Goal: Task Accomplishment & Management: Manage account settings

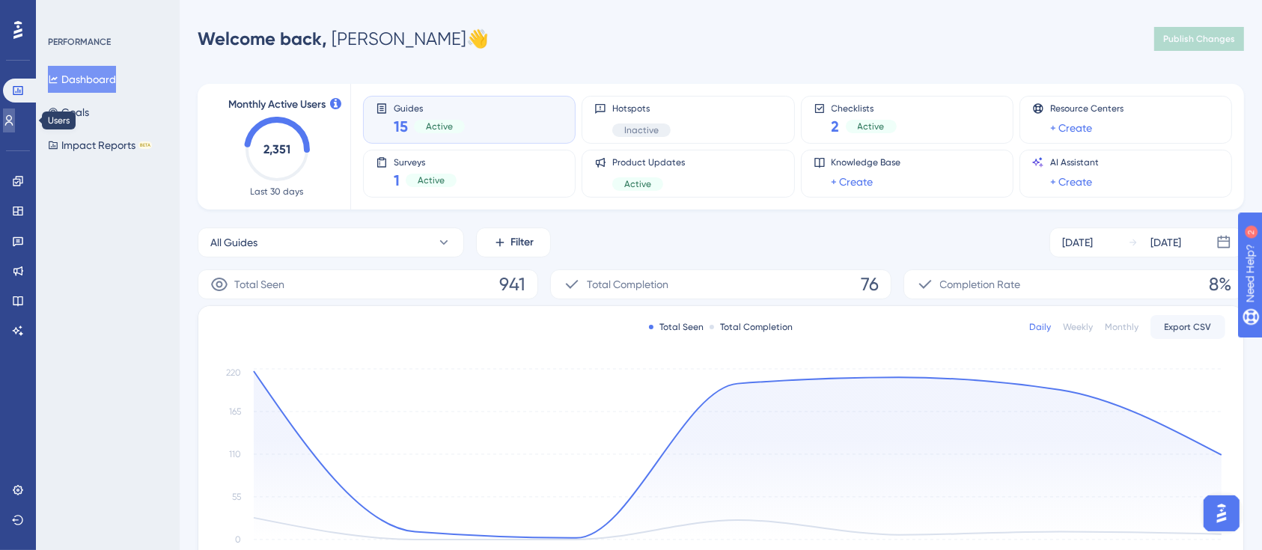
click at [15, 122] on link at bounding box center [9, 121] width 12 height 24
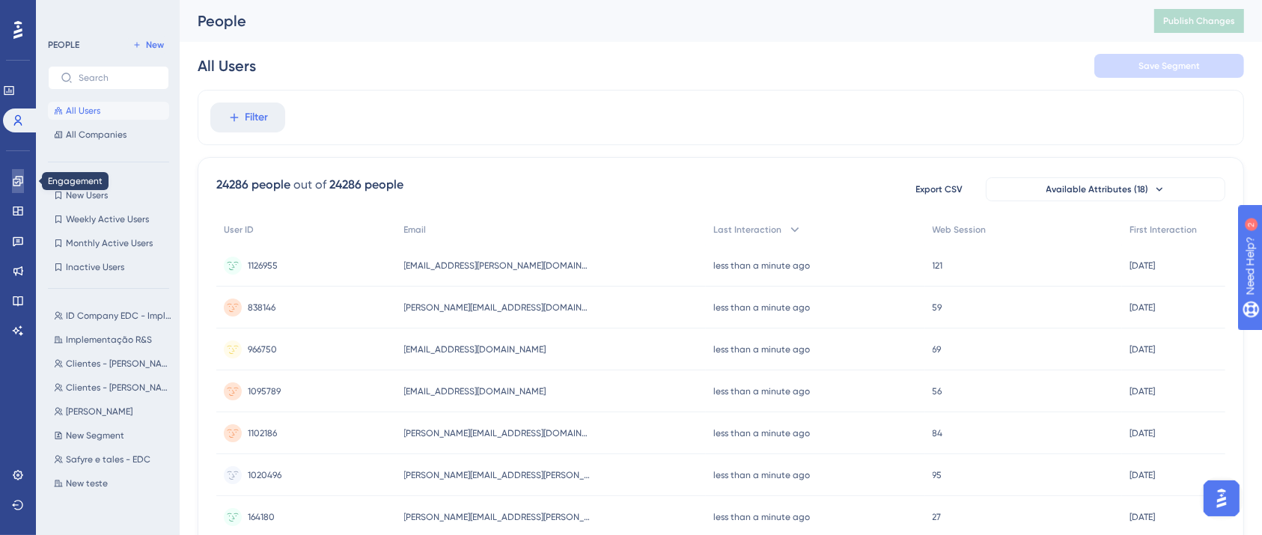
click at [18, 180] on icon at bounding box center [18, 181] width 12 height 12
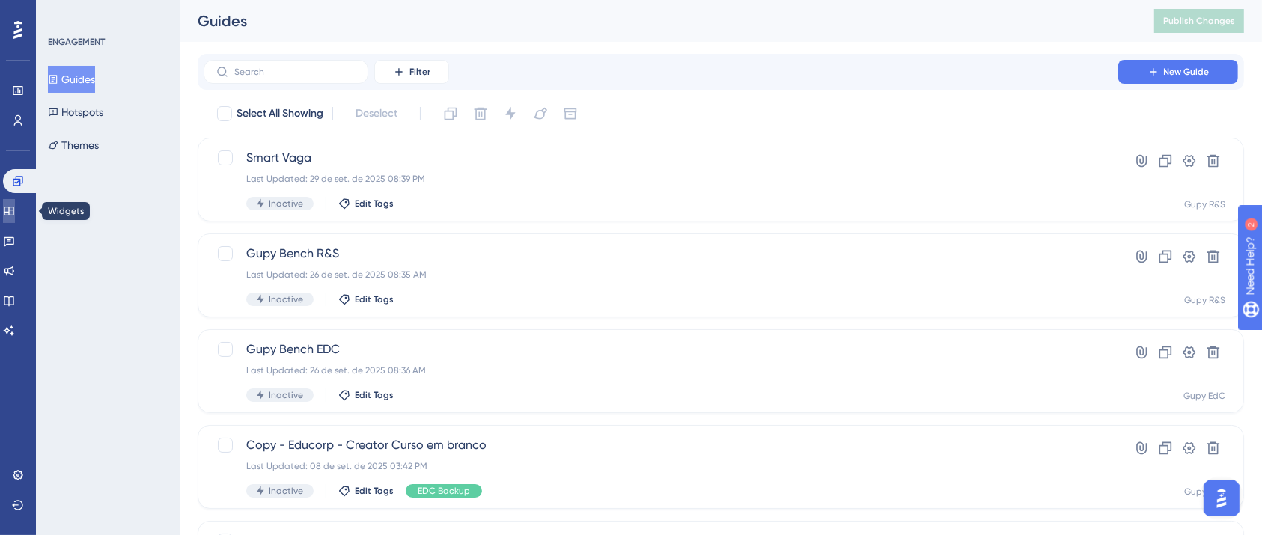
click at [15, 213] on link at bounding box center [9, 211] width 12 height 24
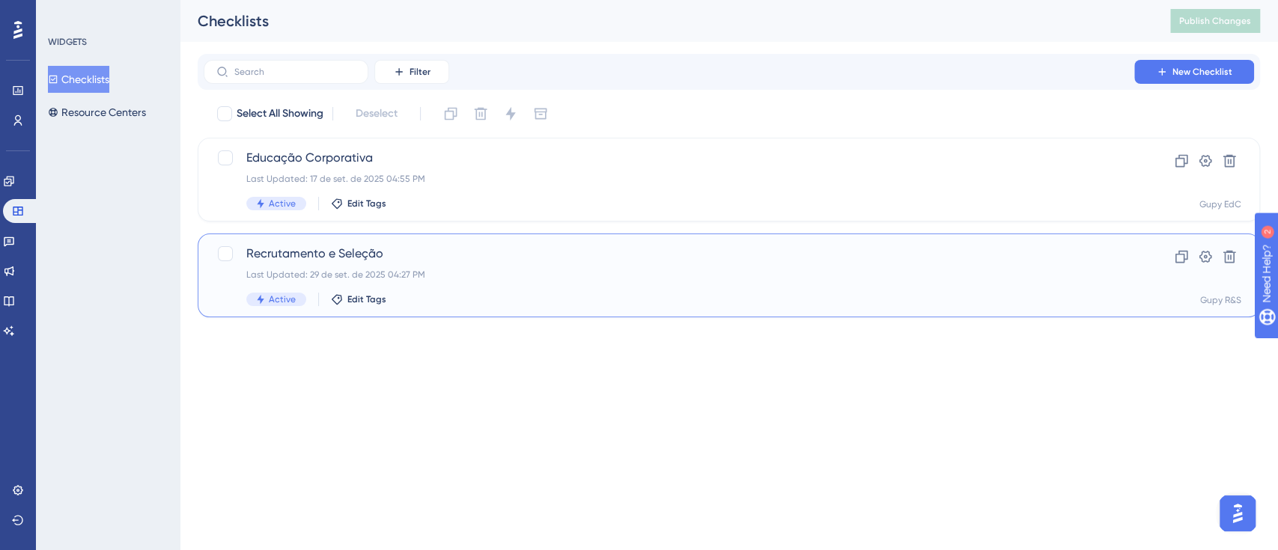
click at [349, 246] on span "Recrutamento e Seleção" at bounding box center [668, 254] width 845 height 18
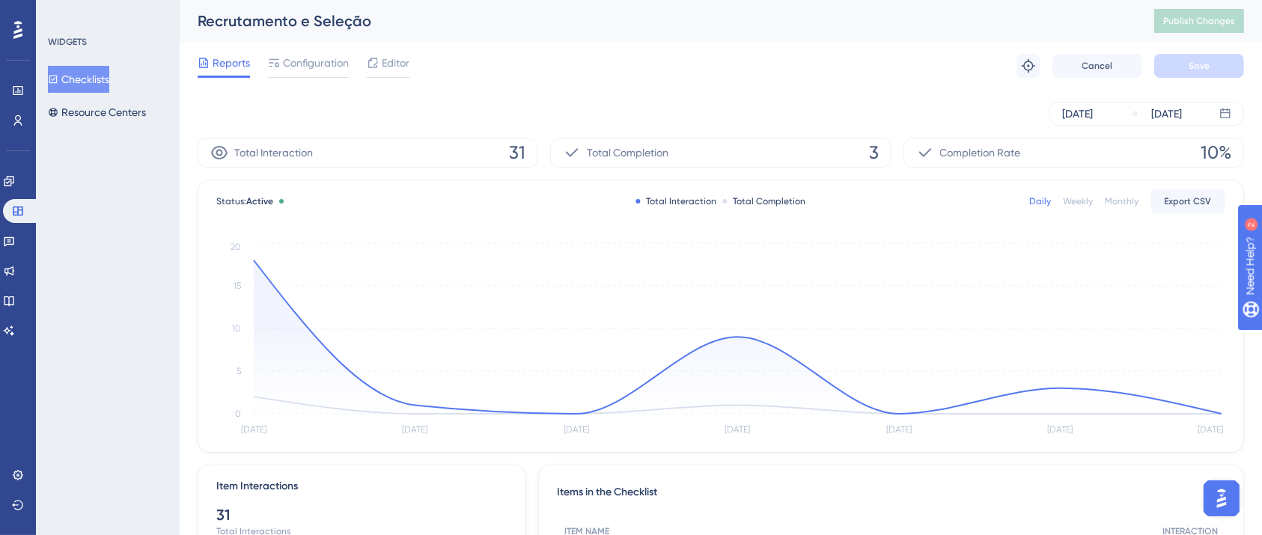
click at [577, 93] on div "Sep 26 2025 Oct 02 2025" at bounding box center [721, 114] width 1047 height 48
click at [323, 67] on span "Configuration" at bounding box center [316, 63] width 66 height 18
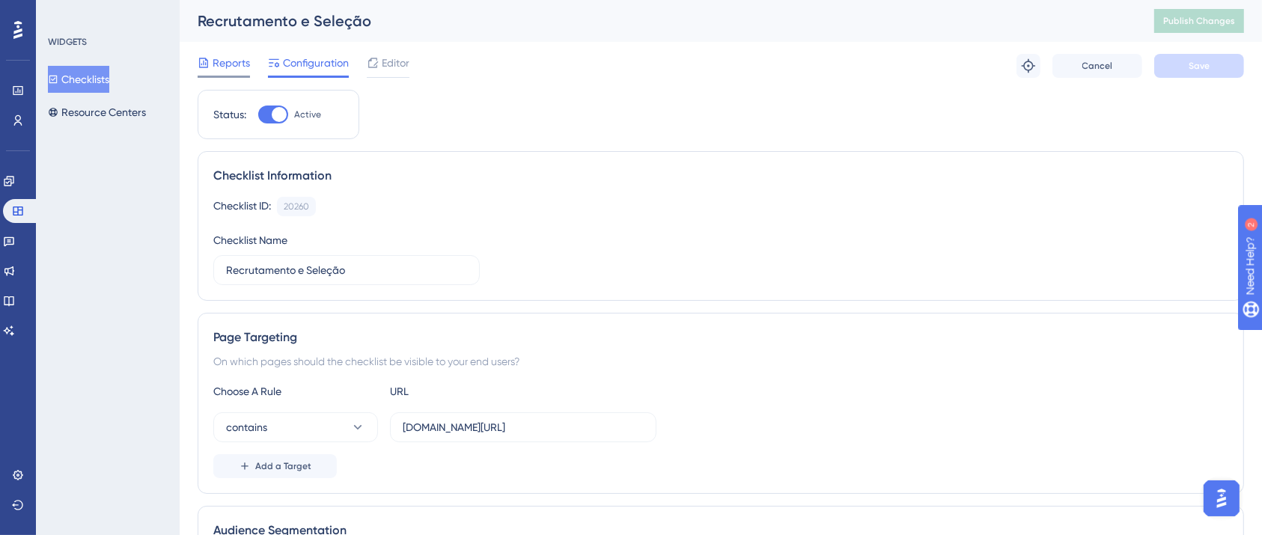
click at [238, 61] on span "Reports" at bounding box center [231, 63] width 37 height 18
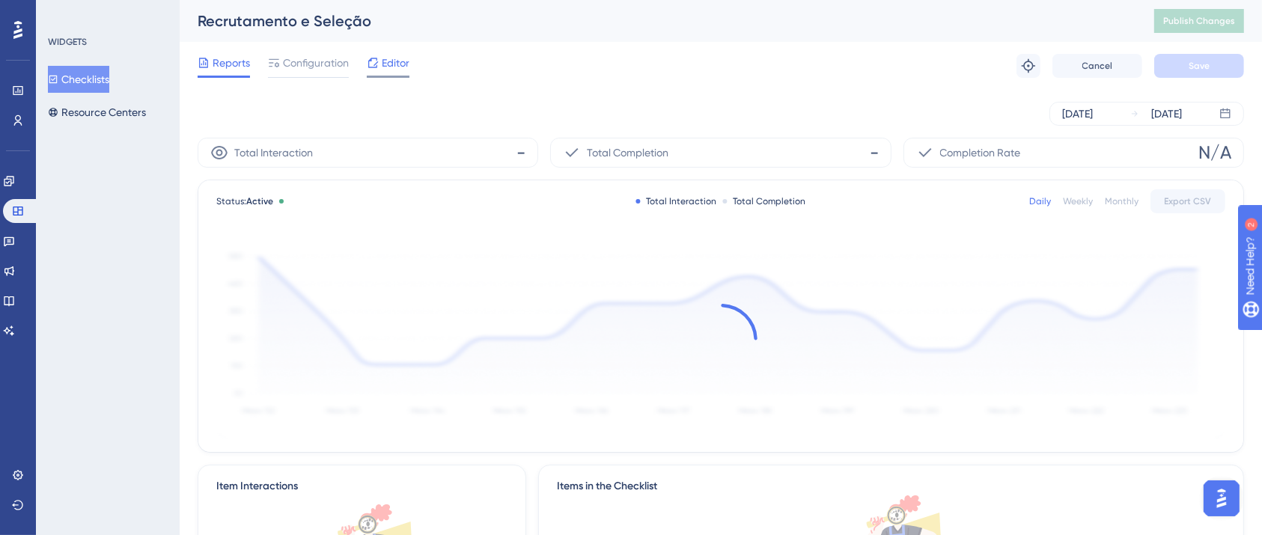
click at [374, 57] on icon at bounding box center [373, 63] width 12 height 12
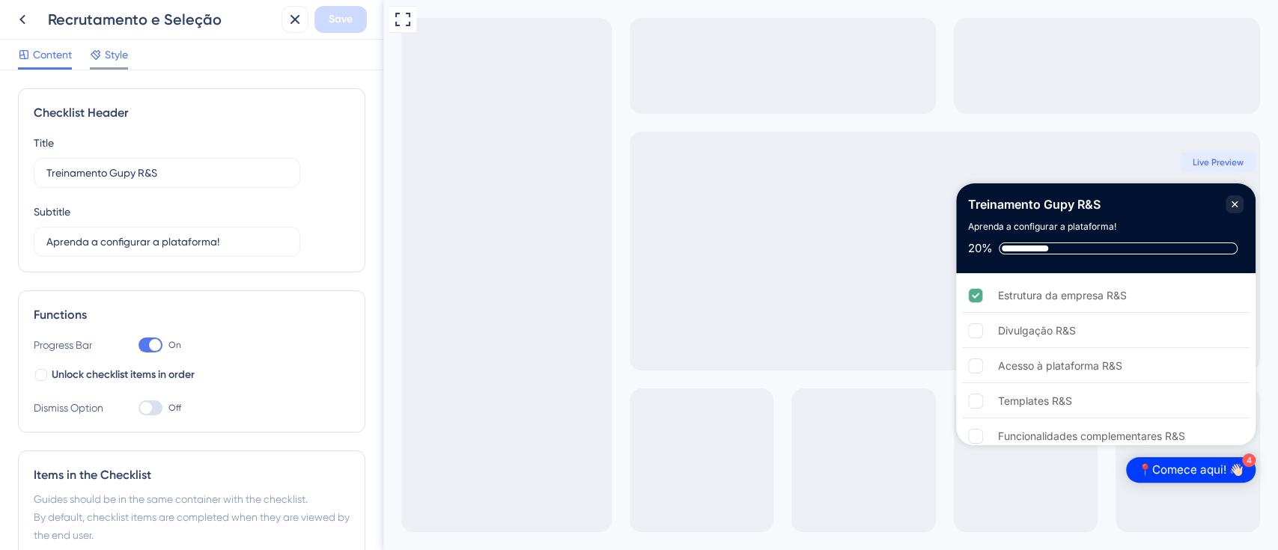
click at [104, 55] on div "Style" at bounding box center [109, 55] width 38 height 18
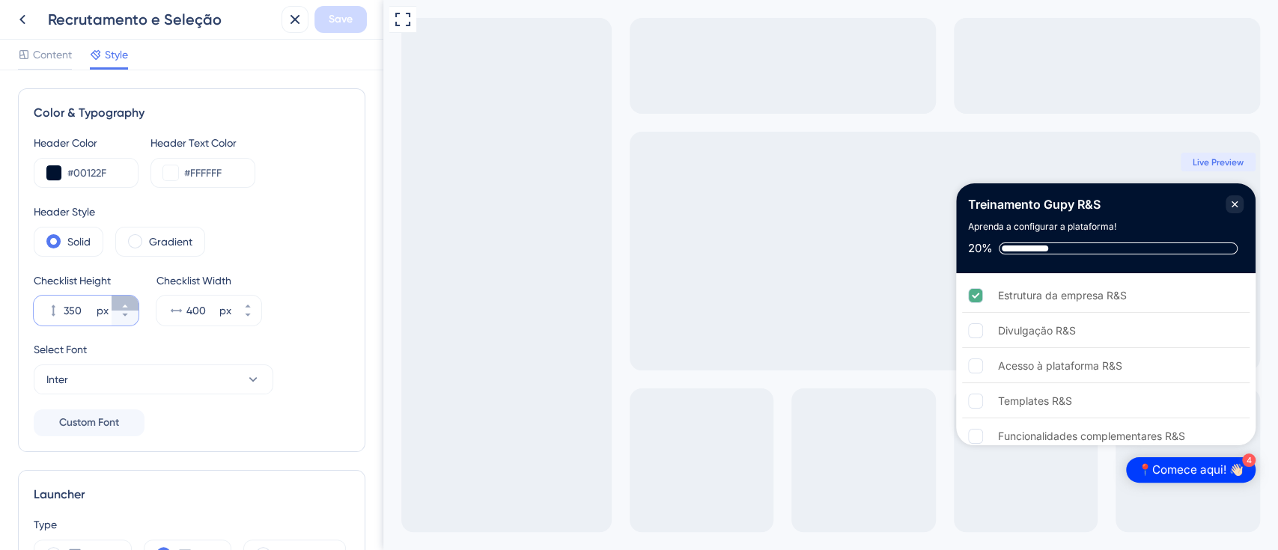
click at [132, 305] on button "350 px" at bounding box center [125, 303] width 27 height 15
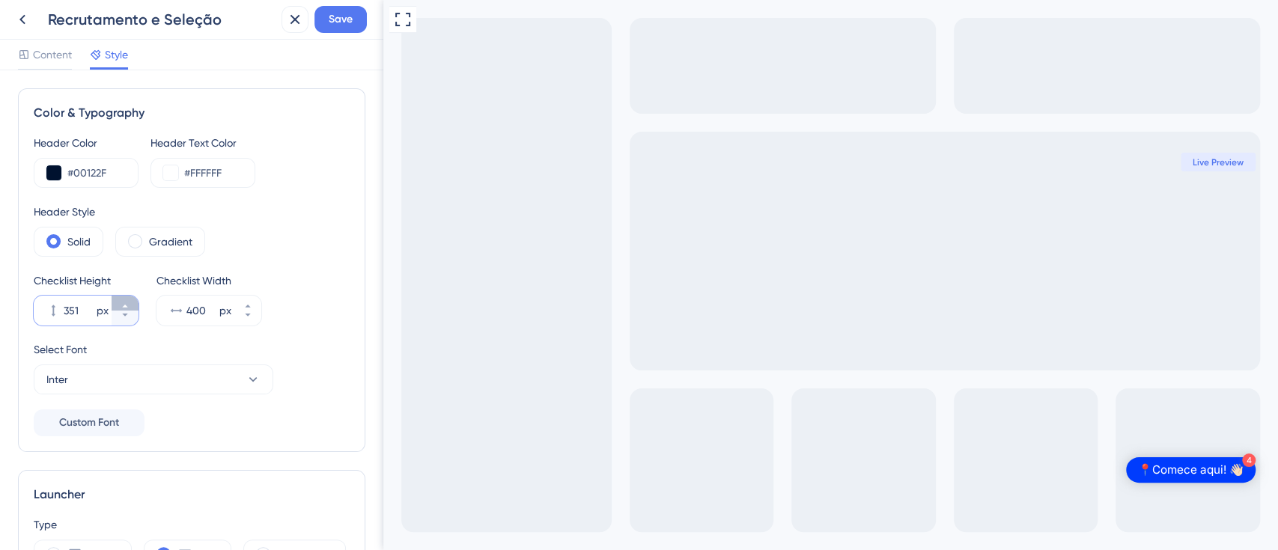
click at [132, 305] on button "351 px" at bounding box center [125, 303] width 27 height 15
click at [132, 305] on button "352 px" at bounding box center [125, 303] width 27 height 15
click at [132, 305] on button "353 px" at bounding box center [125, 303] width 27 height 15
click at [132, 305] on button "354 px" at bounding box center [125, 303] width 27 height 15
click at [132, 305] on button "355 px" at bounding box center [125, 303] width 27 height 15
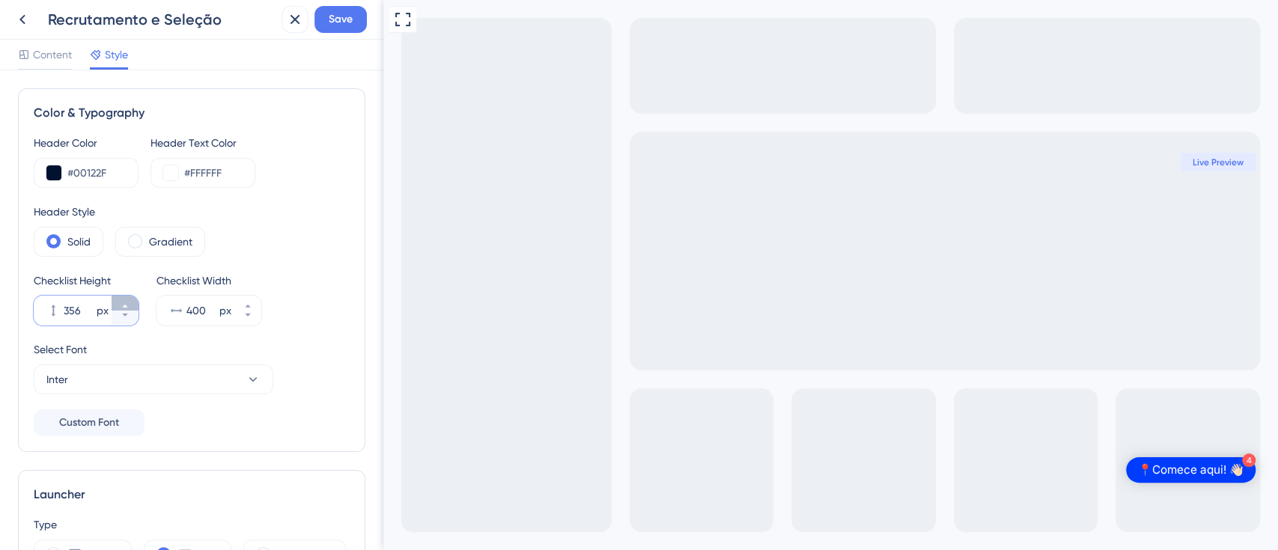
click at [132, 305] on button "356 px" at bounding box center [125, 303] width 27 height 15
click at [132, 305] on button "357 px" at bounding box center [125, 303] width 27 height 15
click at [132, 305] on button "358 px" at bounding box center [125, 303] width 27 height 15
click at [132, 305] on button "359 px" at bounding box center [125, 303] width 27 height 15
click at [132, 305] on button "360 px" at bounding box center [125, 303] width 27 height 15
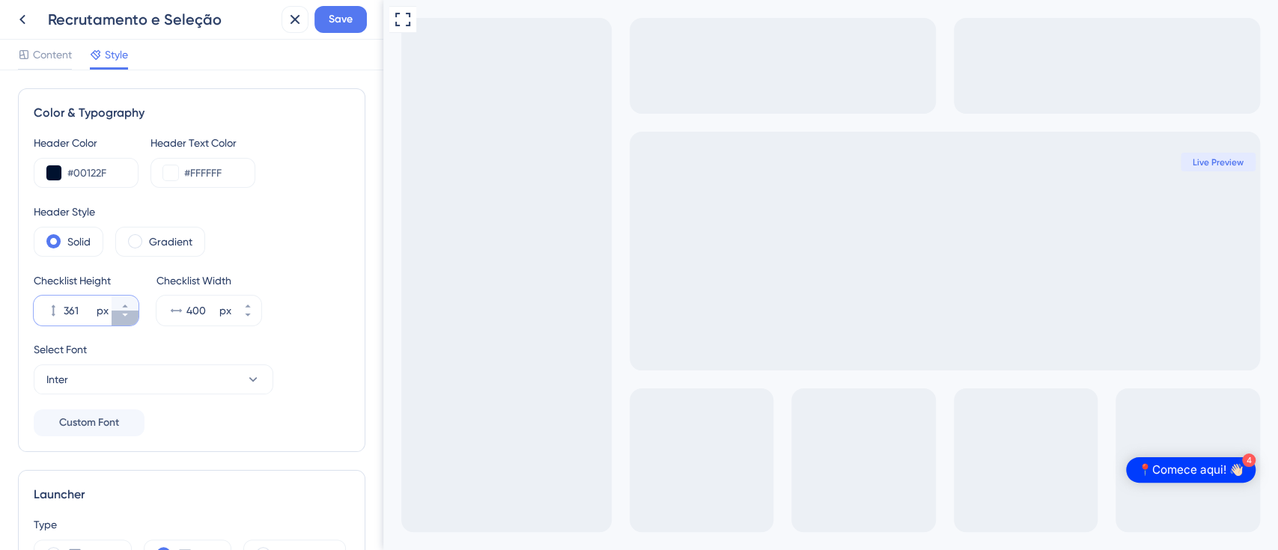
click at [131, 316] on button "361 px" at bounding box center [125, 318] width 27 height 15
click at [131, 316] on button "360 px" at bounding box center [125, 318] width 27 height 15
click at [131, 316] on button "359 px" at bounding box center [125, 318] width 27 height 15
click at [131, 316] on button "358 px" at bounding box center [125, 318] width 27 height 15
click at [131, 316] on button "357 px" at bounding box center [125, 318] width 27 height 15
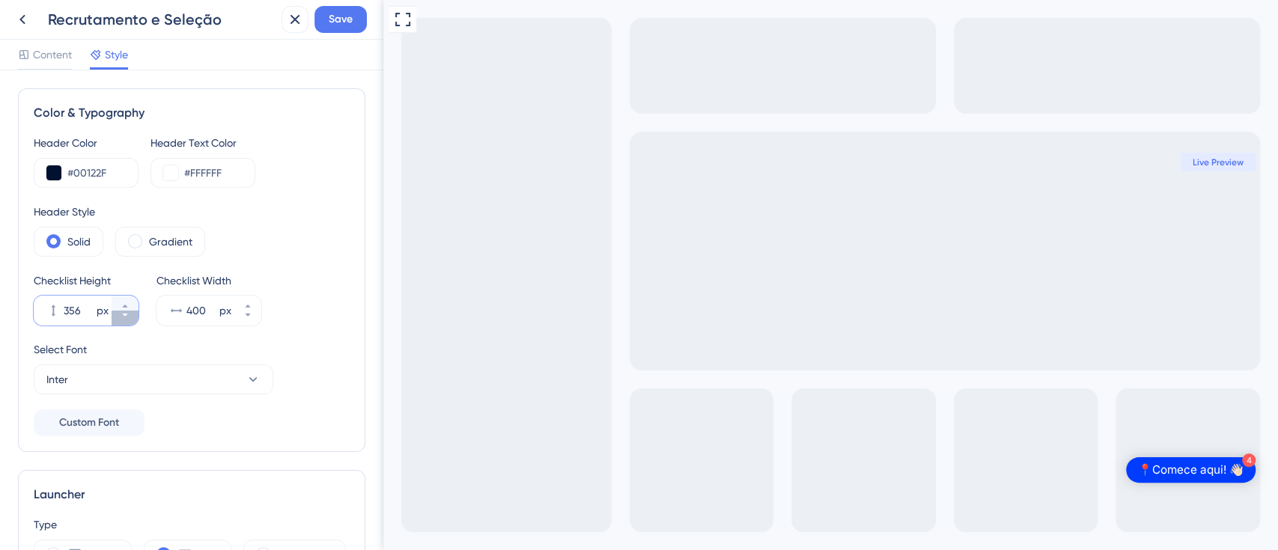
click at [131, 316] on button "356 px" at bounding box center [125, 318] width 27 height 15
click at [131, 316] on button "355 px" at bounding box center [125, 318] width 27 height 15
click at [131, 316] on button "354 px" at bounding box center [125, 318] width 27 height 15
click at [131, 316] on button "353 px" at bounding box center [125, 318] width 27 height 15
click at [131, 316] on button "352 px" at bounding box center [125, 318] width 27 height 15
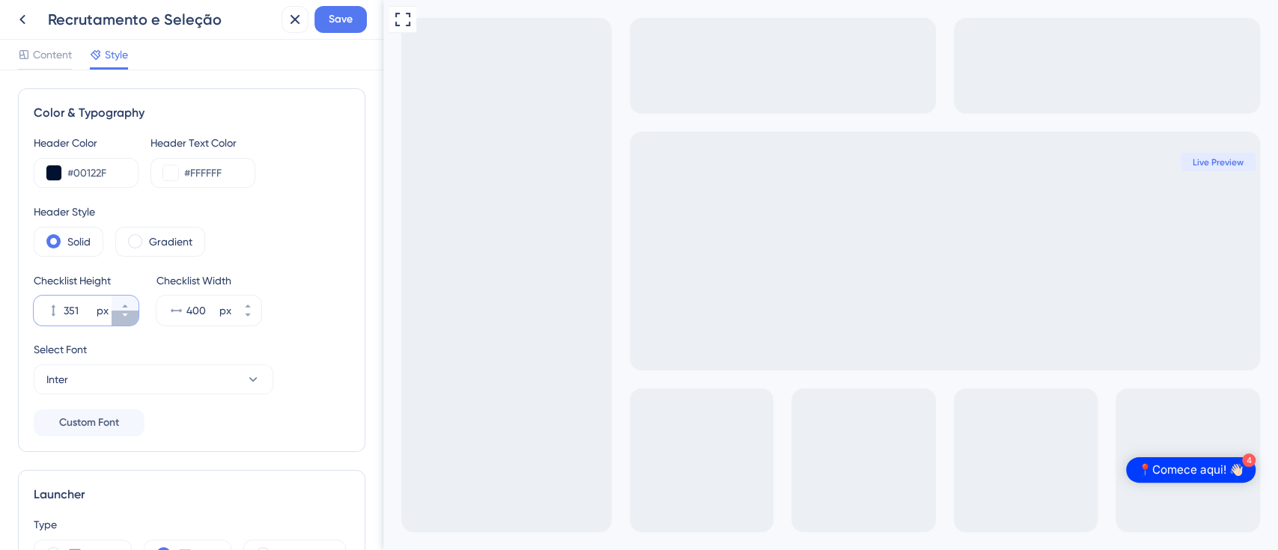
click at [131, 316] on button "351 px" at bounding box center [125, 318] width 27 height 15
type input "350"
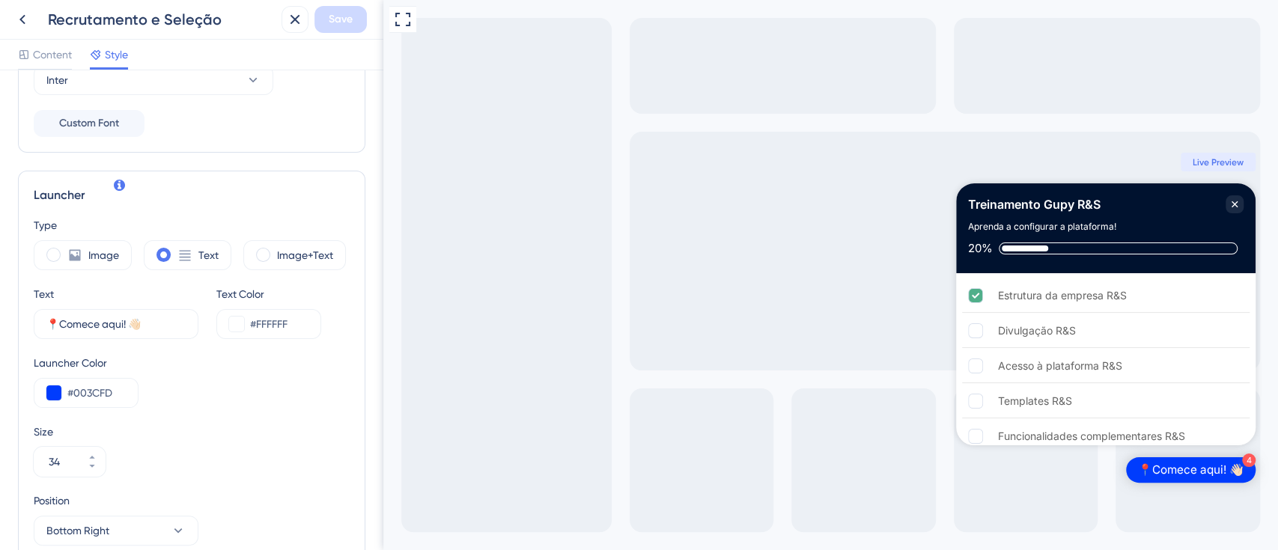
scroll to position [499, 0]
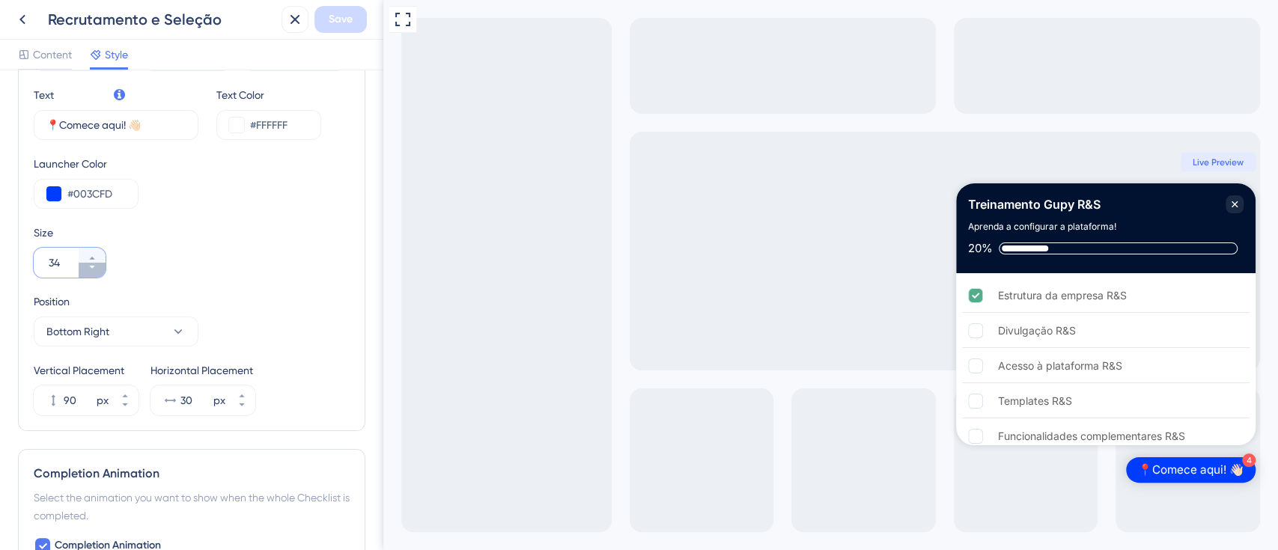
click at [94, 264] on icon at bounding box center [92, 267] width 9 height 9
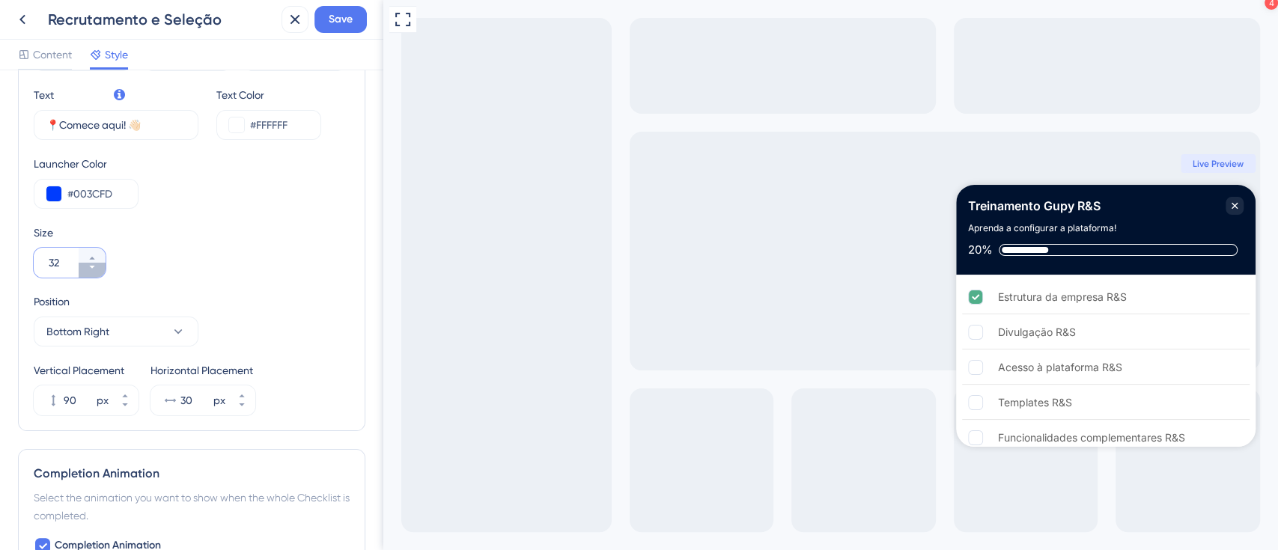
click at [94, 264] on icon at bounding box center [92, 267] width 9 height 9
click at [96, 252] on button "29" at bounding box center [92, 255] width 27 height 15
type input "30"
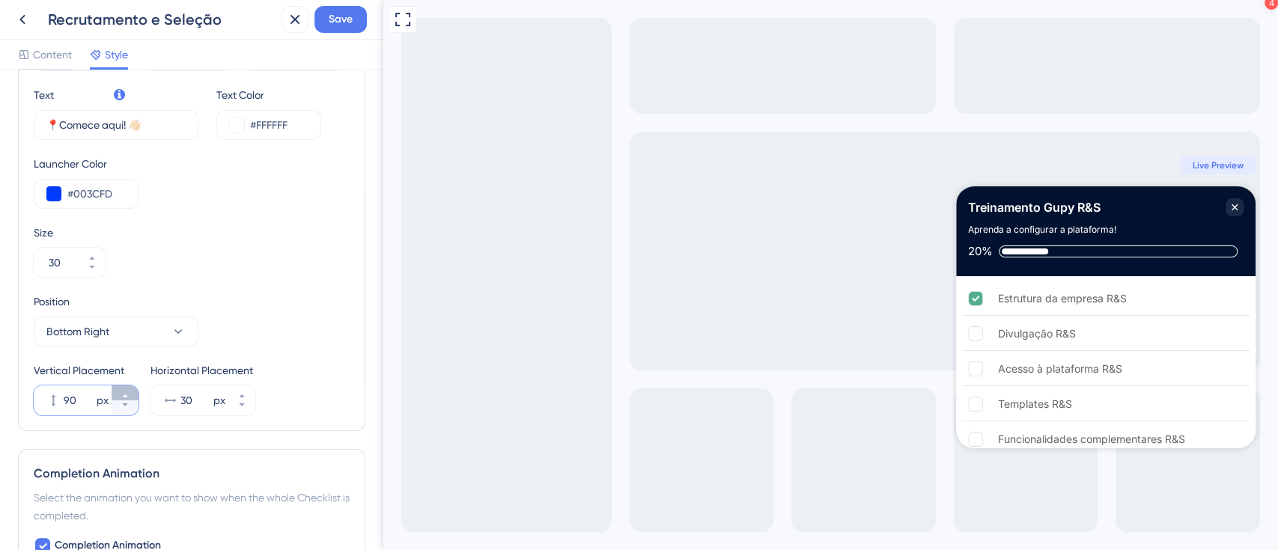
click at [126, 393] on icon at bounding box center [125, 396] width 9 height 9
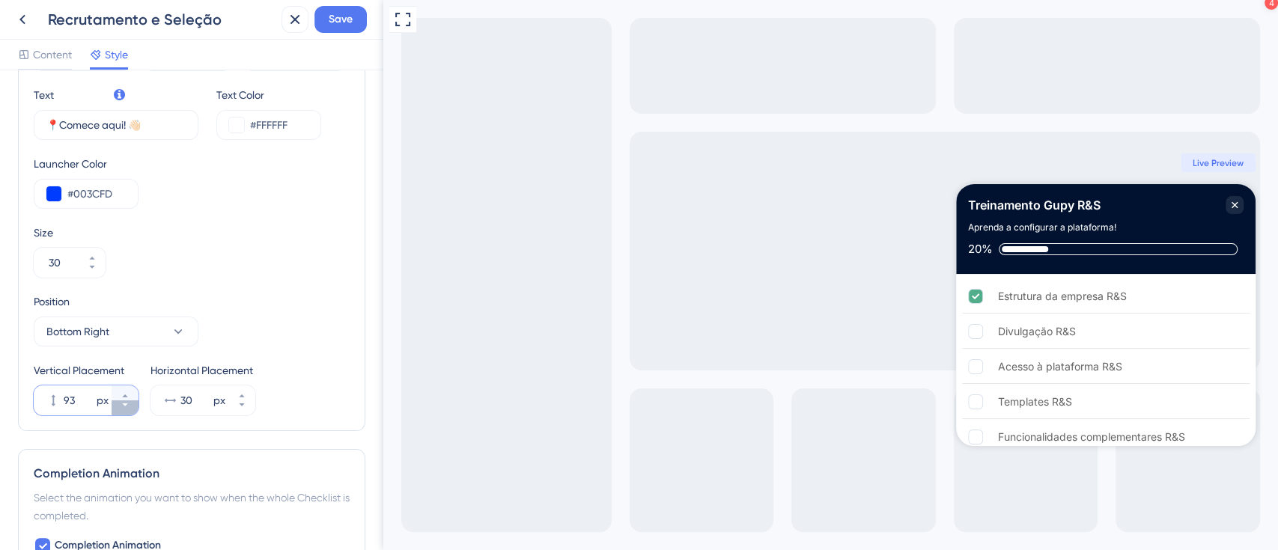
click at [116, 404] on button "93 px" at bounding box center [125, 408] width 27 height 15
click at [116, 404] on button "92 px" at bounding box center [125, 408] width 27 height 15
click at [116, 404] on button "91 px" at bounding box center [125, 408] width 27 height 15
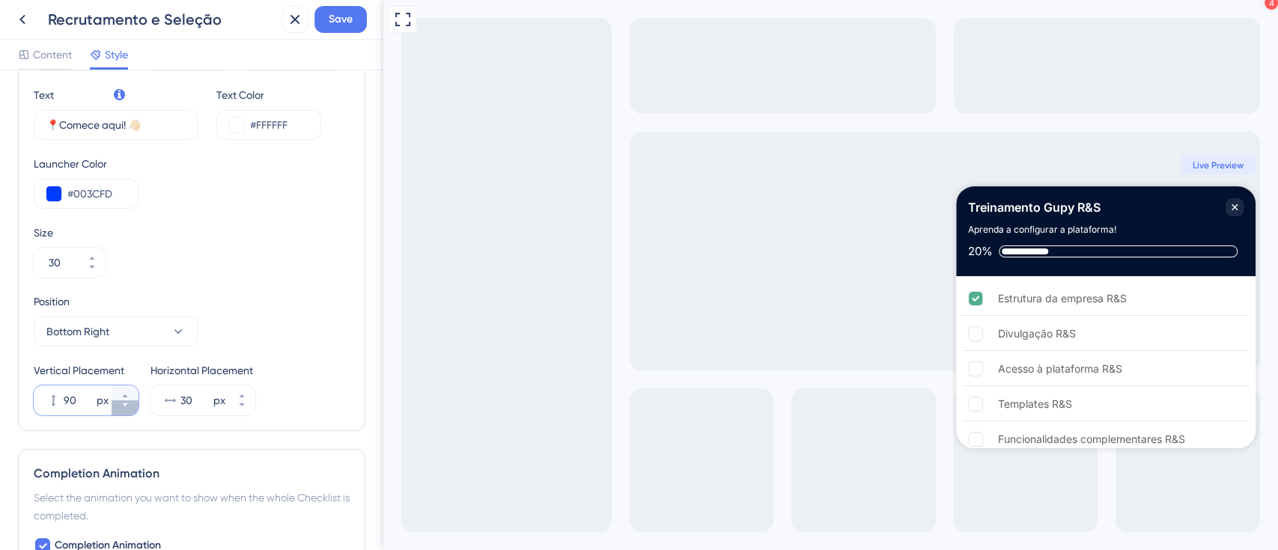
click at [116, 404] on button "90 px" at bounding box center [125, 408] width 27 height 15
click at [116, 404] on button "89 px" at bounding box center [125, 408] width 27 height 15
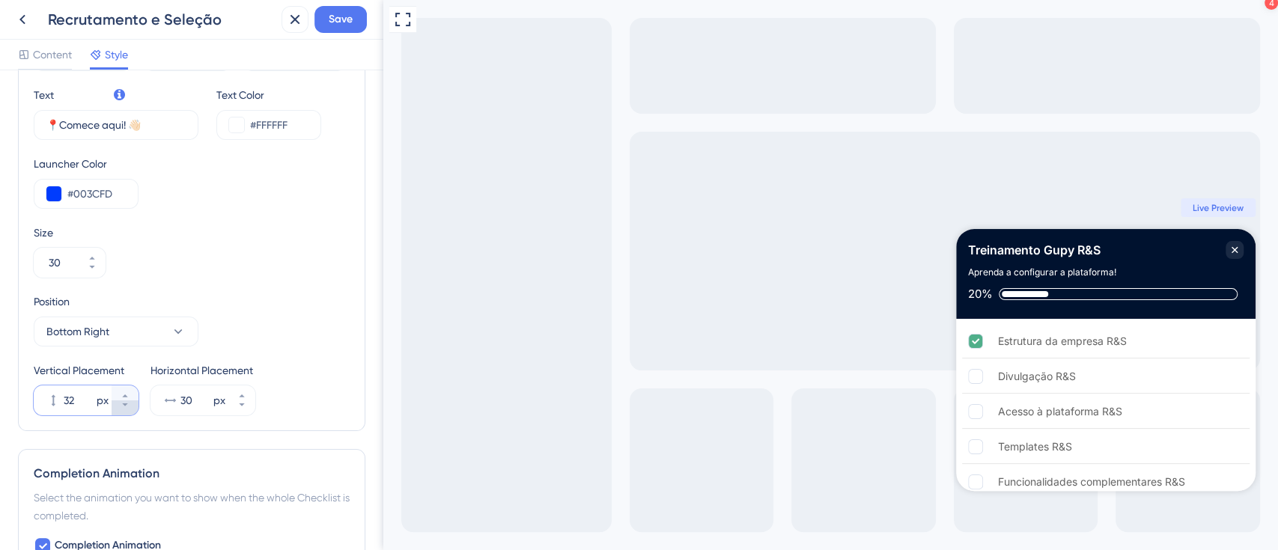
click at [116, 404] on button "32 px" at bounding box center [125, 408] width 27 height 15
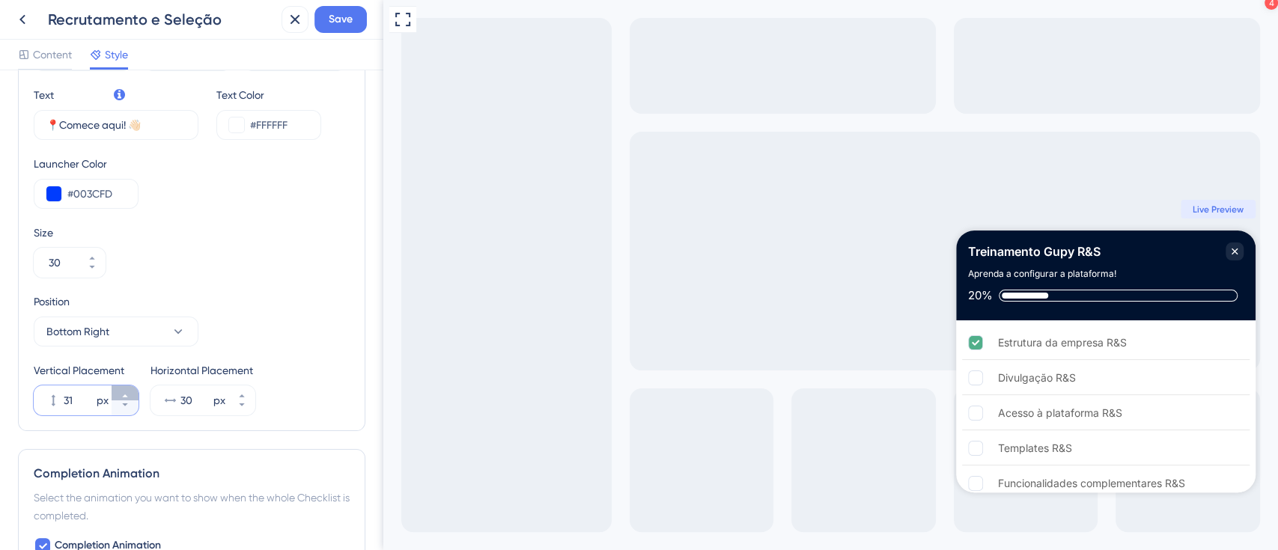
click at [124, 389] on button "31 px" at bounding box center [125, 393] width 27 height 15
click at [124, 389] on button "32 px" at bounding box center [125, 393] width 27 height 15
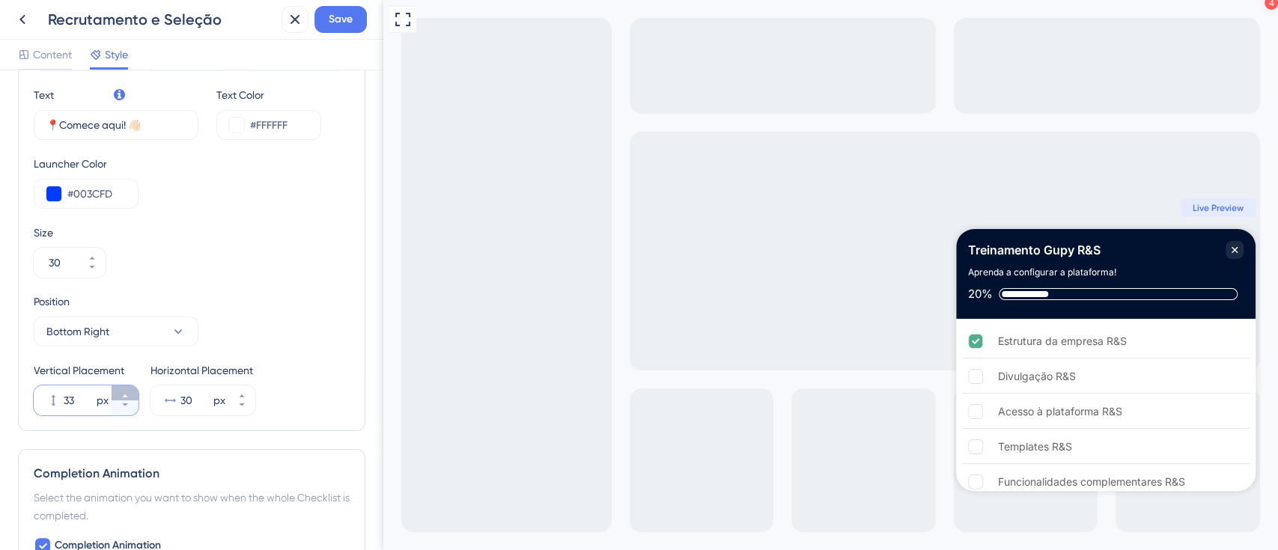
click at [124, 389] on button "33 px" at bounding box center [125, 393] width 27 height 15
click at [124, 389] on button "34 px" at bounding box center [125, 393] width 27 height 15
type input "35"
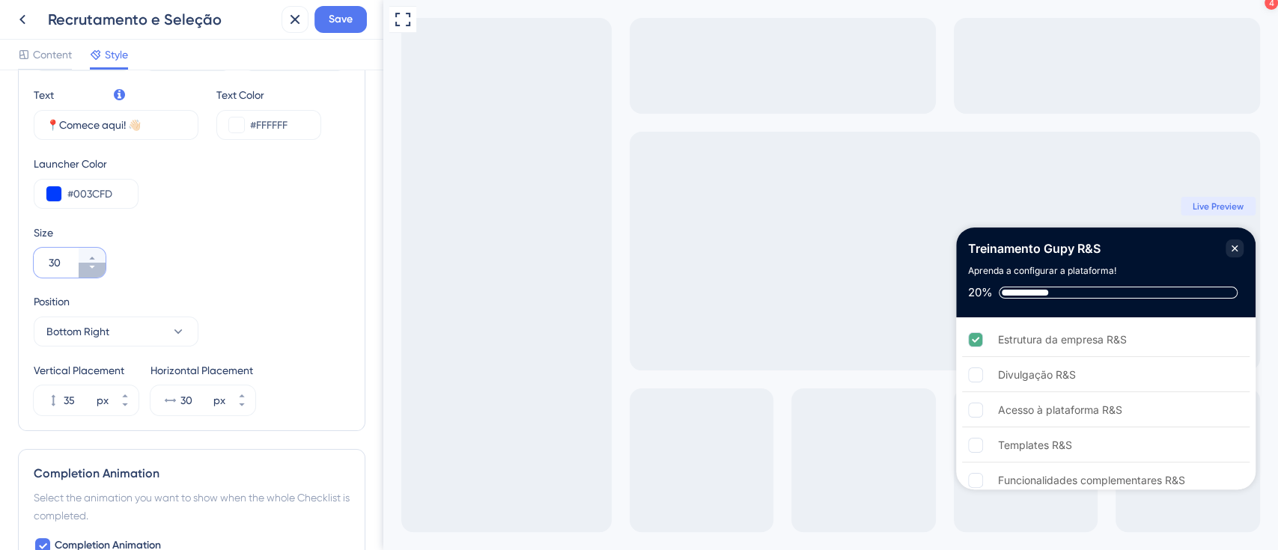
click at [85, 268] on button "30" at bounding box center [92, 270] width 27 height 15
click at [85, 268] on button "29" at bounding box center [92, 270] width 27 height 15
click at [85, 268] on button "28" at bounding box center [92, 270] width 27 height 15
click at [85, 268] on button "27" at bounding box center [92, 270] width 27 height 15
click at [85, 268] on button "26" at bounding box center [92, 270] width 27 height 15
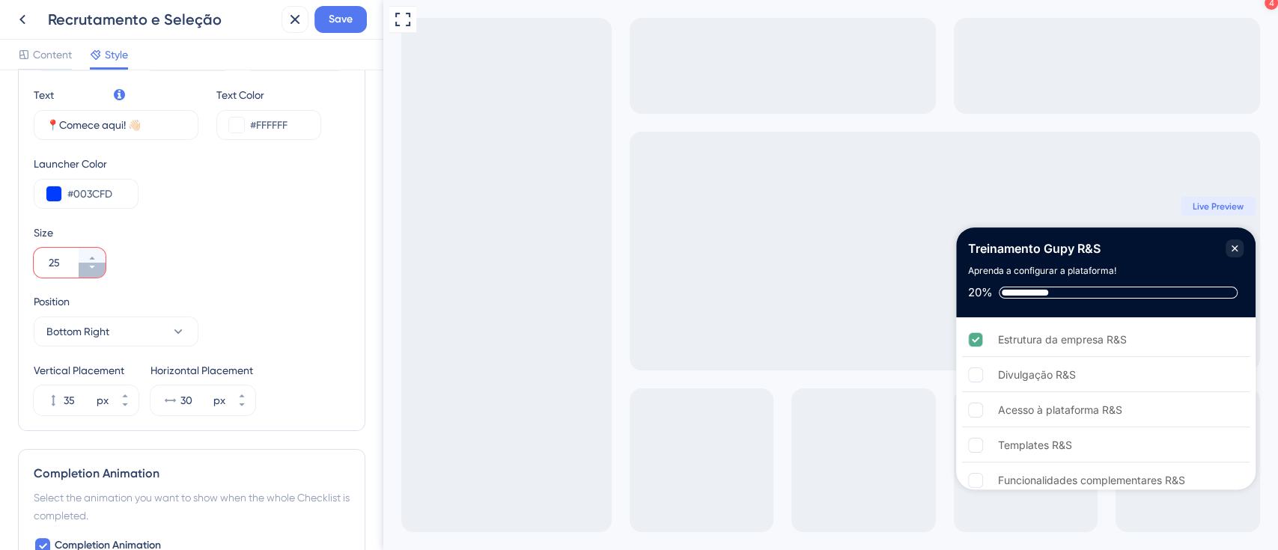
click at [85, 268] on button "25" at bounding box center [92, 270] width 27 height 15
click at [85, 268] on button "24" at bounding box center [92, 270] width 27 height 15
click at [85, 268] on button "23" at bounding box center [92, 270] width 27 height 15
click at [85, 268] on button "22" at bounding box center [92, 270] width 27 height 15
click at [85, 268] on button "21" at bounding box center [92, 270] width 27 height 15
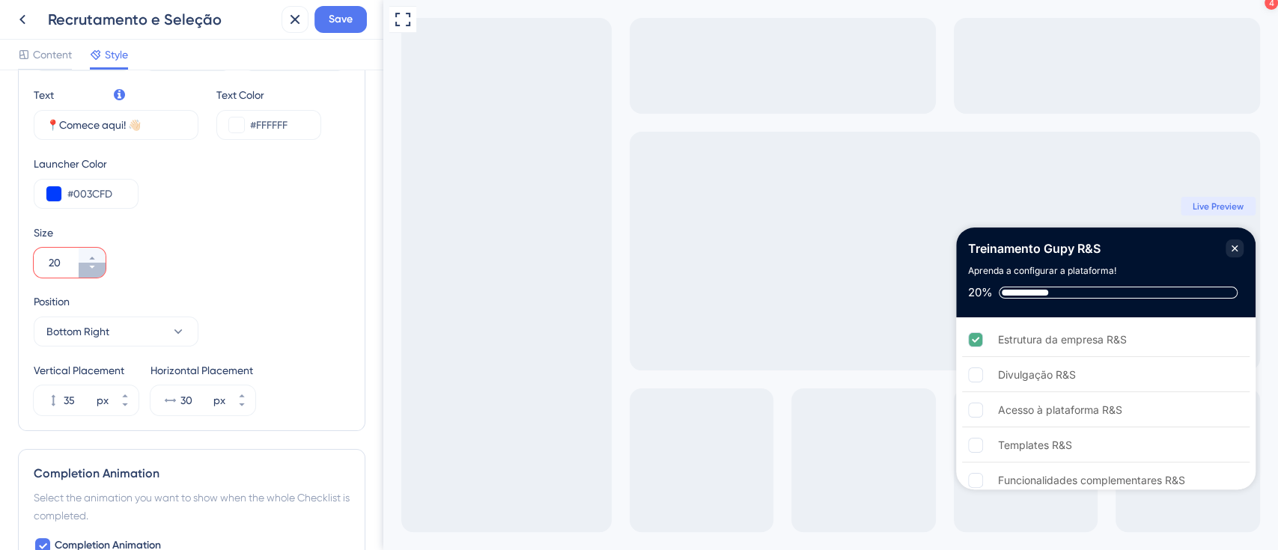
click at [85, 268] on button "20" at bounding box center [92, 270] width 27 height 15
click at [85, 268] on button "19" at bounding box center [92, 270] width 27 height 15
click at [96, 245] on div "Size 18" at bounding box center [192, 251] width 316 height 54
click at [100, 249] on button "18" at bounding box center [92, 255] width 27 height 15
click at [101, 250] on button "19" at bounding box center [92, 255] width 27 height 15
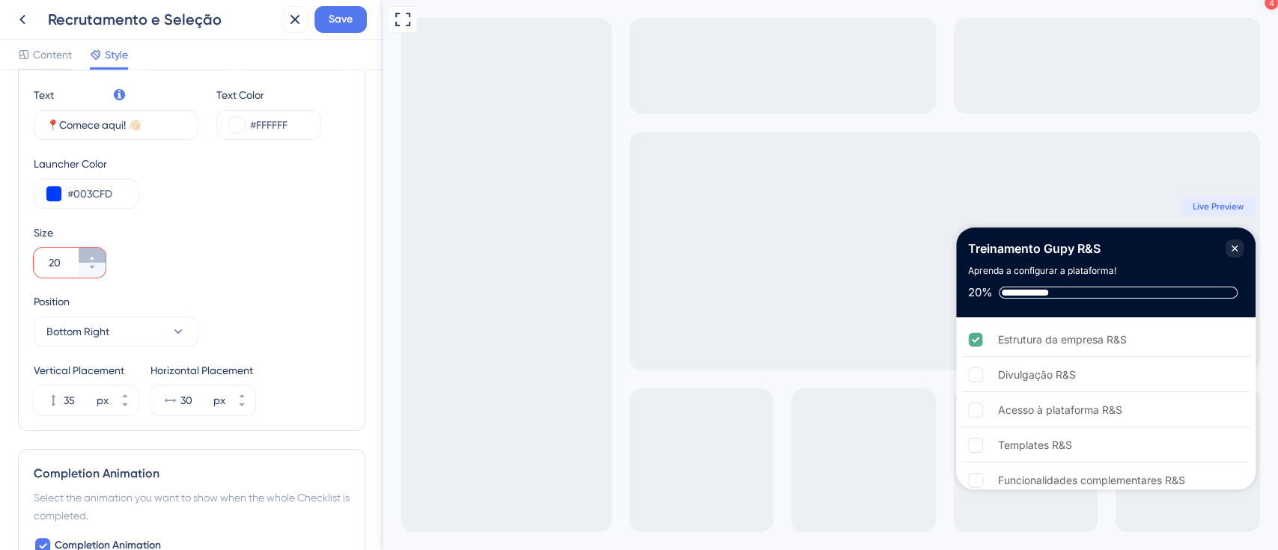
click at [101, 250] on button "20" at bounding box center [92, 255] width 27 height 15
click at [101, 250] on button "21" at bounding box center [92, 255] width 27 height 15
click at [101, 250] on button "22" at bounding box center [92, 255] width 27 height 15
click at [101, 250] on button "23" at bounding box center [92, 255] width 27 height 15
click at [101, 250] on button "24" at bounding box center [92, 255] width 27 height 15
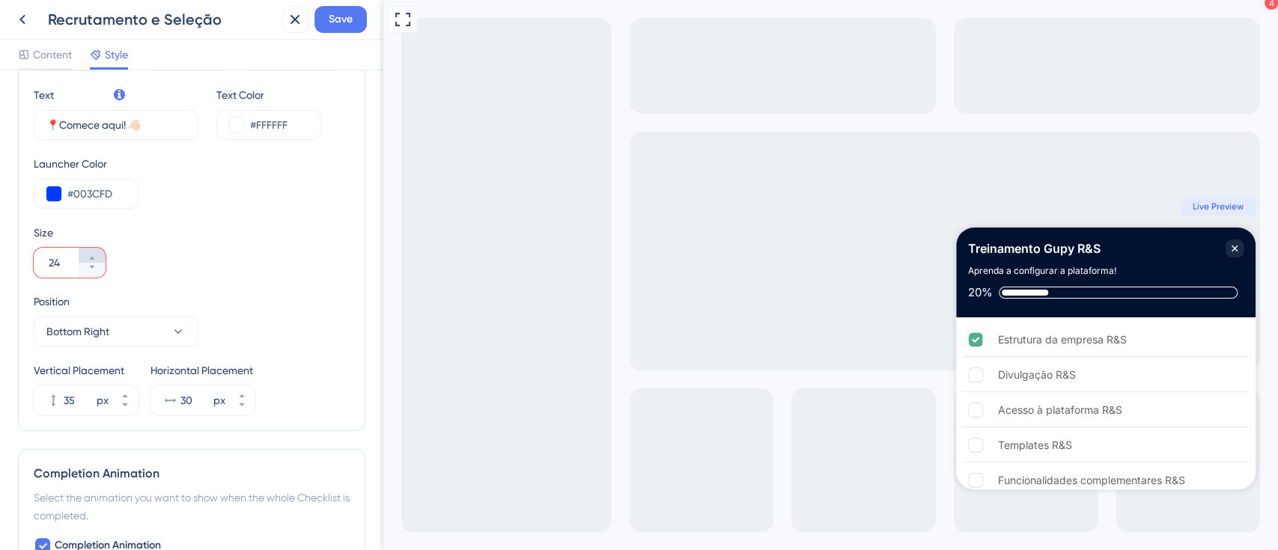
type input "25"
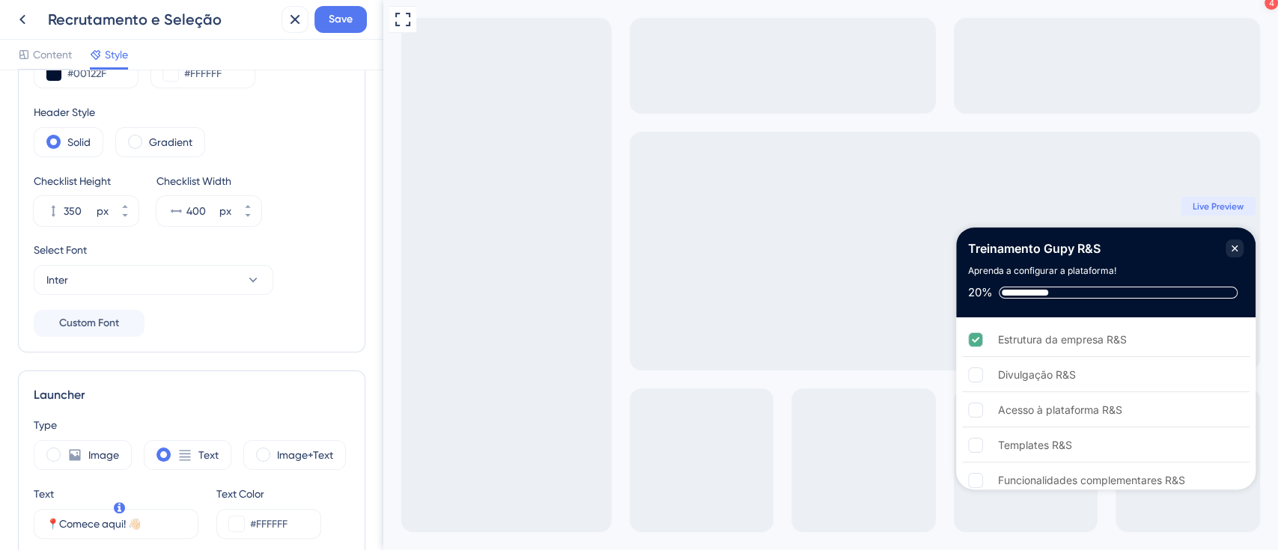
scroll to position [0, 0]
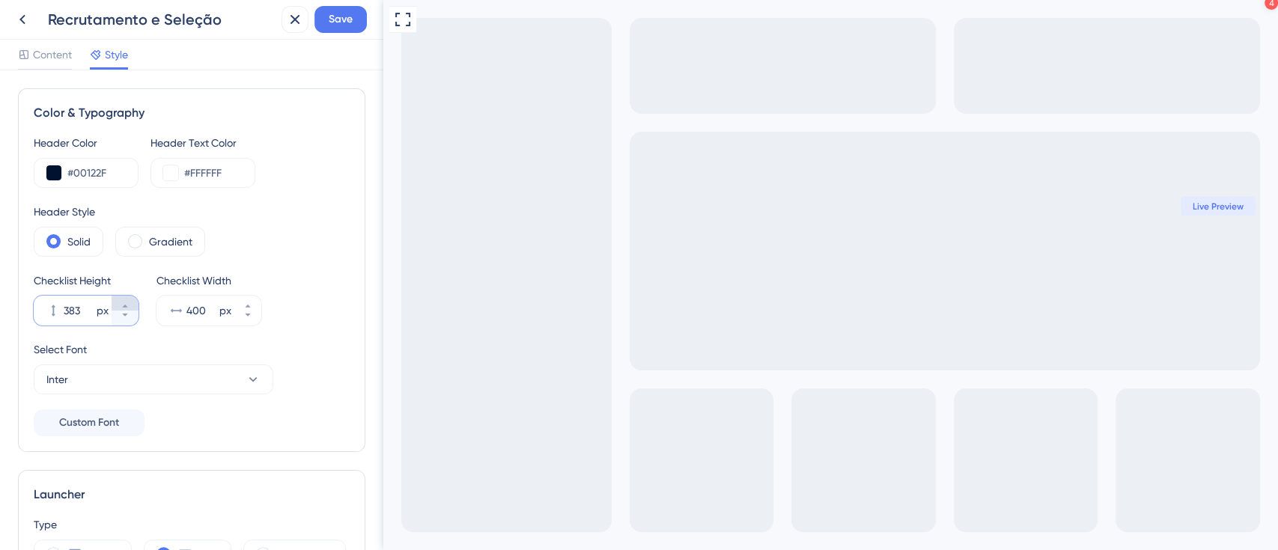
click at [136, 303] on button "383 px" at bounding box center [125, 303] width 27 height 15
click at [136, 303] on button "404 px" at bounding box center [125, 303] width 27 height 15
click at [122, 309] on icon at bounding box center [125, 306] width 9 height 9
click at [124, 323] on button "406 px" at bounding box center [125, 318] width 27 height 15
click at [124, 323] on button "400 px" at bounding box center [125, 318] width 27 height 15
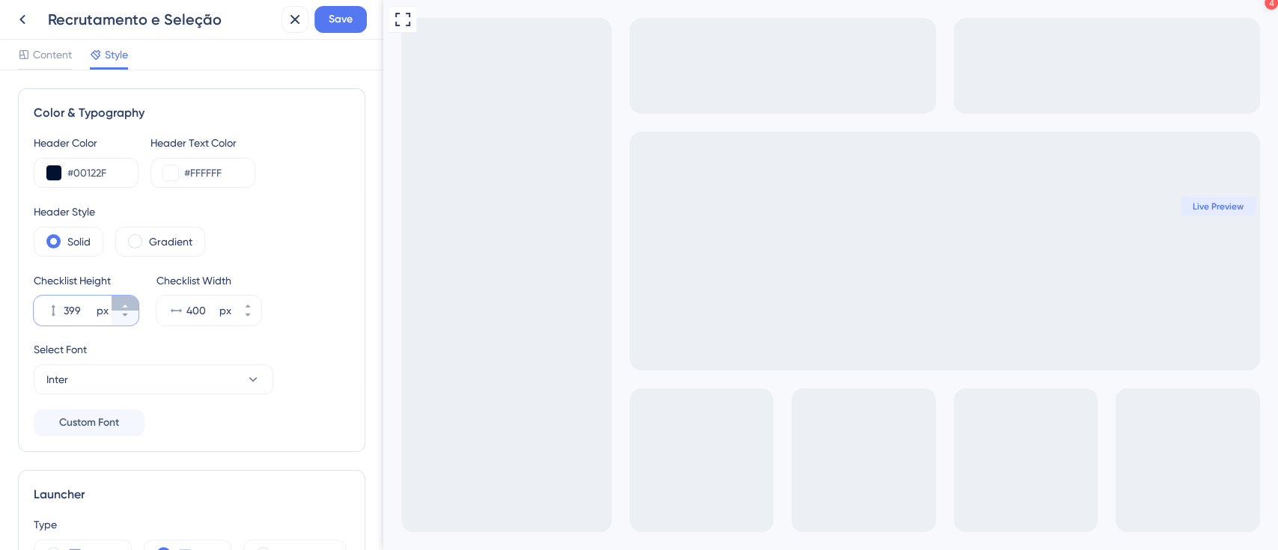
click at [128, 296] on button "399 px" at bounding box center [125, 303] width 27 height 15
type input "400"
click at [240, 306] on button "441 px" at bounding box center [247, 303] width 27 height 15
click at [240, 306] on button "454 px" at bounding box center [247, 303] width 27 height 15
click at [243, 317] on icon at bounding box center [247, 315] width 9 height 9
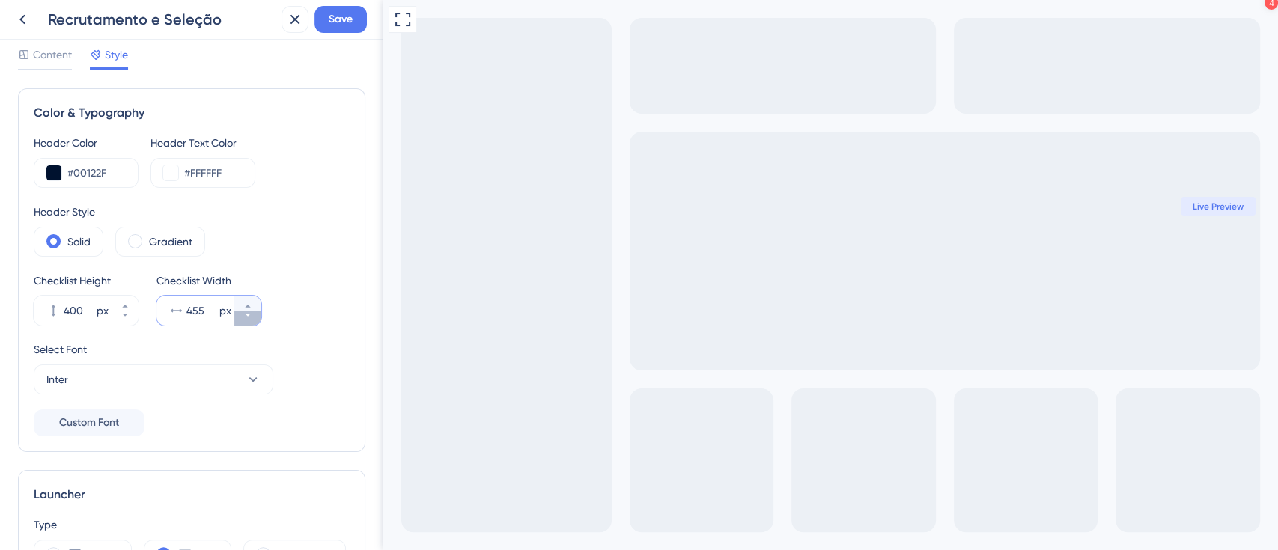
click at [243, 317] on icon at bounding box center [247, 315] width 9 height 9
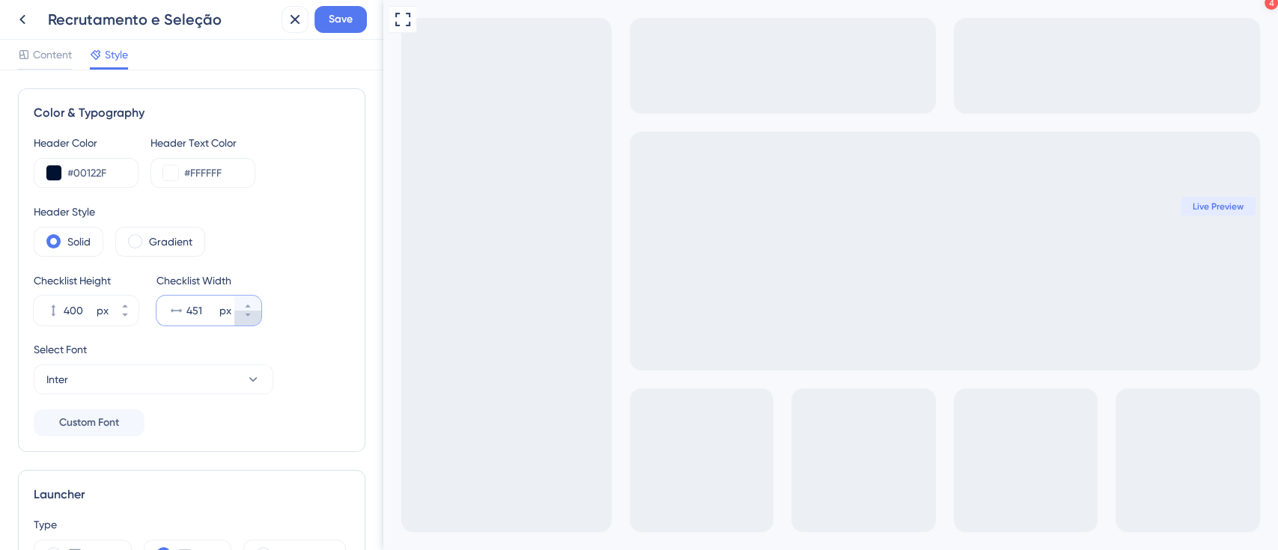
type input "450"
click at [127, 317] on icon at bounding box center [125, 315] width 9 height 9
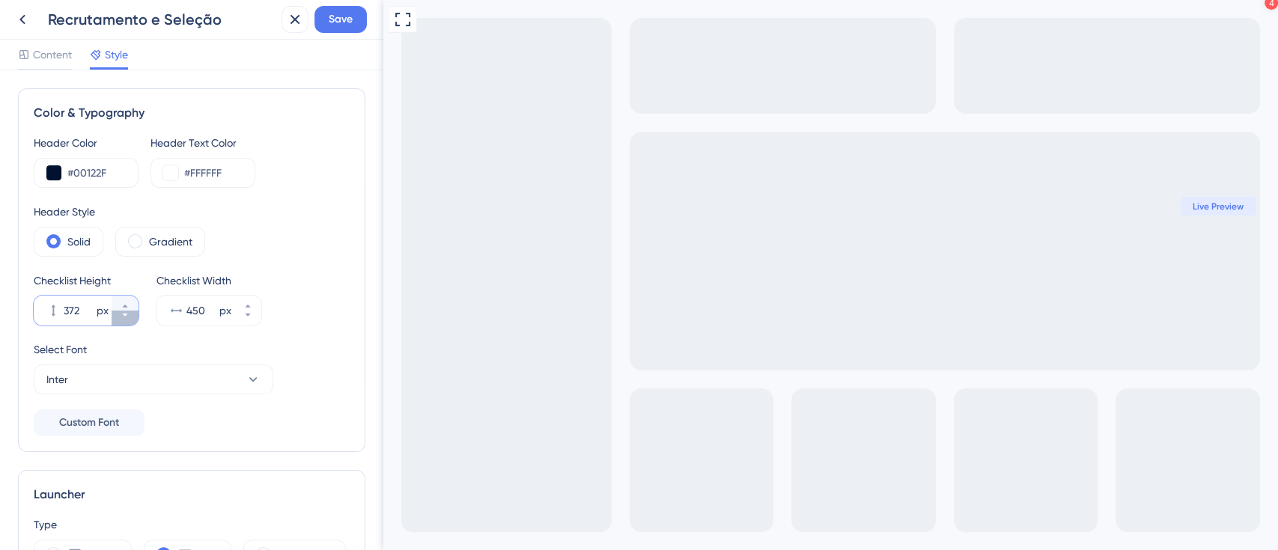
click at [127, 317] on icon at bounding box center [125, 315] width 9 height 9
type input "370"
click at [338, 21] on span "Save" at bounding box center [341, 19] width 24 height 18
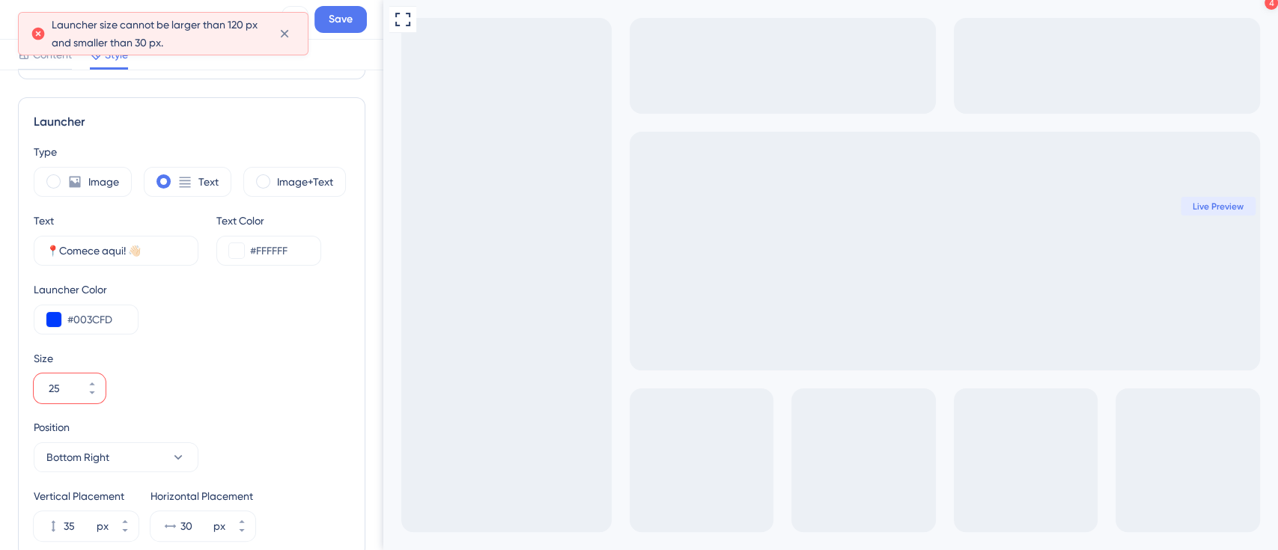
scroll to position [450, 0]
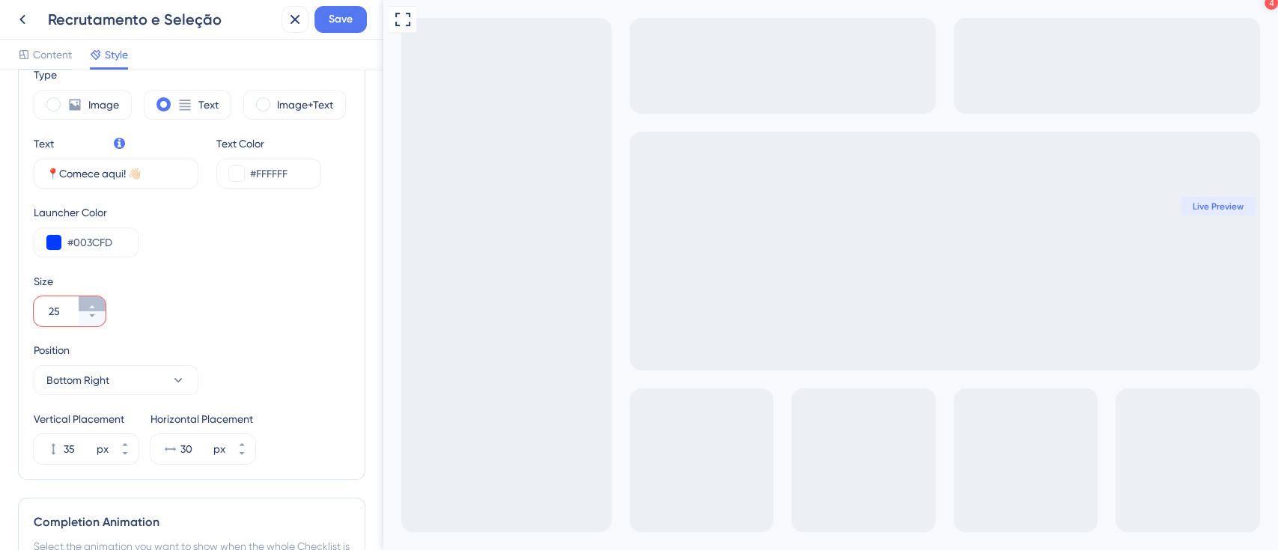
click at [97, 305] on button "25" at bounding box center [92, 304] width 27 height 15
click at [97, 305] on button "26" at bounding box center [92, 304] width 27 height 15
click at [97, 305] on button "27" at bounding box center [92, 304] width 27 height 15
click at [97, 305] on button "28" at bounding box center [92, 304] width 27 height 15
click at [97, 305] on button "29" at bounding box center [92, 304] width 27 height 15
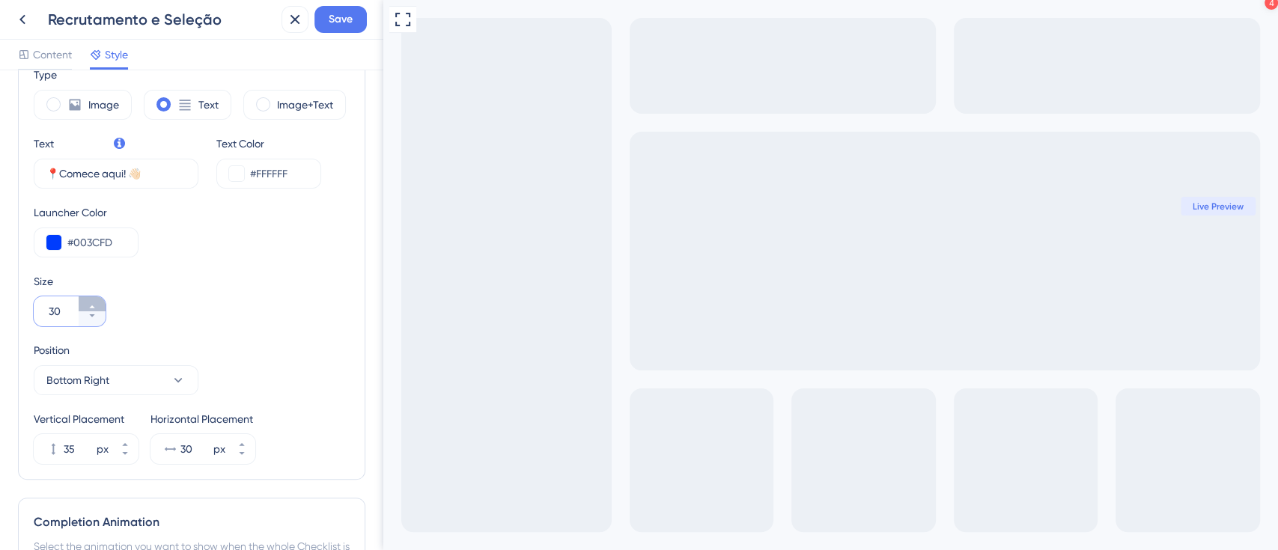
click at [97, 305] on button "30" at bounding box center [92, 304] width 27 height 15
click at [91, 315] on icon at bounding box center [91, 315] width 5 height 3
type input "30"
click at [356, 31] on button "Save" at bounding box center [340, 19] width 52 height 27
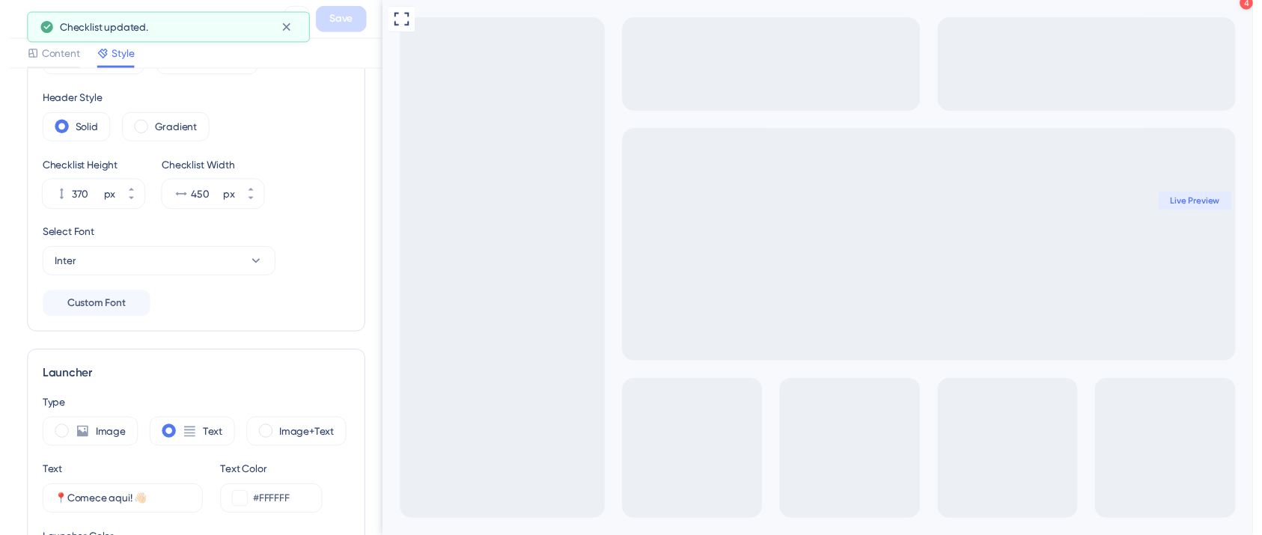
scroll to position [0, 0]
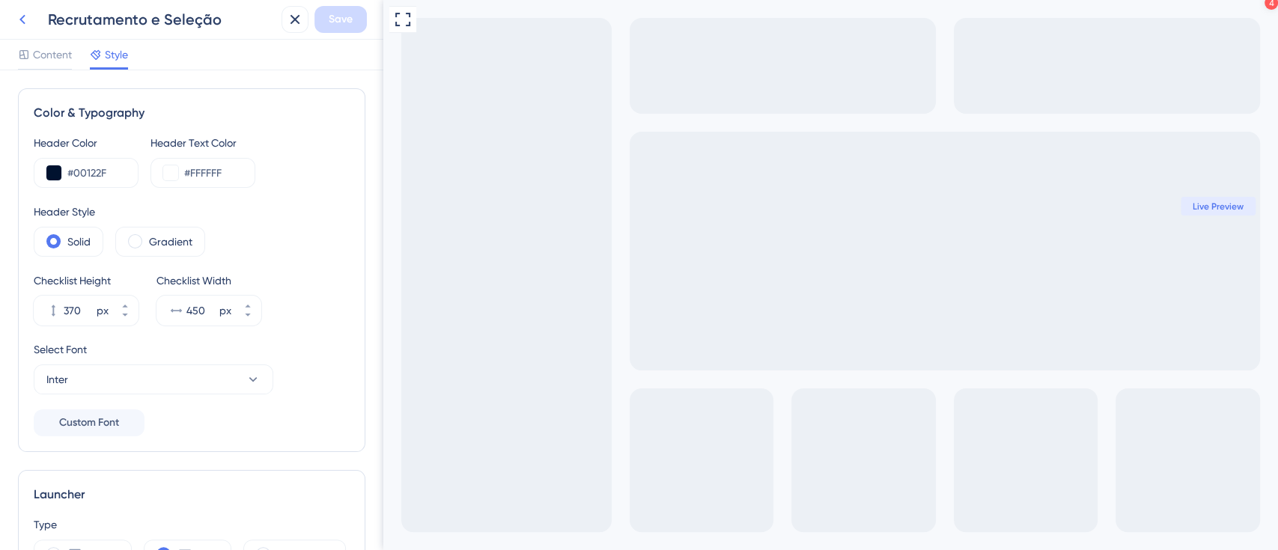
click at [23, 25] on icon at bounding box center [22, 19] width 18 height 18
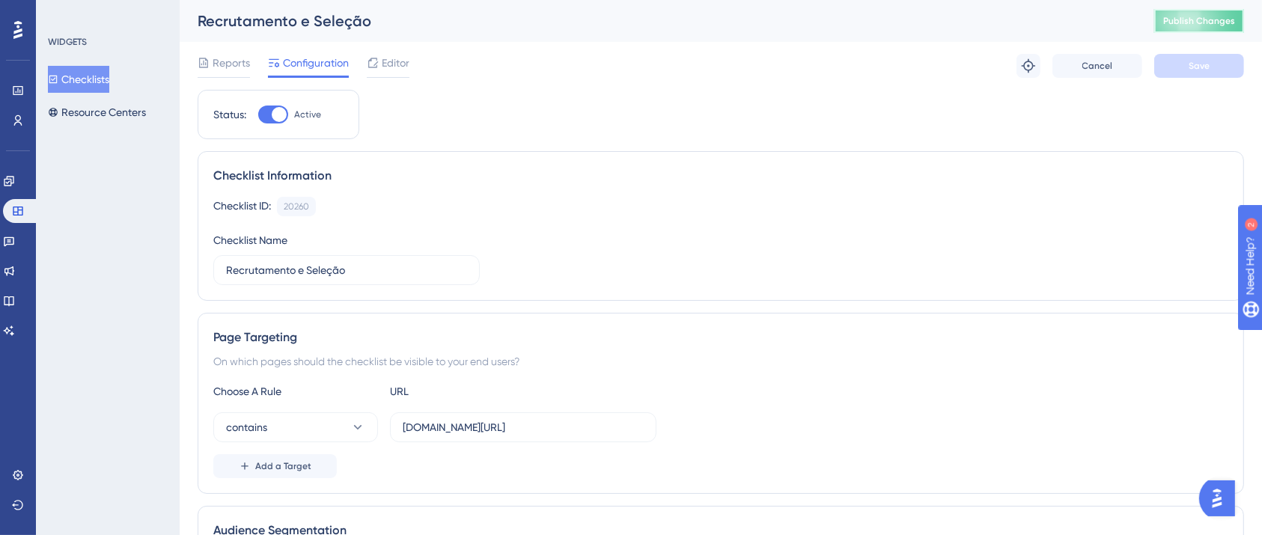
click at [1198, 28] on button "Publish Changes" at bounding box center [1200, 21] width 90 height 24
click at [32, 212] on link at bounding box center [21, 211] width 36 height 24
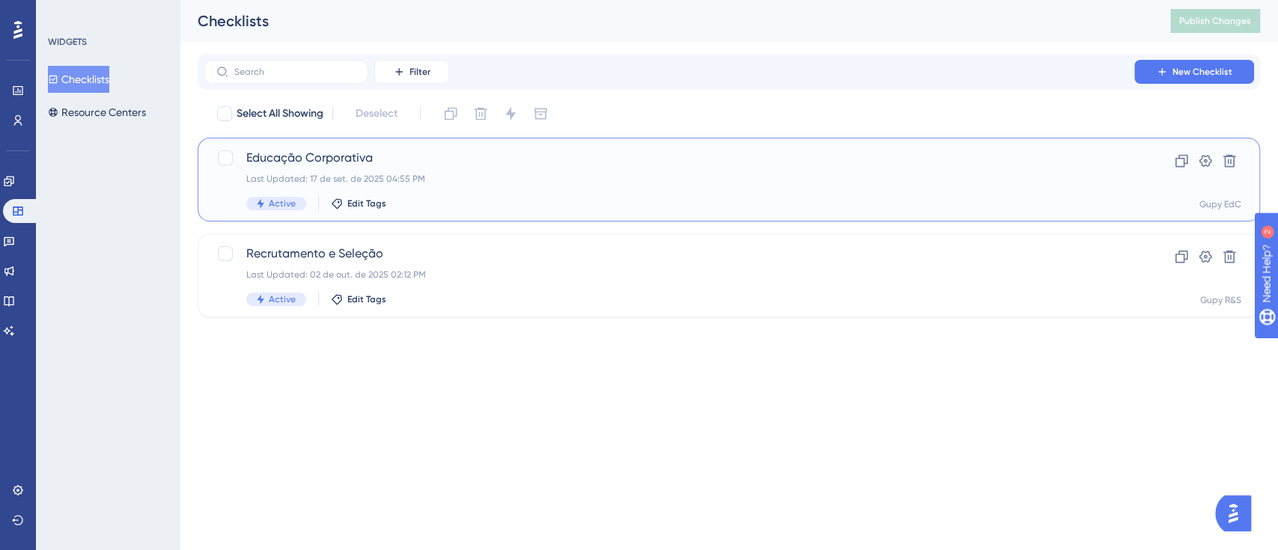
click at [279, 151] on span "Educação Corporativa" at bounding box center [668, 158] width 845 height 18
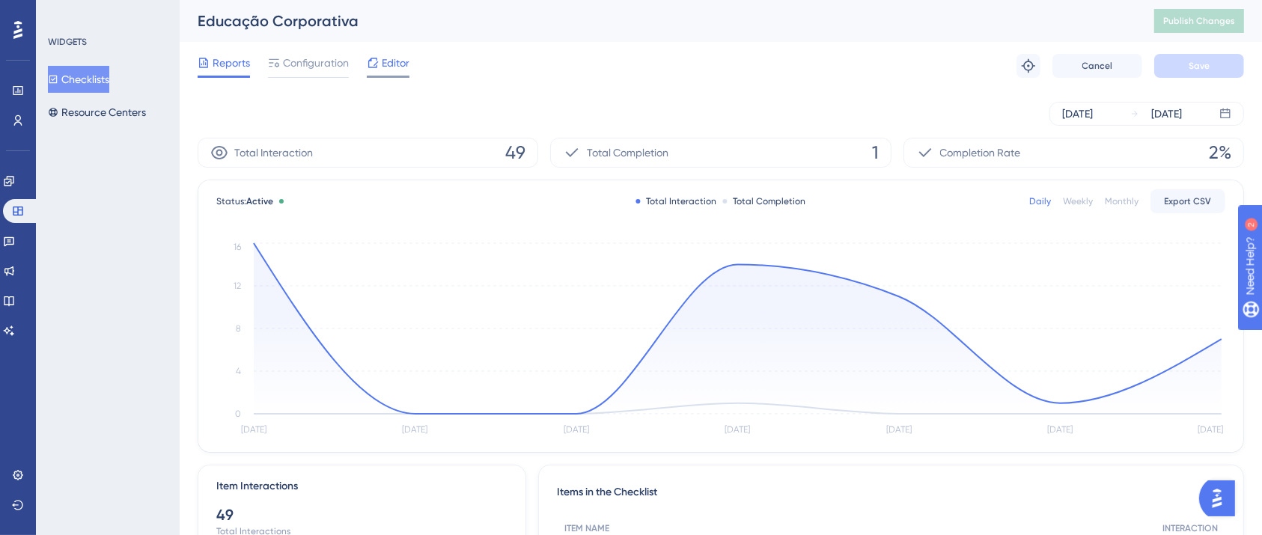
click at [394, 60] on span "Editor" at bounding box center [396, 63] width 28 height 18
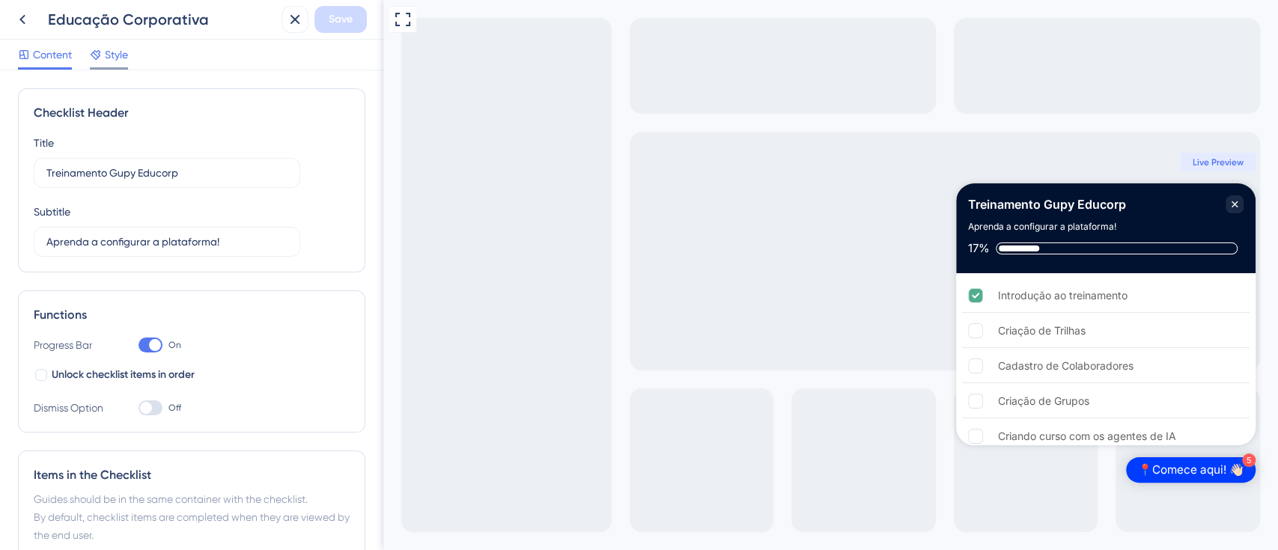
click at [118, 46] on span "Style" at bounding box center [116, 55] width 23 height 18
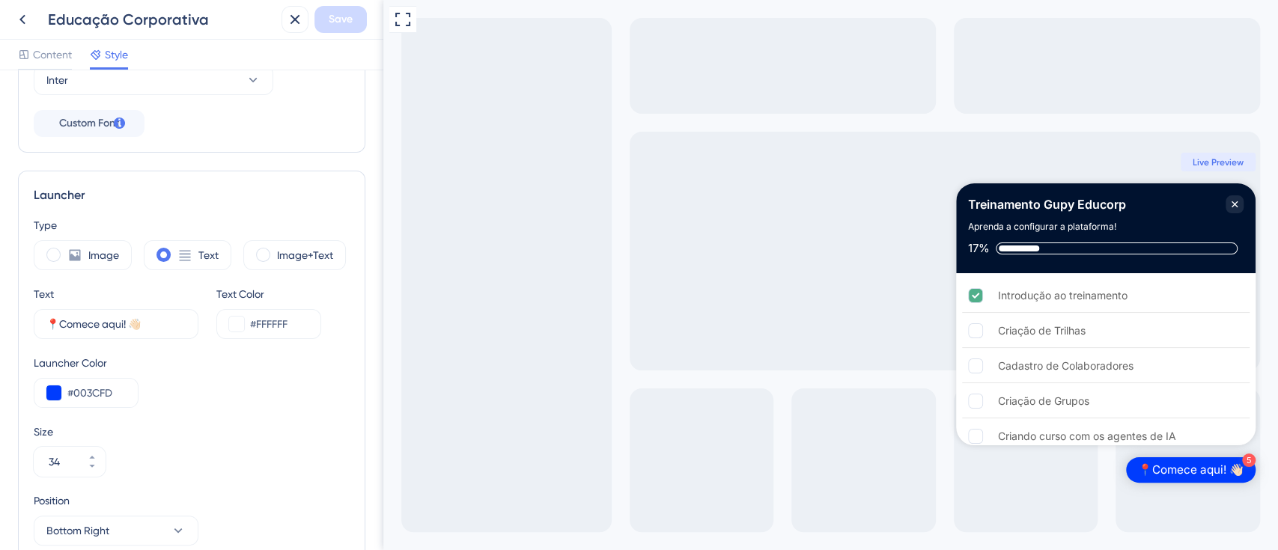
scroll to position [499, 0]
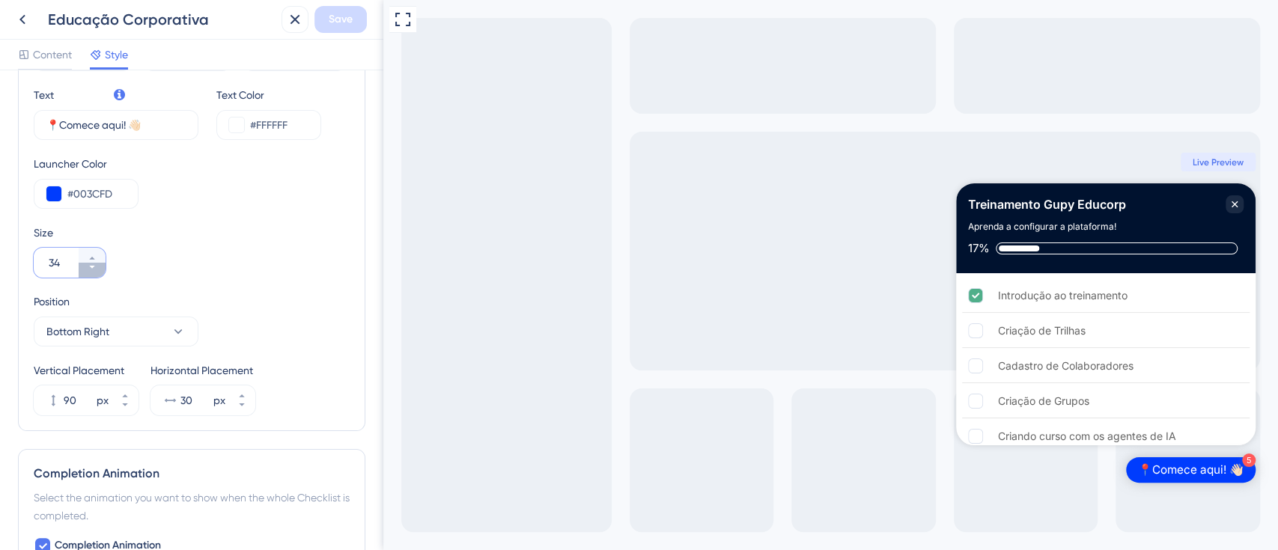
click at [92, 273] on button "34" at bounding box center [92, 270] width 27 height 15
click at [92, 273] on button "33" at bounding box center [92, 270] width 27 height 15
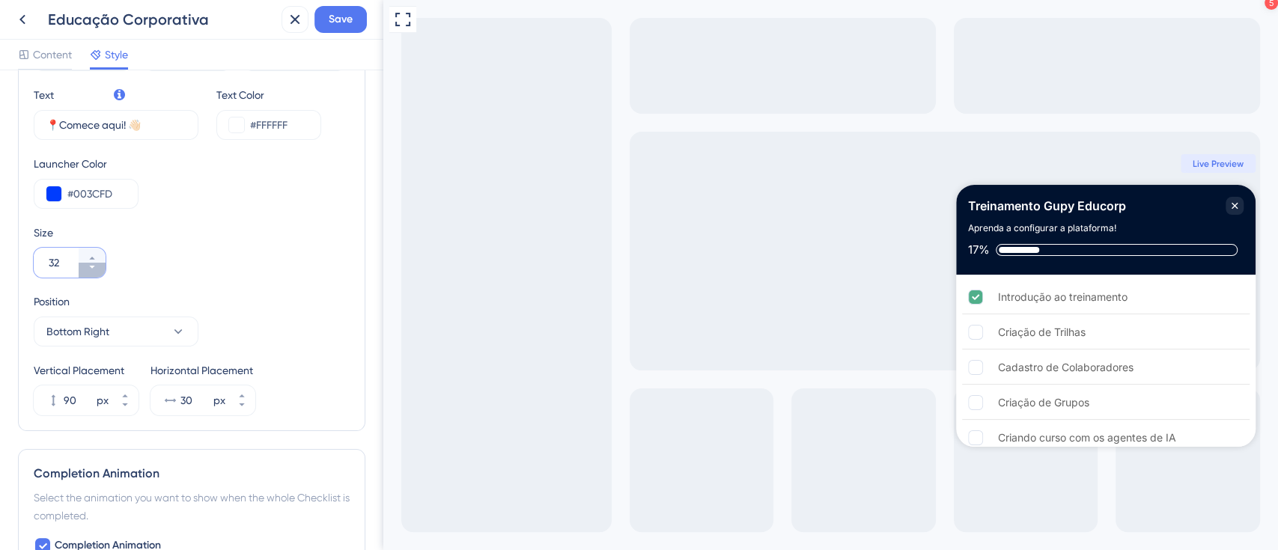
click at [92, 273] on button "32" at bounding box center [92, 270] width 27 height 15
click at [92, 273] on button "31" at bounding box center [92, 270] width 27 height 15
type input "30"
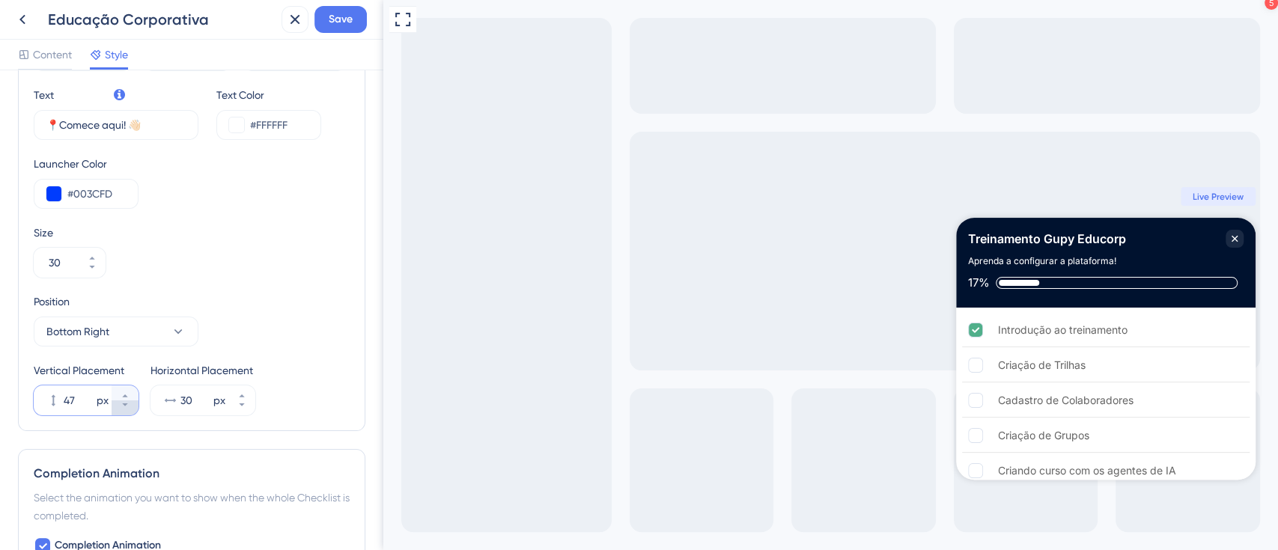
click at [124, 407] on icon at bounding box center [125, 405] width 9 height 9
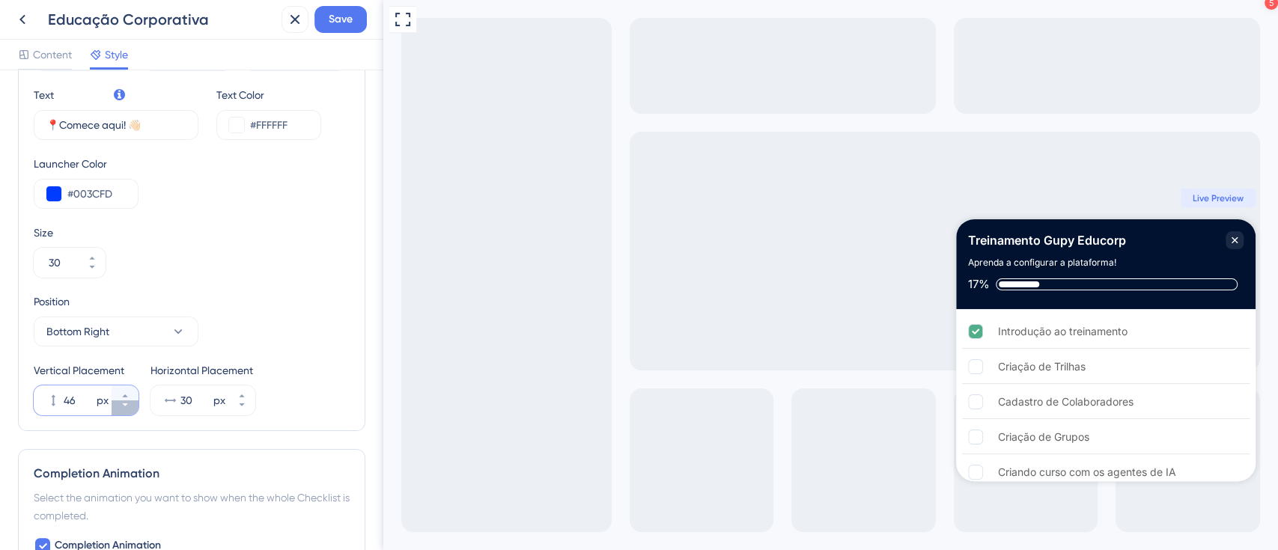
click at [124, 407] on icon at bounding box center [125, 405] width 9 height 9
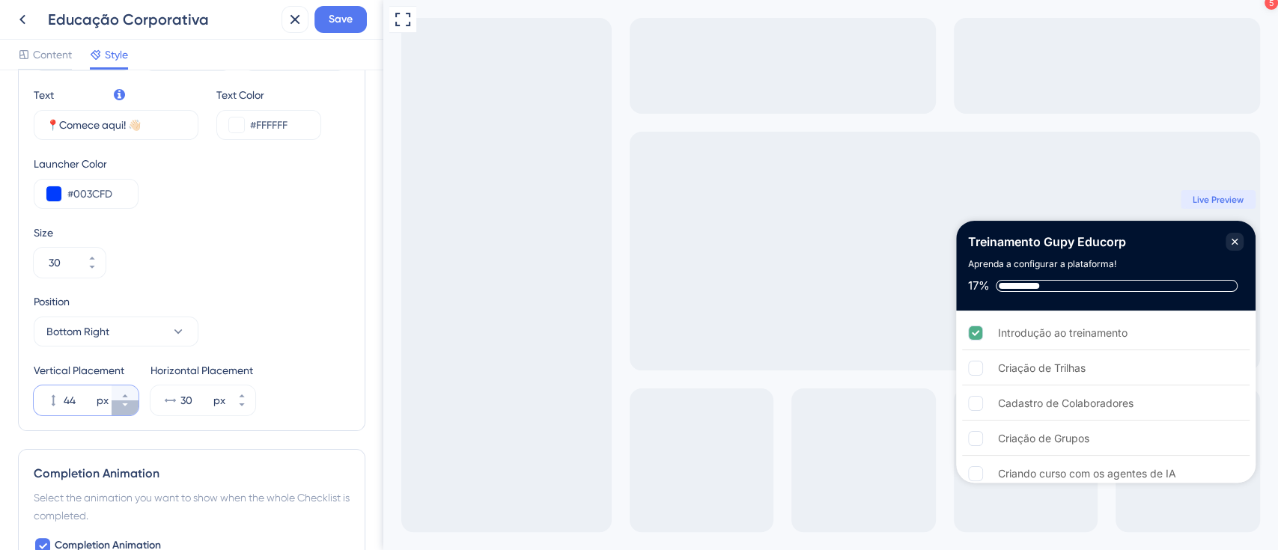
click at [126, 407] on icon at bounding box center [125, 405] width 9 height 9
click at [127, 401] on icon at bounding box center [125, 405] width 9 height 9
type input "40"
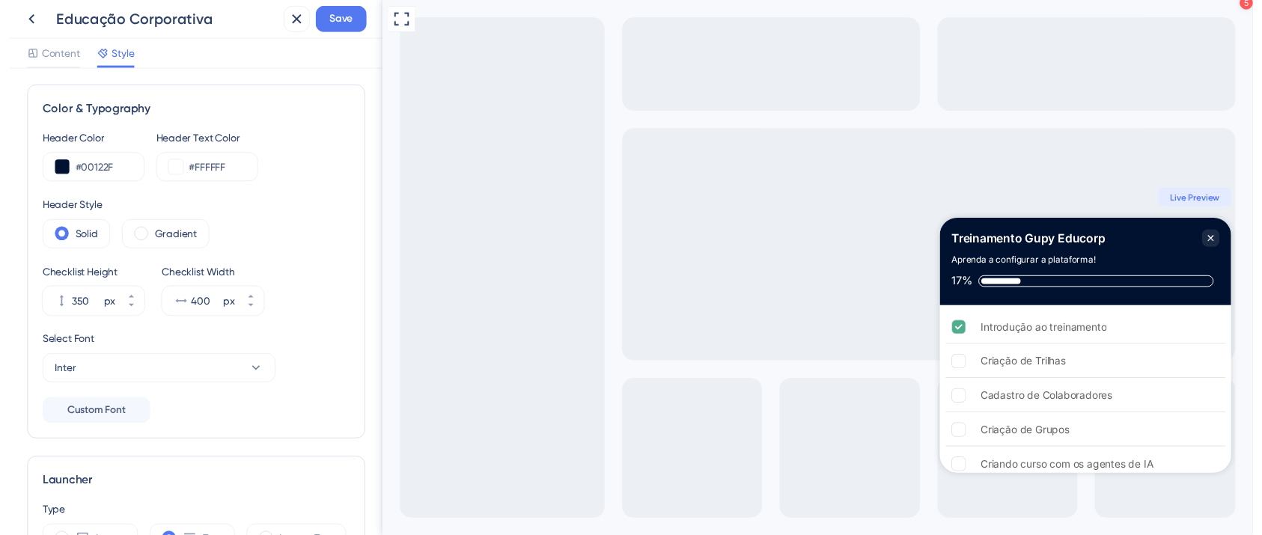
scroll to position [0, 0]
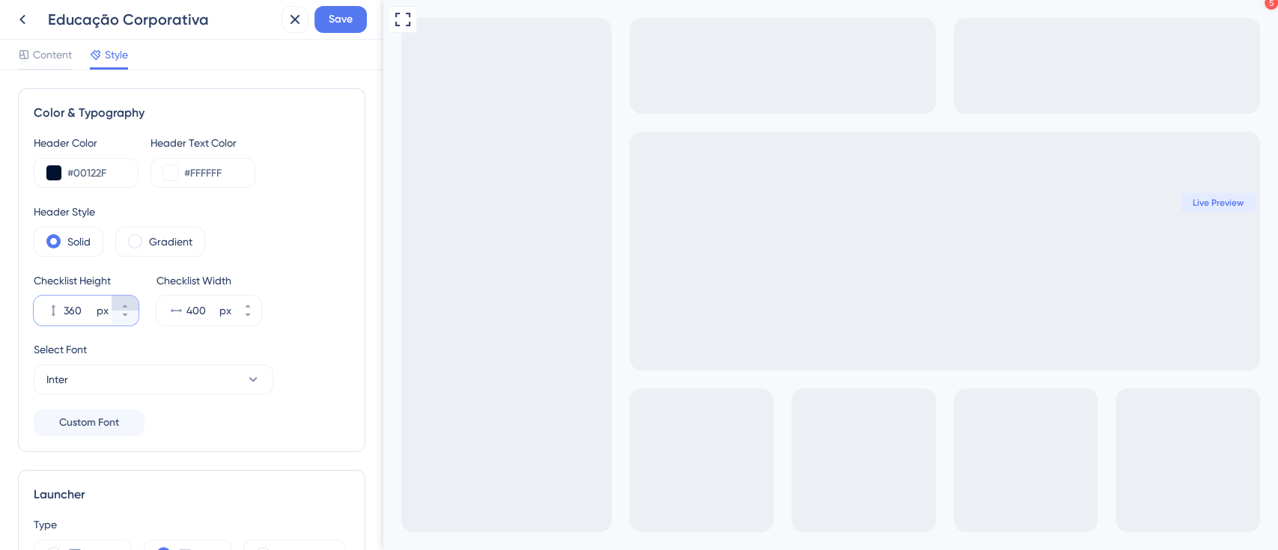
click at [132, 305] on button "360 px" at bounding box center [125, 303] width 27 height 15
click at [132, 301] on button "370 px" at bounding box center [125, 303] width 27 height 15
click at [132, 314] on button "371 px" at bounding box center [125, 318] width 27 height 15
type input "370"
click at [251, 303] on icon at bounding box center [247, 306] width 9 height 9
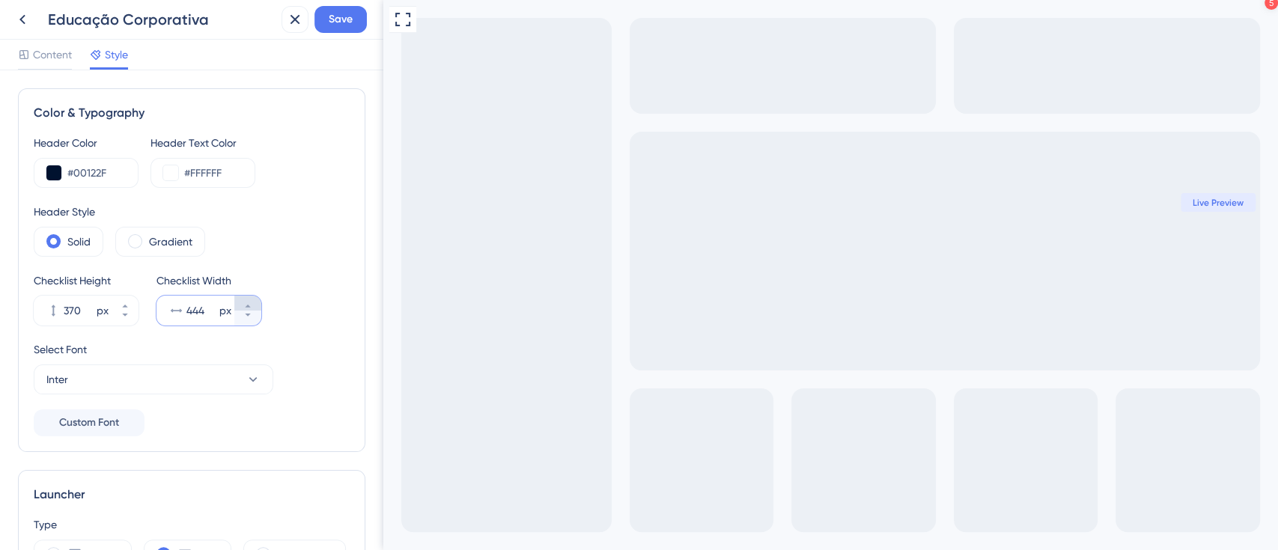
click at [251, 303] on icon at bounding box center [247, 306] width 9 height 9
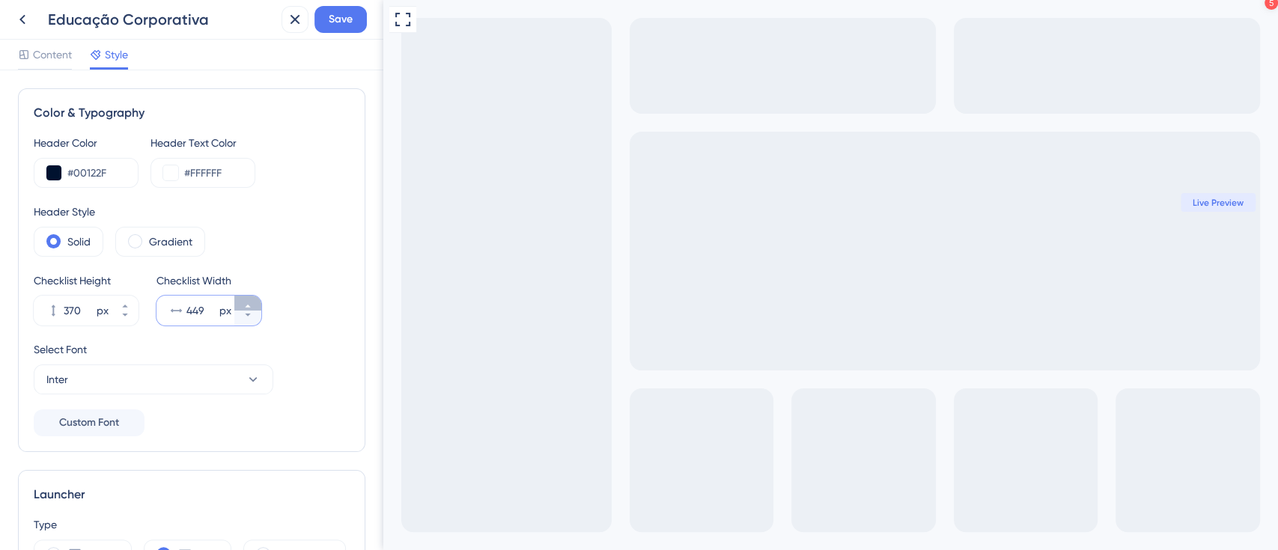
click at [251, 303] on icon at bounding box center [247, 306] width 9 height 9
type input "450"
click at [359, 31] on button "Save" at bounding box center [340, 19] width 52 height 27
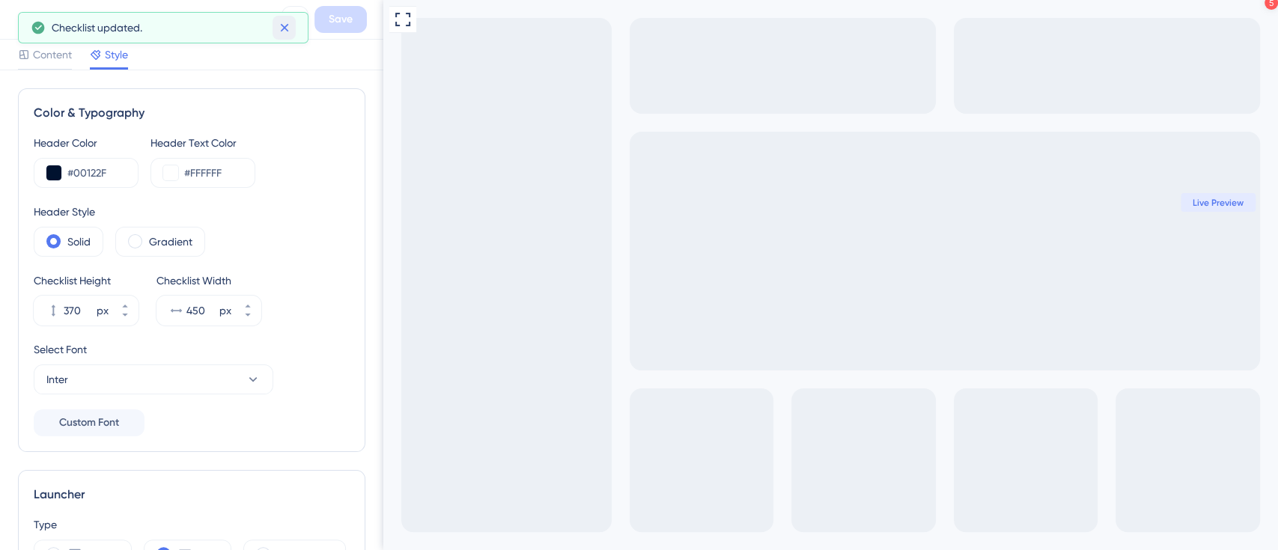
click at [291, 28] on icon at bounding box center [284, 27] width 15 height 15
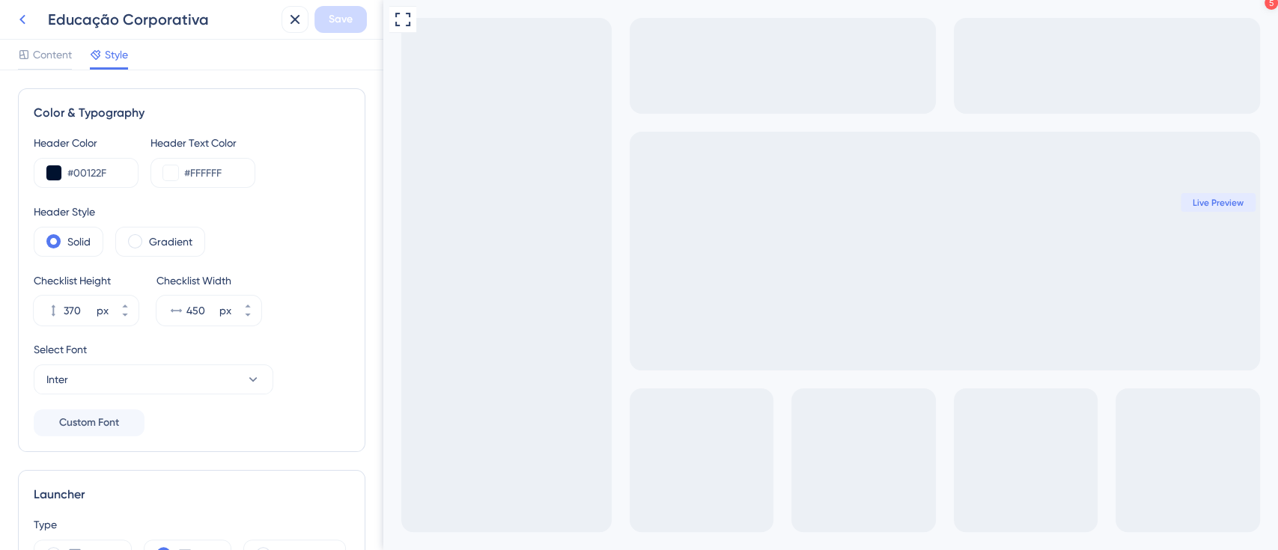
click at [31, 21] on icon at bounding box center [22, 19] width 18 height 18
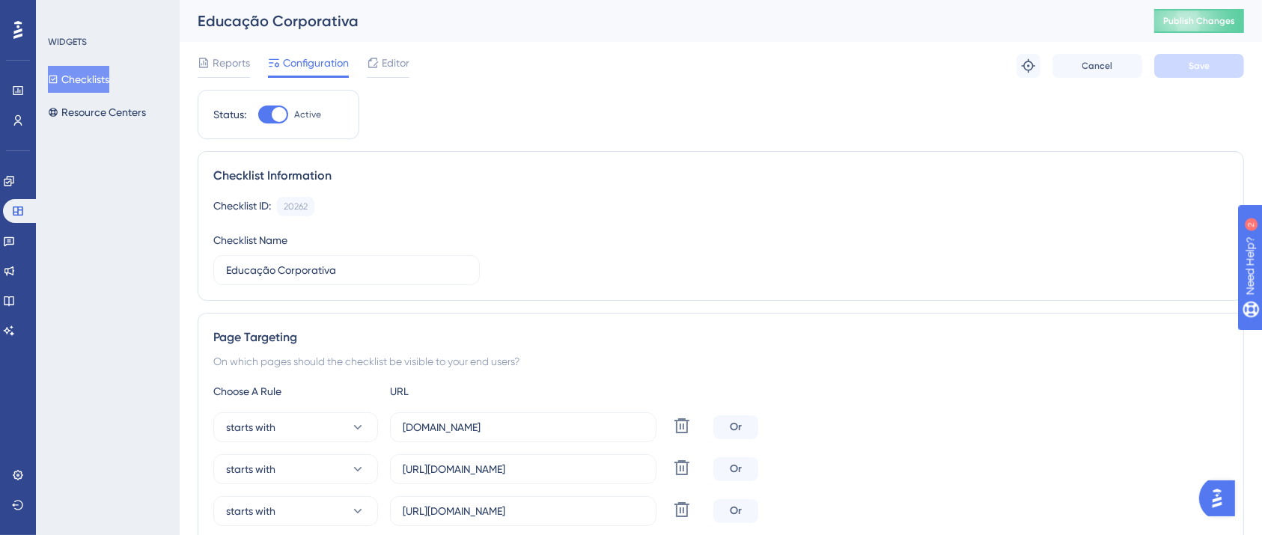
click at [1213, 34] on div "Educação Corporativa Publish Changes" at bounding box center [721, 21] width 1083 height 42
click at [1217, 31] on button "Publish Changes" at bounding box center [1200, 21] width 90 height 24
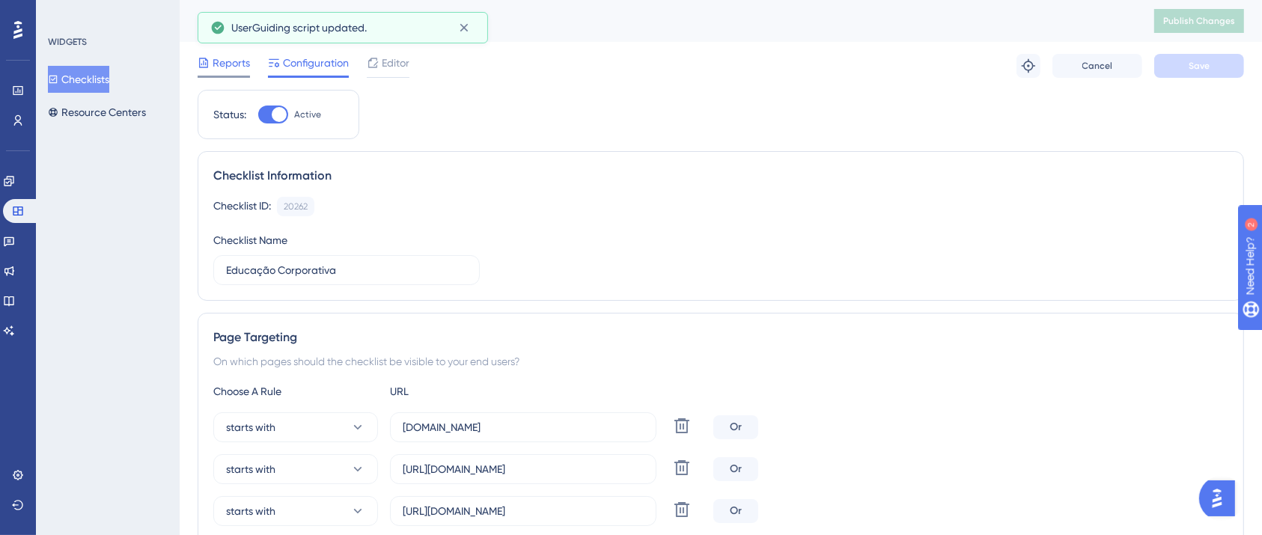
click at [222, 69] on span "Reports" at bounding box center [231, 63] width 37 height 18
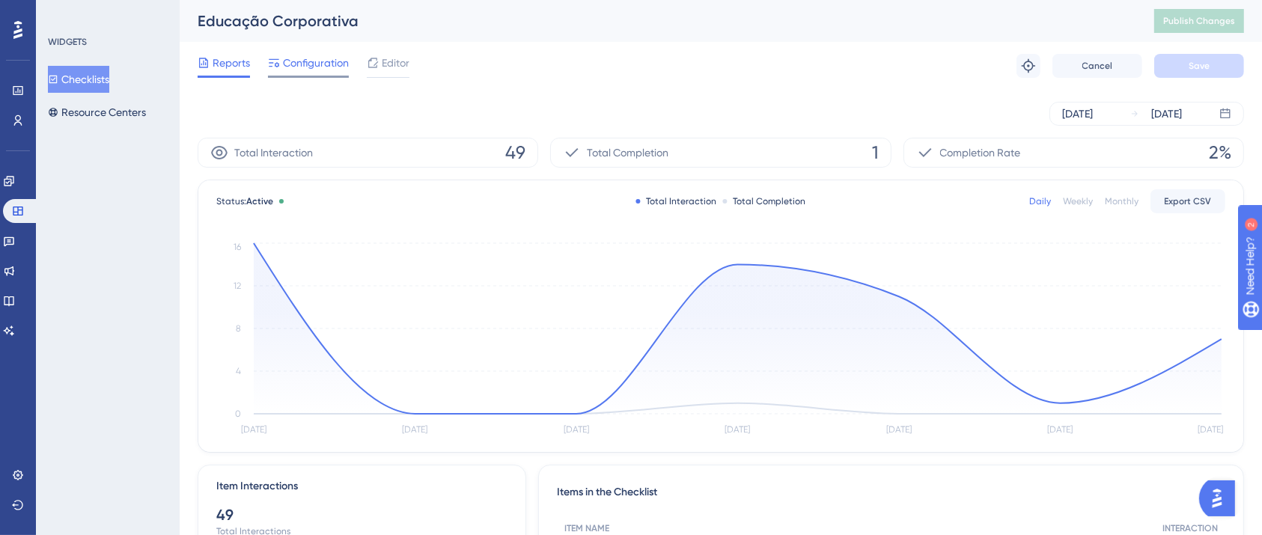
click at [304, 70] on span "Configuration" at bounding box center [316, 63] width 66 height 18
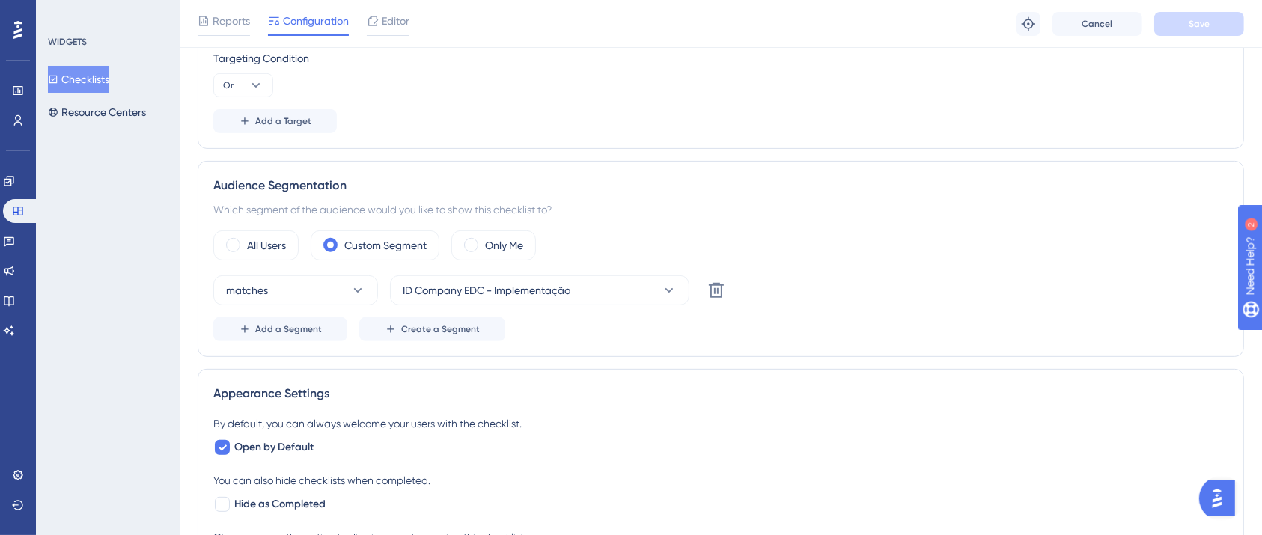
scroll to position [798, 0]
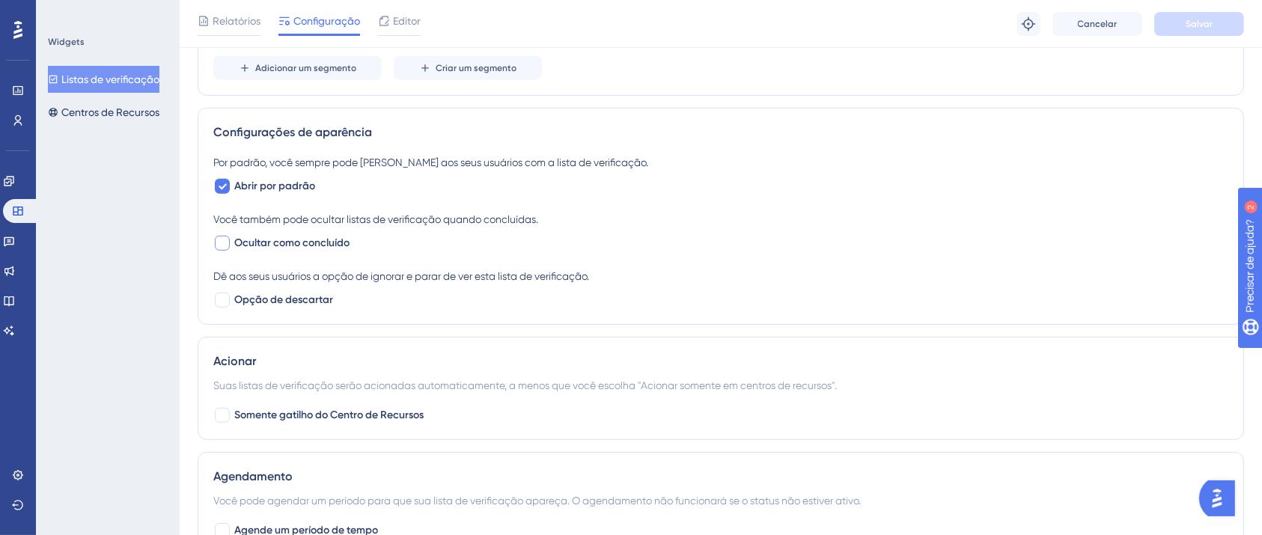
click at [288, 243] on font "Ocultar como concluído" at bounding box center [291, 243] width 115 height 13
click at [324, 240] on font "Ocultar como concluído" at bounding box center [291, 243] width 115 height 13
checkbox input "true"
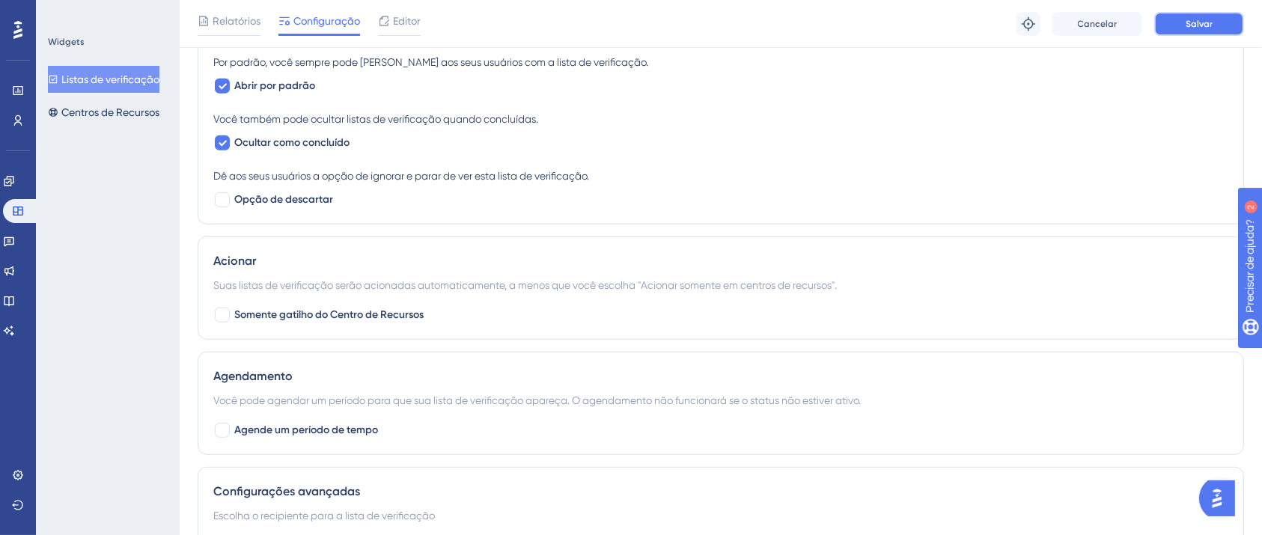
click at [1220, 17] on button "Salvar" at bounding box center [1200, 24] width 90 height 24
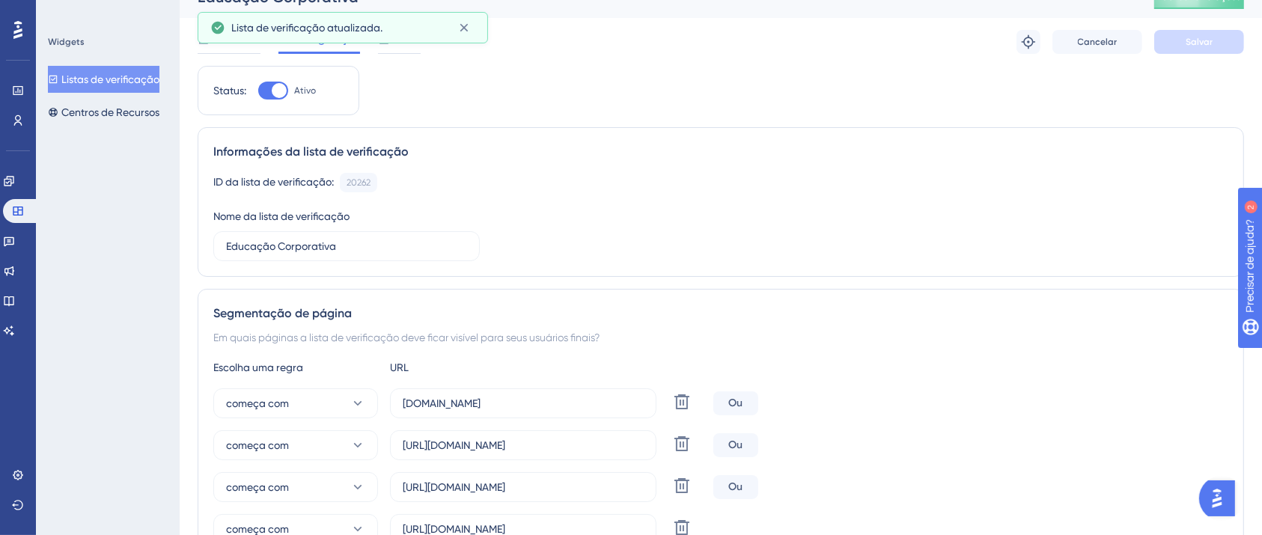
scroll to position [0, 0]
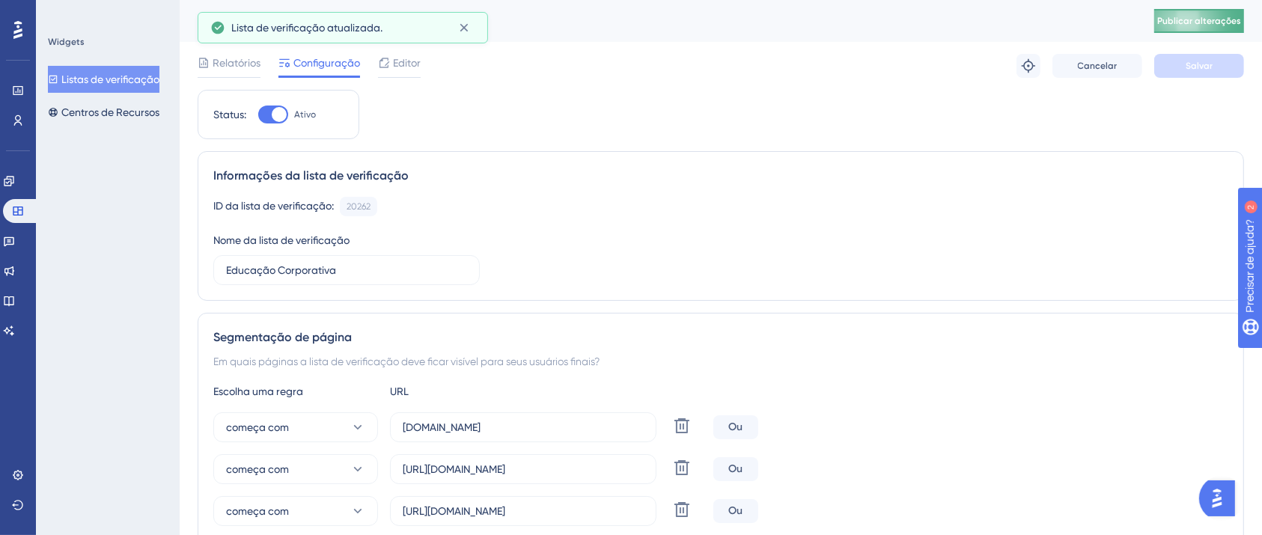
click at [1201, 19] on font "Publicar alterações" at bounding box center [1200, 21] width 84 height 10
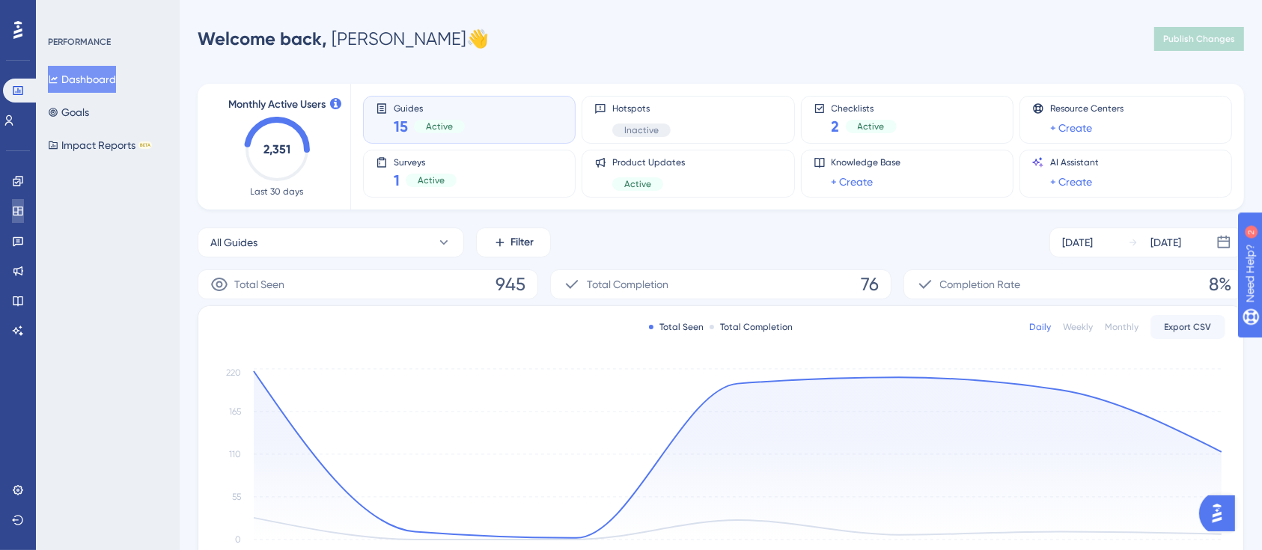
click at [12, 217] on link at bounding box center [18, 211] width 12 height 24
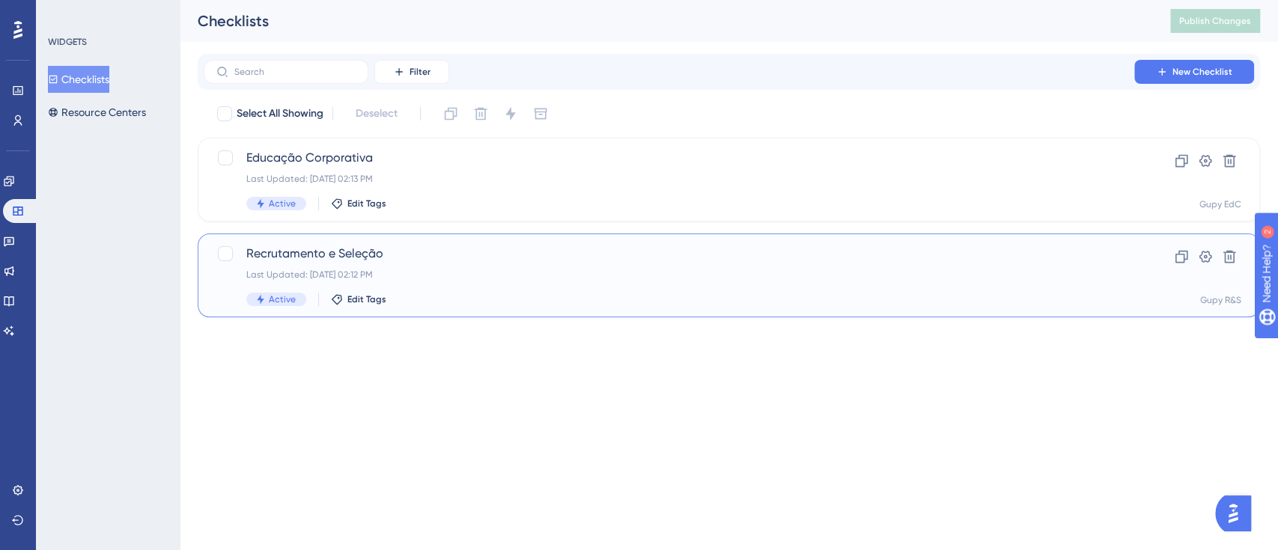
click at [300, 243] on div "Recrutamento e Seleção Last Updated: [DATE] 02:12 PM Active Edit Tags Clone Set…" at bounding box center [729, 276] width 1062 height 84
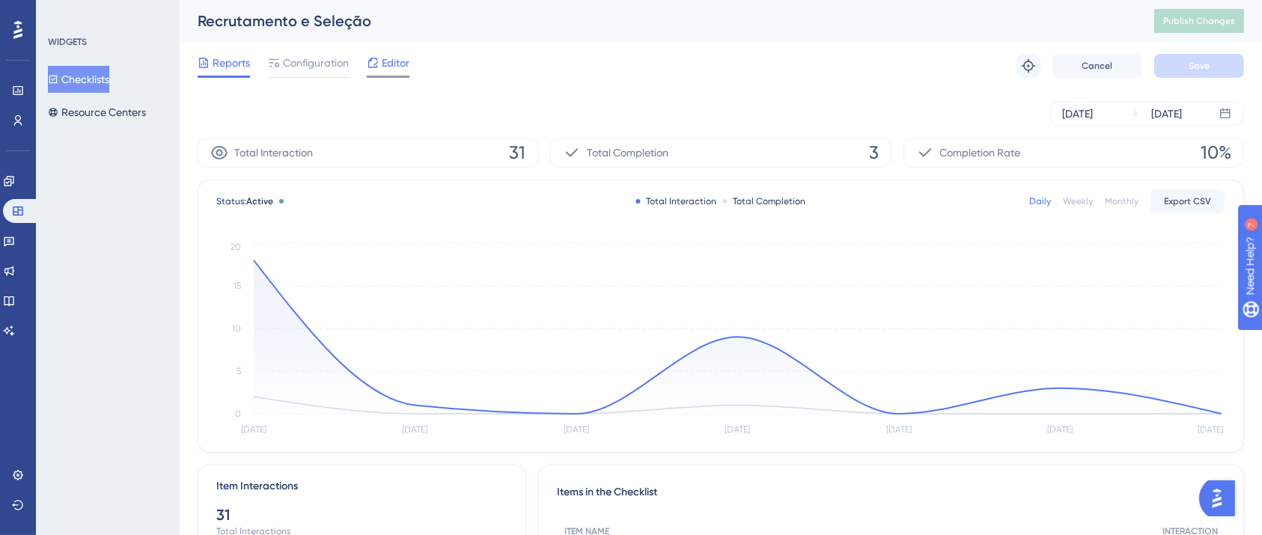
click at [395, 69] on span "Editor" at bounding box center [396, 63] width 28 height 18
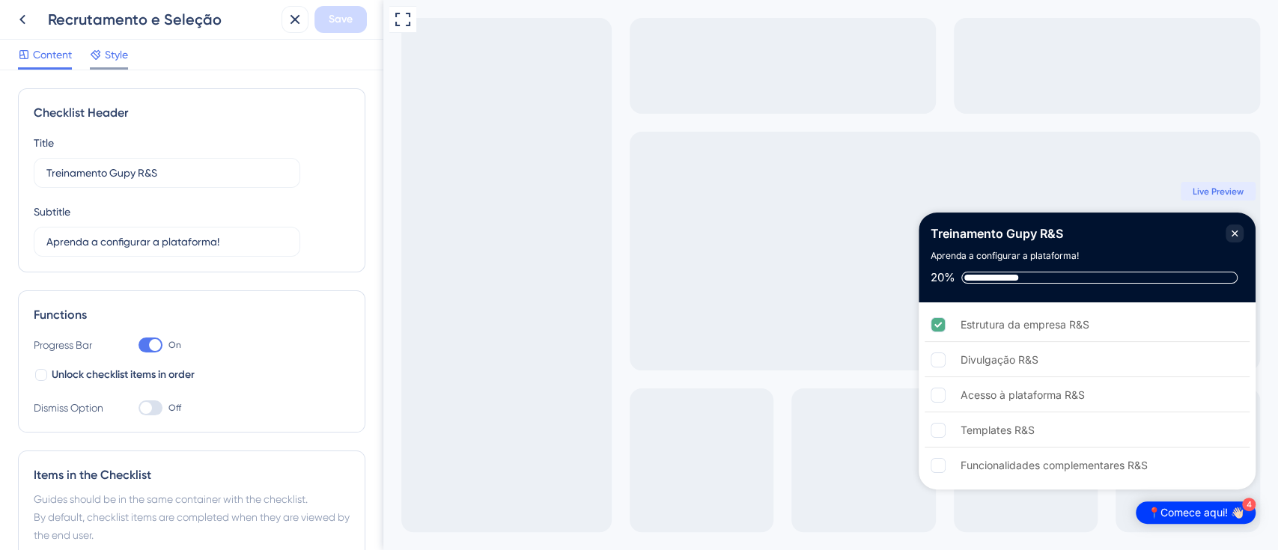
click at [112, 57] on span "Style" at bounding box center [116, 55] width 23 height 18
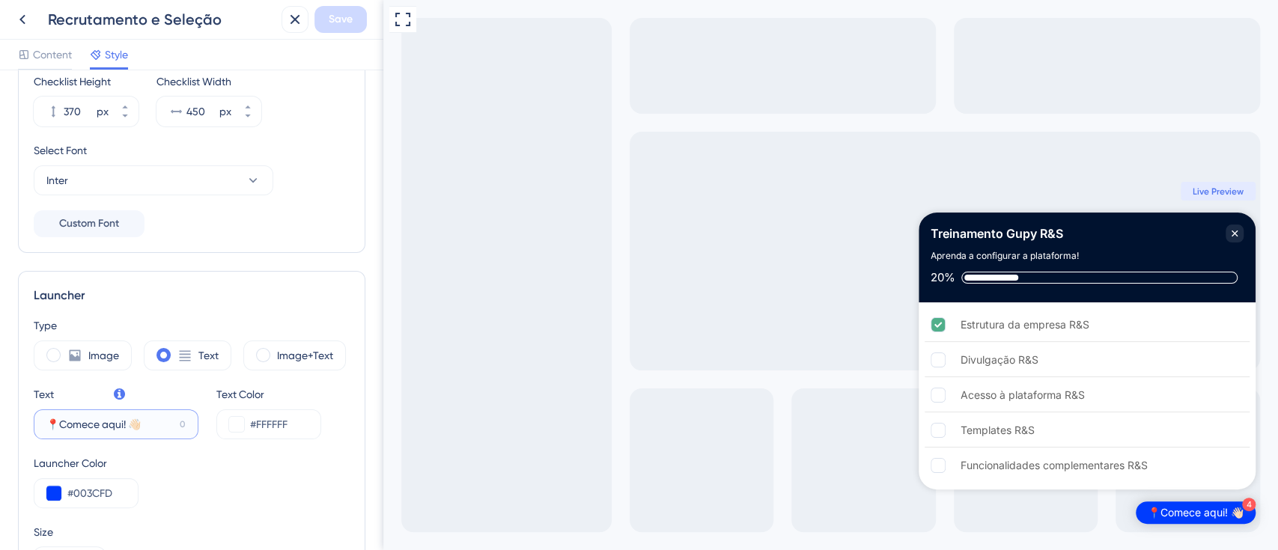
click at [106, 418] on input "📍Comece aqui! 👋🏻" at bounding box center [109, 424] width 127 height 16
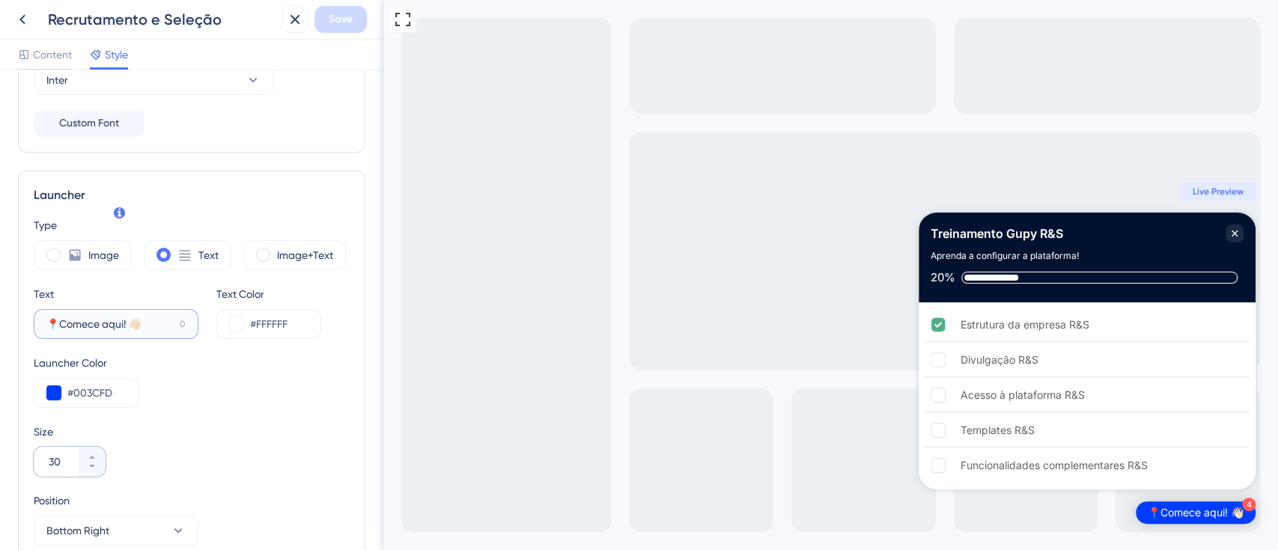
scroll to position [399, 0]
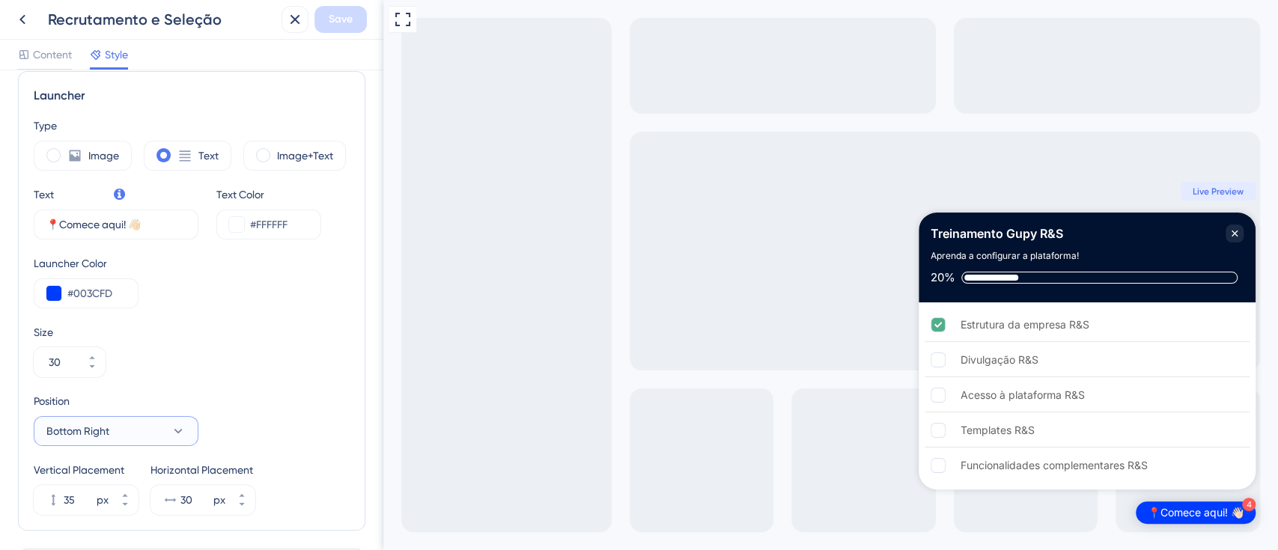
click at [176, 440] on button "Bottom Right" at bounding box center [116, 431] width 165 height 30
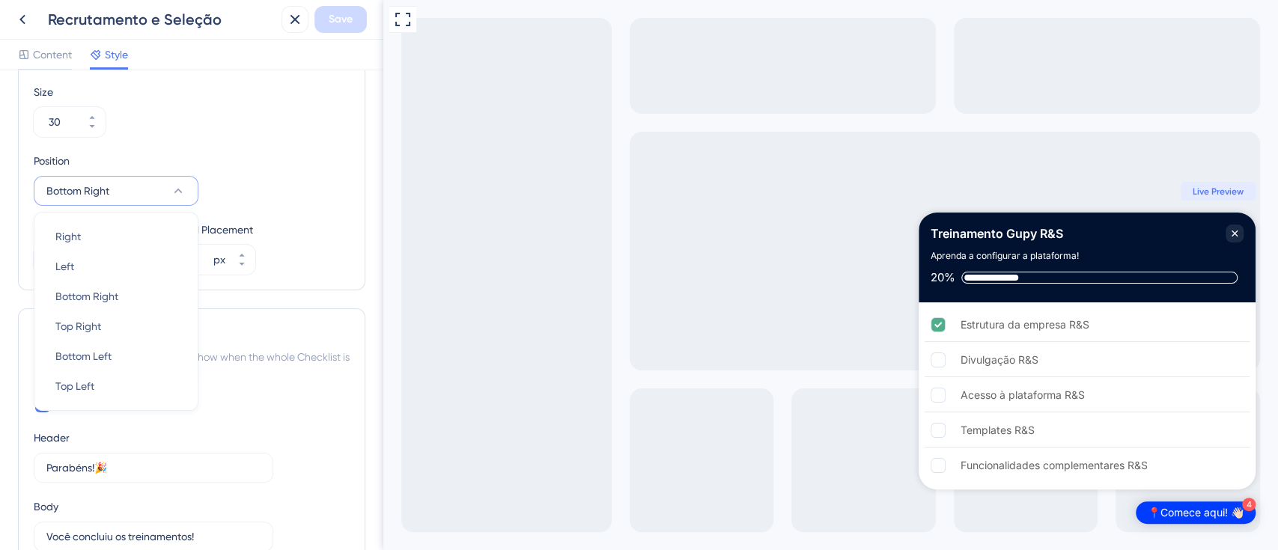
click at [300, 446] on div "Completion Animation Header Parabéns!🎉 19 Body Você concluiu os treinamentos! 1…" at bounding box center [192, 508] width 316 height 225
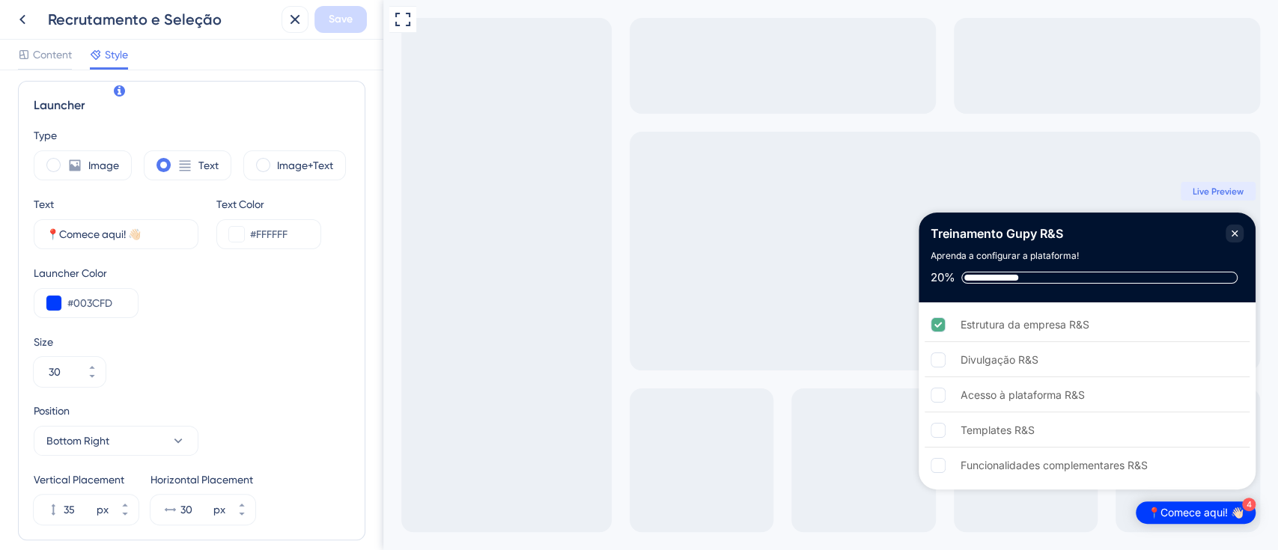
scroll to position [503, 0]
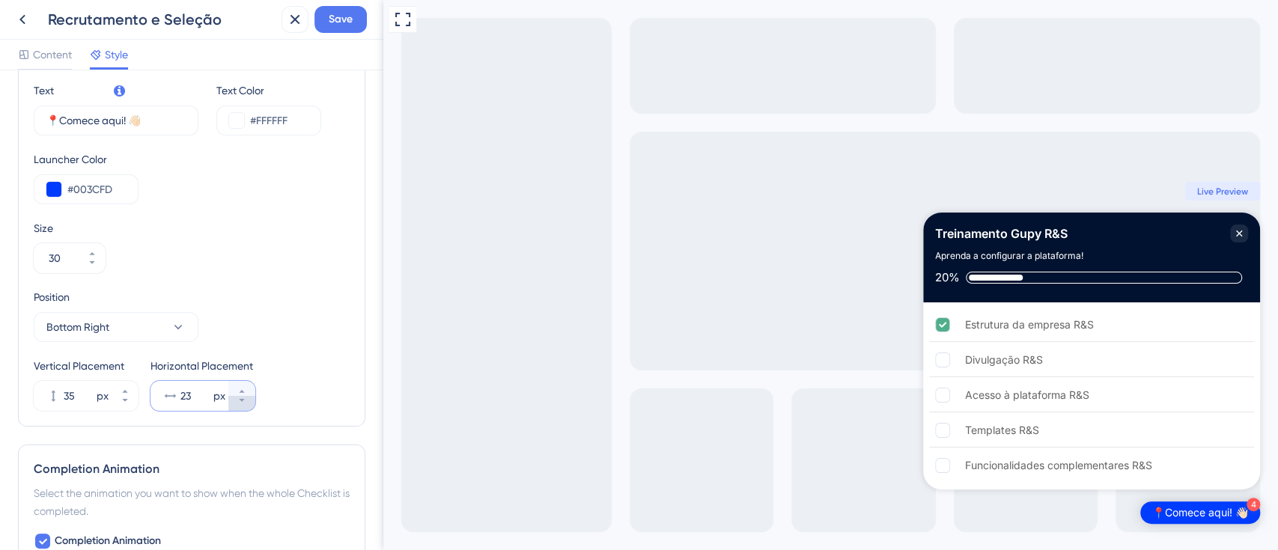
click at [249, 399] on button "23 px" at bounding box center [241, 403] width 27 height 15
click at [249, 399] on button "16 px" at bounding box center [241, 403] width 27 height 15
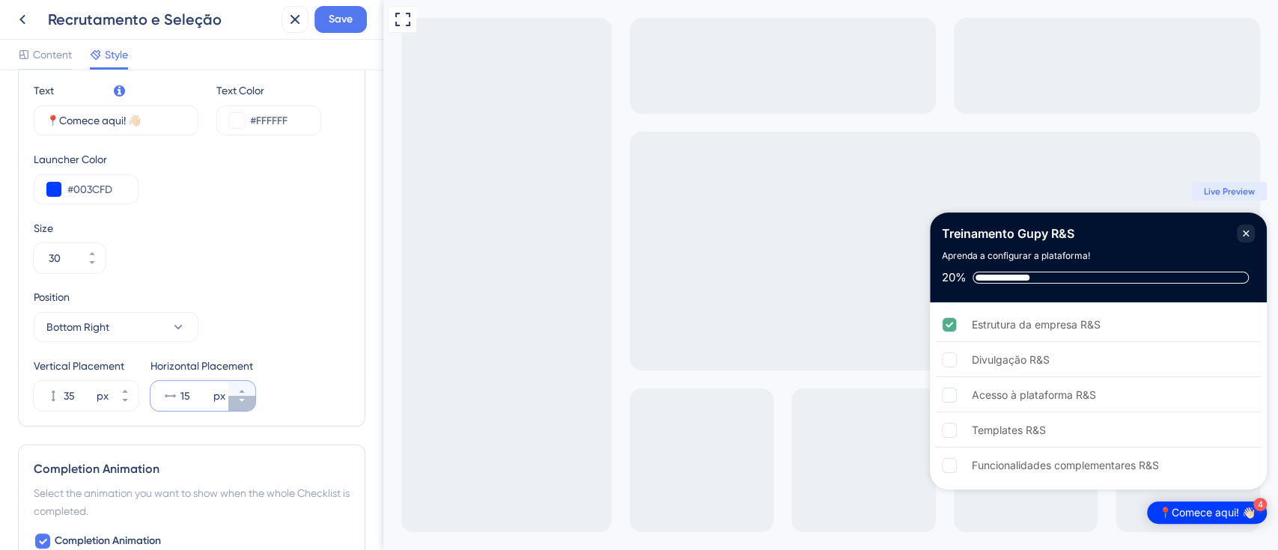
click at [249, 399] on button "15 px" at bounding box center [241, 403] width 27 height 15
click at [242, 390] on icon at bounding box center [241, 391] width 5 height 3
type input "15"
click at [362, 22] on button "Save" at bounding box center [340, 19] width 52 height 27
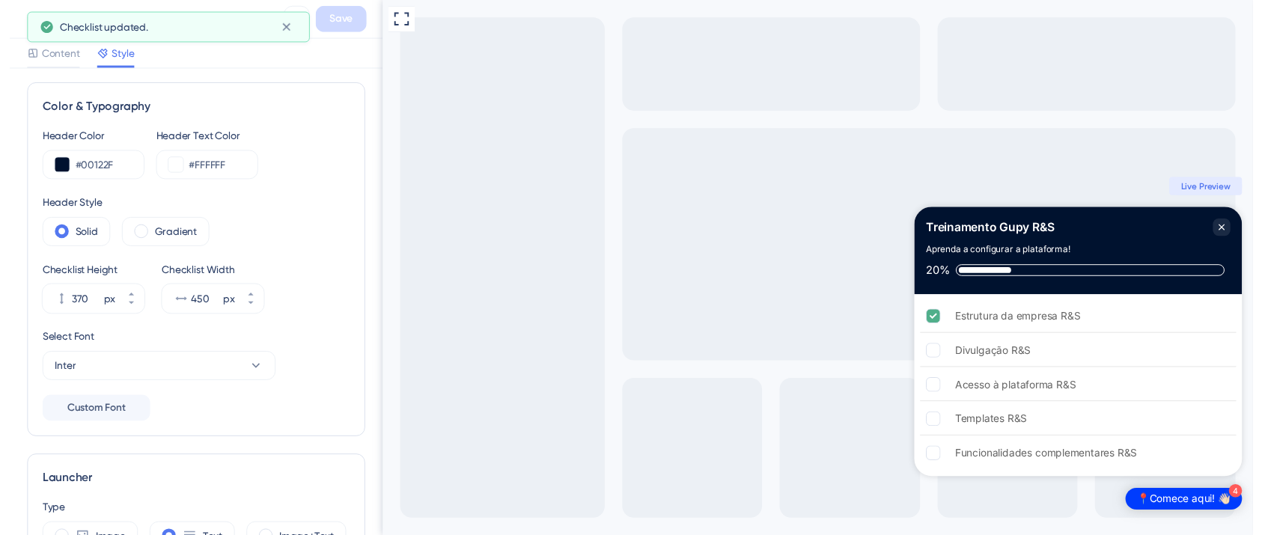
scroll to position [0, 0]
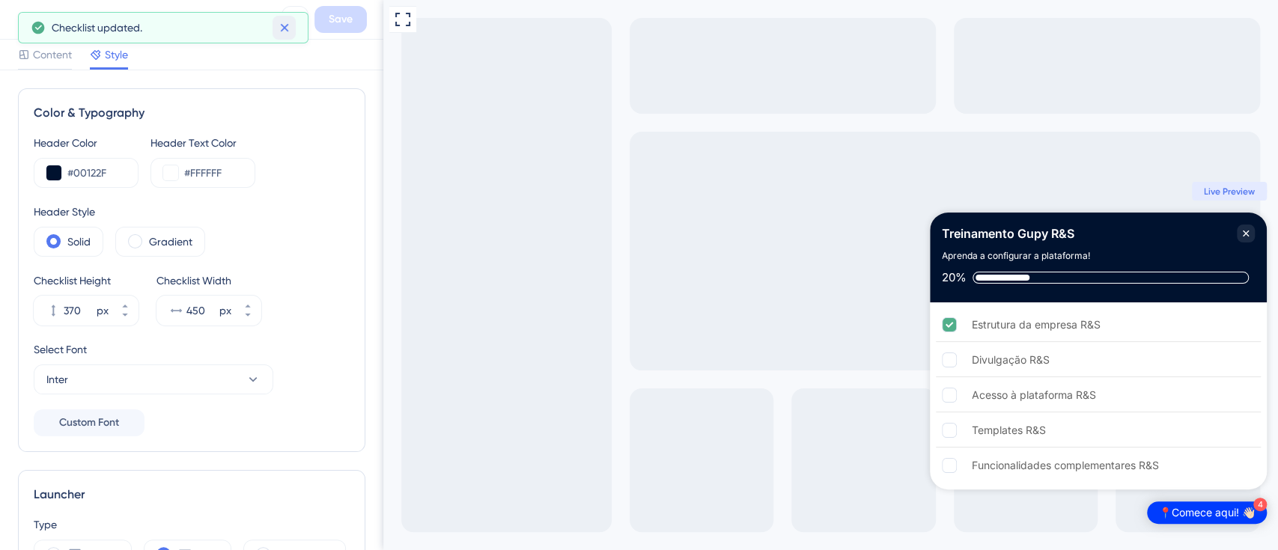
click at [291, 33] on icon at bounding box center [284, 27] width 15 height 15
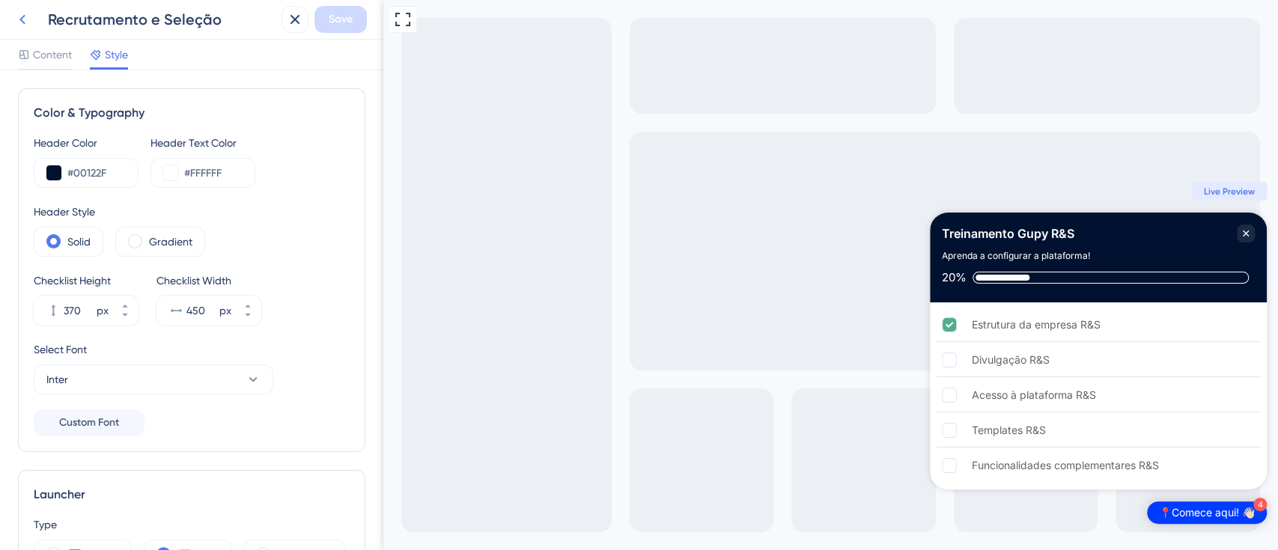
click at [24, 23] on icon at bounding box center [22, 20] width 6 height 10
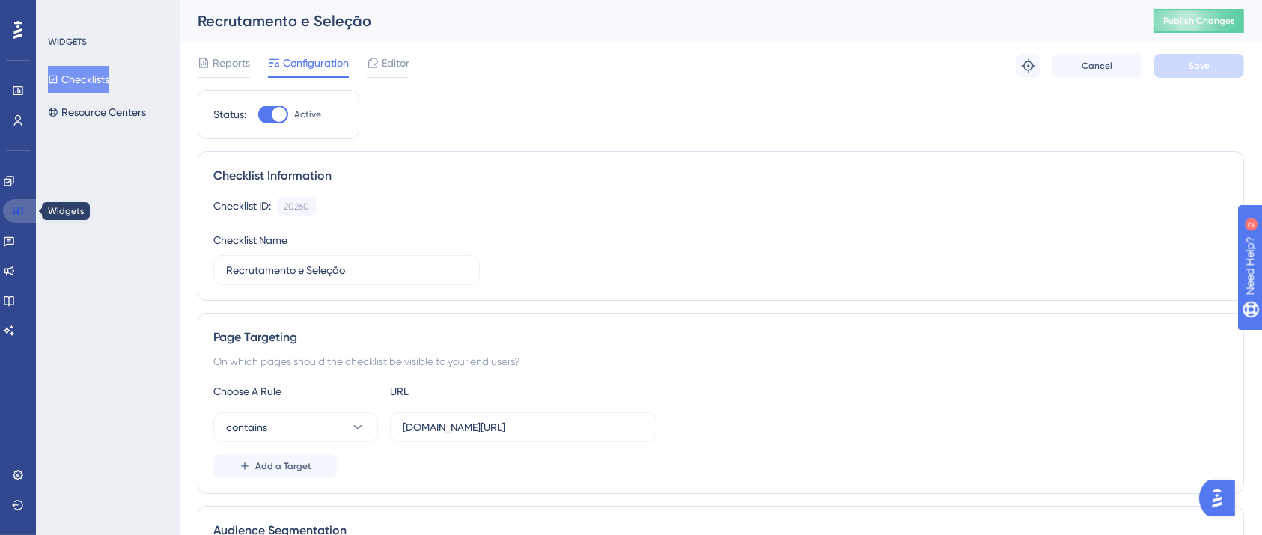
click at [11, 207] on link at bounding box center [21, 211] width 36 height 24
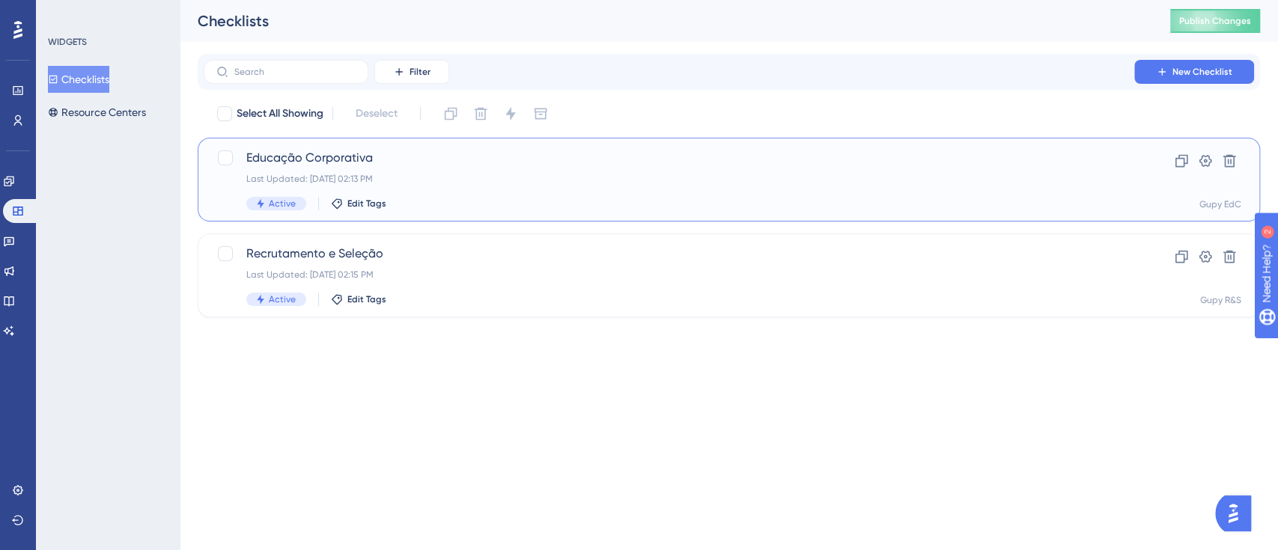
click at [373, 156] on span "Educação Corporativa" at bounding box center [668, 158] width 845 height 18
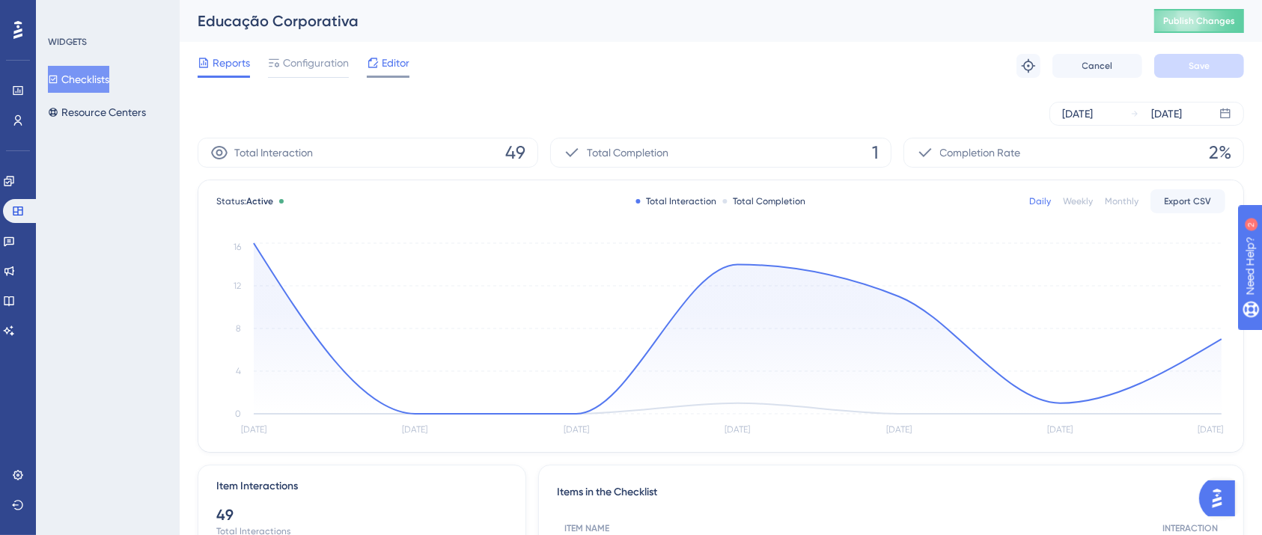
click at [388, 64] on span "Editor" at bounding box center [396, 63] width 28 height 18
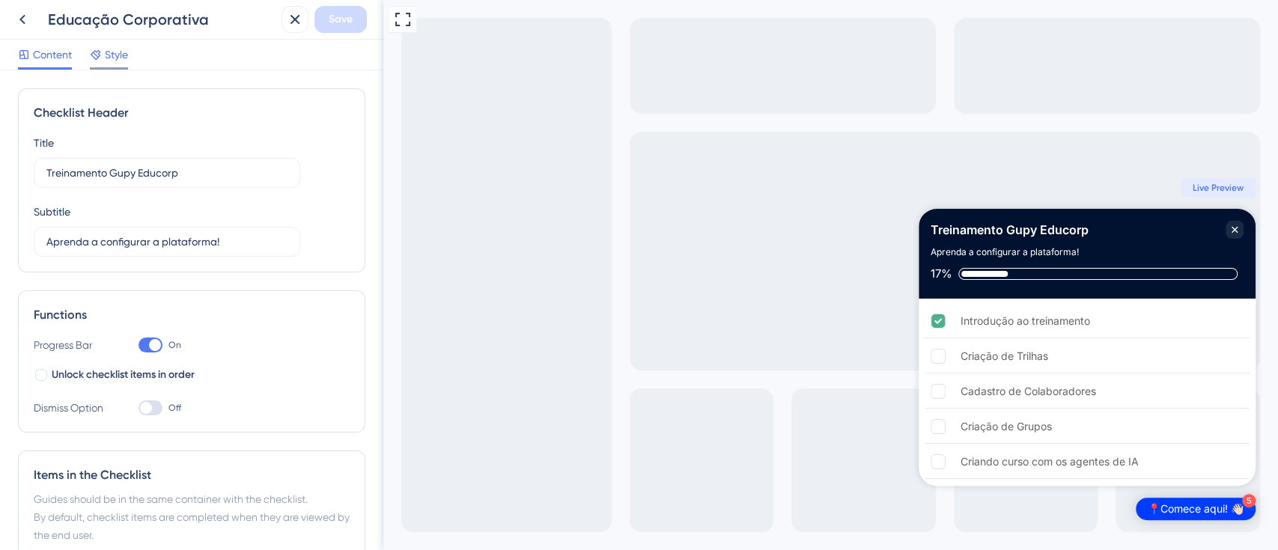
click at [92, 61] on div at bounding box center [96, 55] width 12 height 18
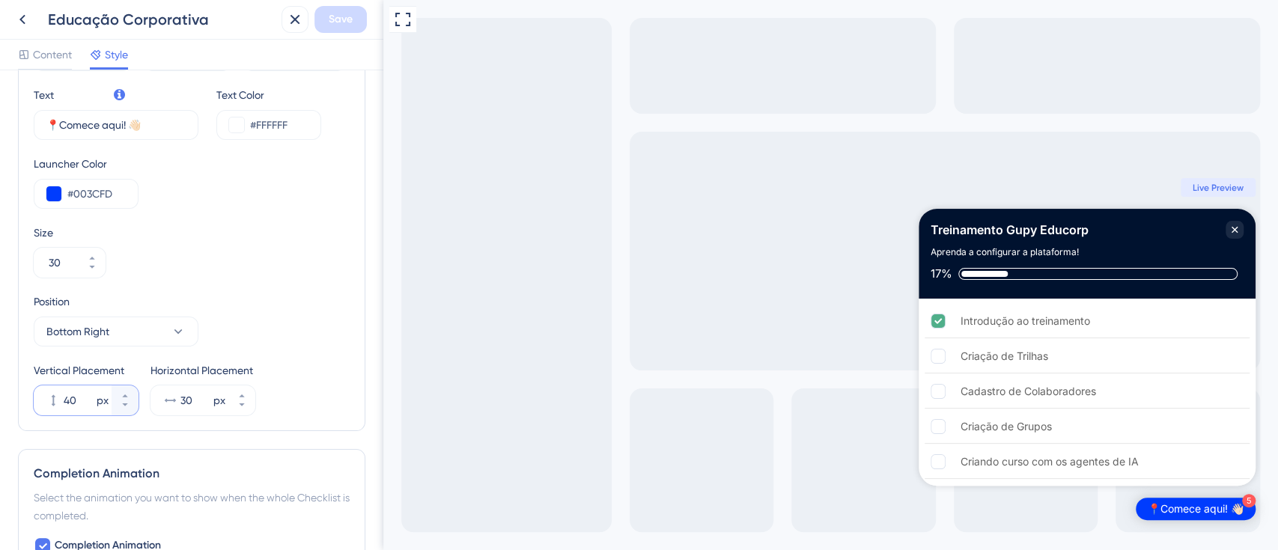
click at [78, 406] on input "40" at bounding box center [79, 401] width 30 height 18
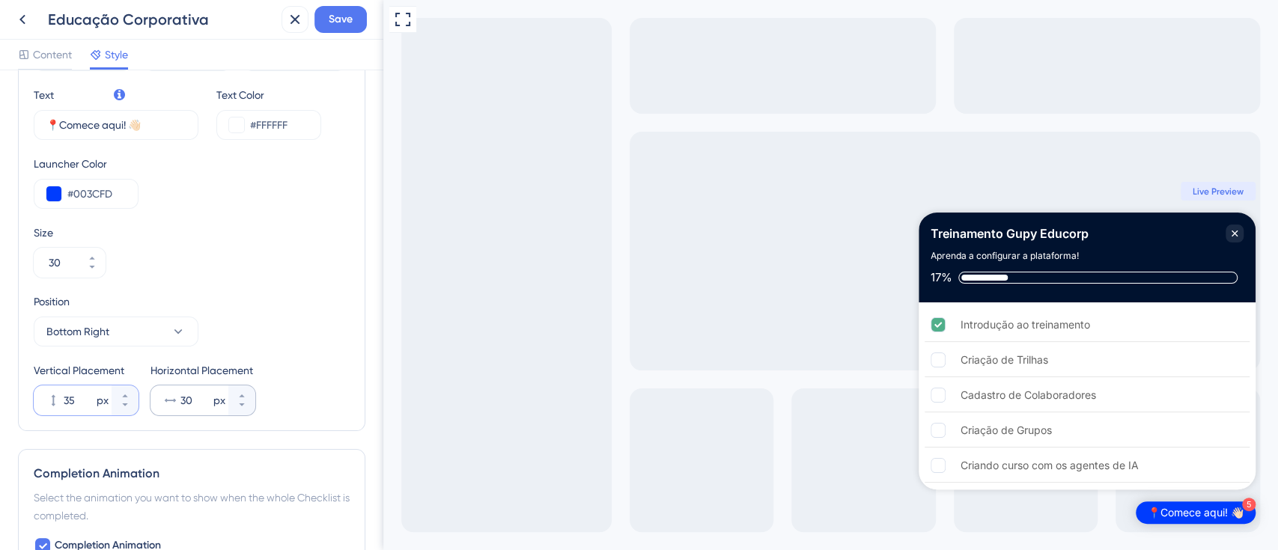
type input "35"
click at [192, 400] on input "30" at bounding box center [195, 401] width 30 height 18
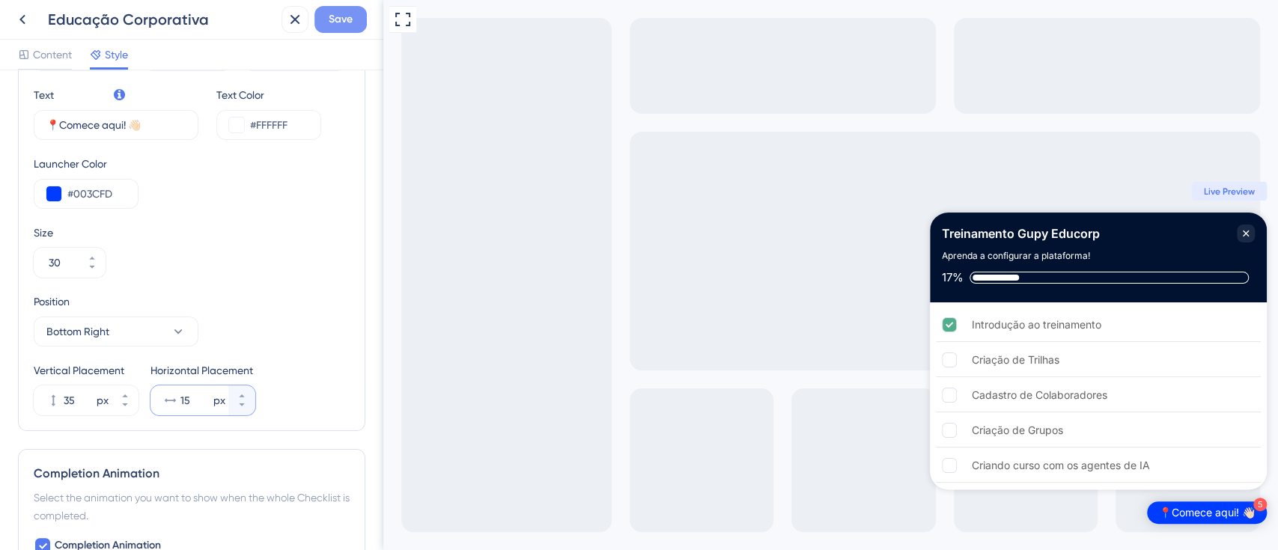
type input "15"
click at [335, 20] on span "Save" at bounding box center [341, 19] width 24 height 18
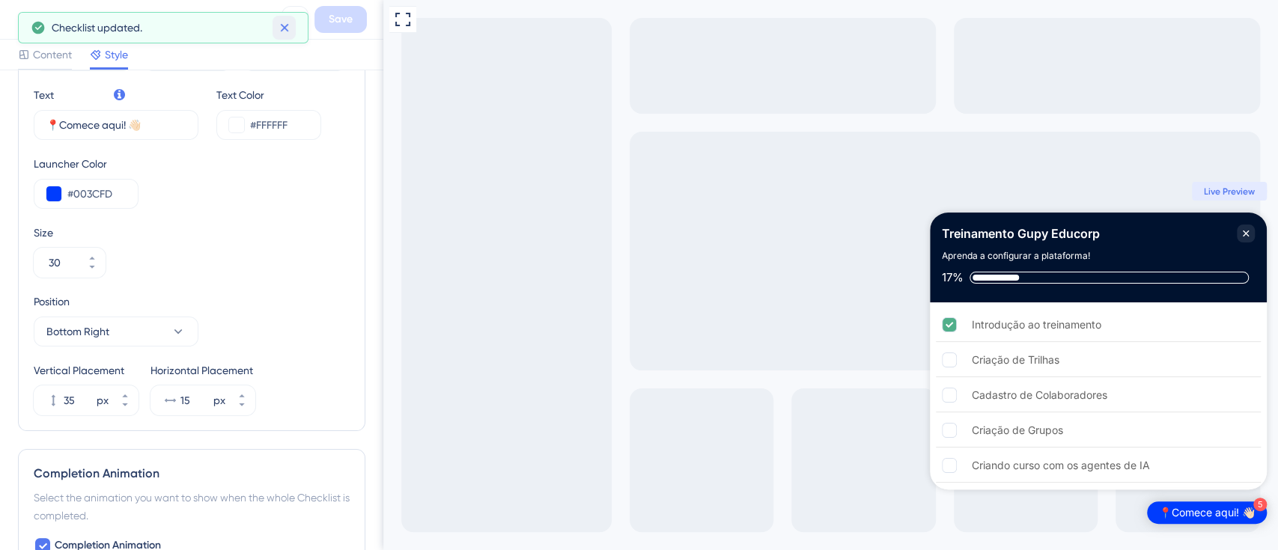
click at [279, 21] on icon at bounding box center [284, 27] width 15 height 15
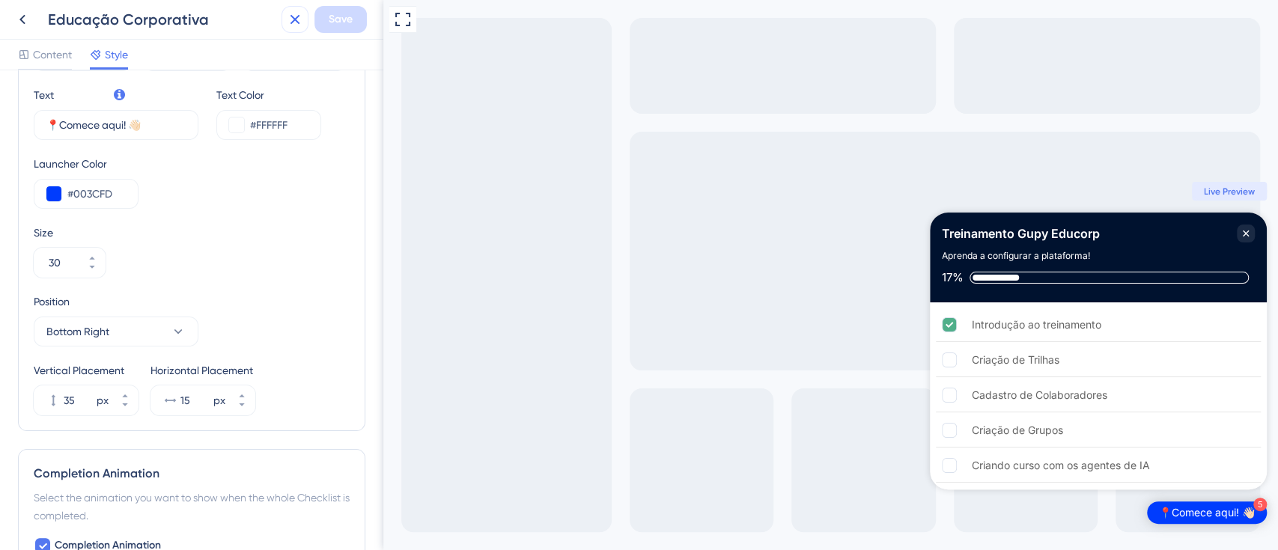
click at [295, 16] on icon at bounding box center [295, 19] width 18 height 18
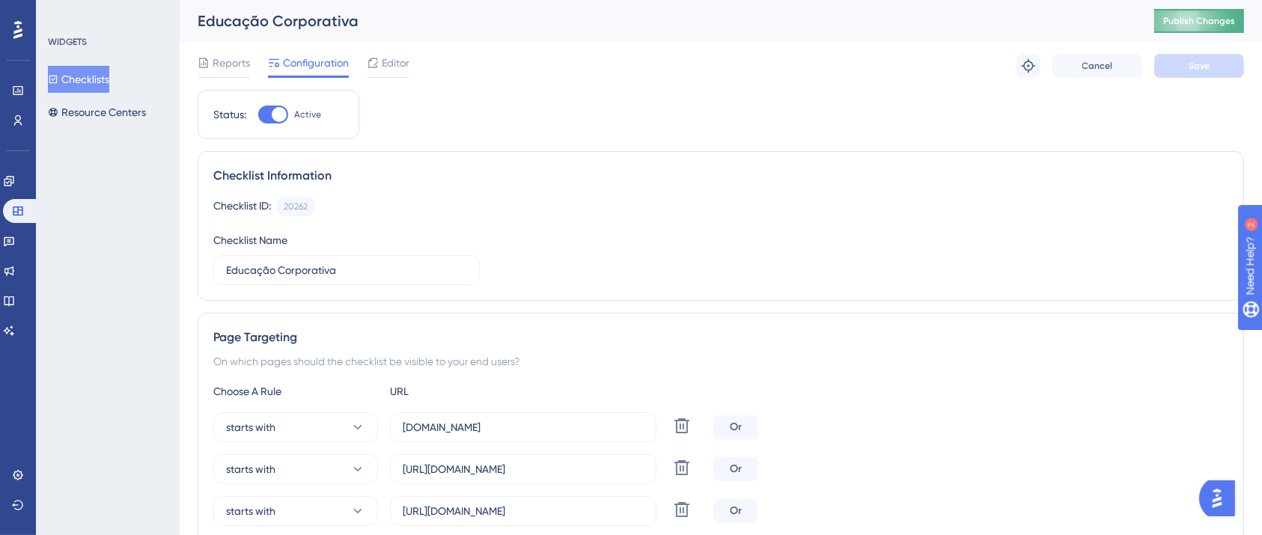
click at [1185, 16] on span "Publish Changes" at bounding box center [1200, 21] width 72 height 12
click at [389, 75] on div "Editor" at bounding box center [388, 66] width 43 height 24
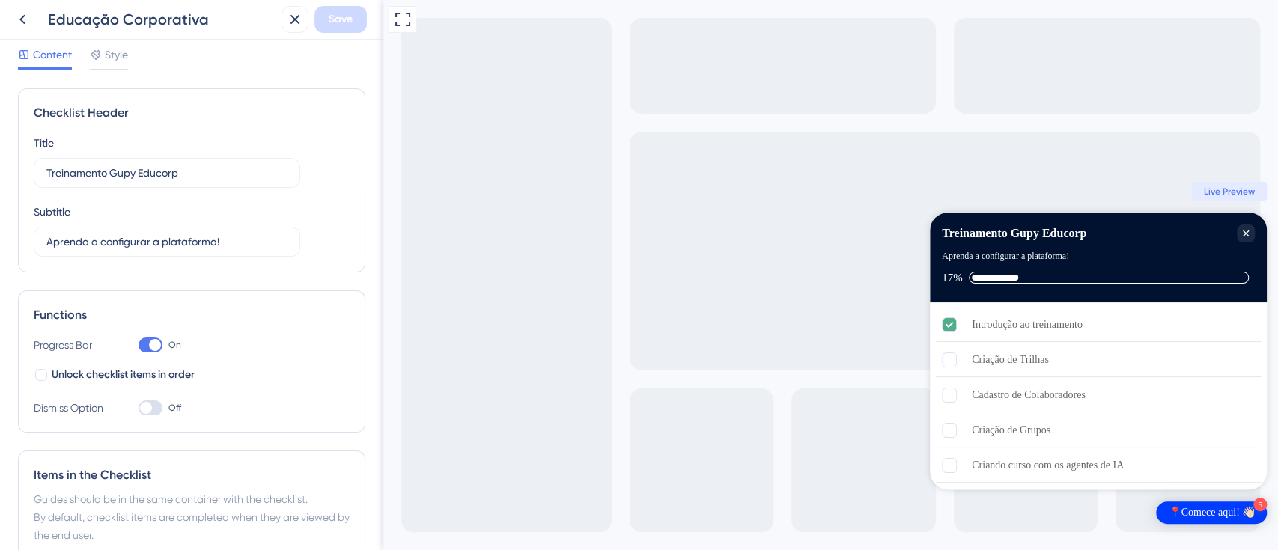
click at [141, 63] on div "Content Style" at bounding box center [191, 55] width 383 height 31
click at [141, 62] on div "Content Style" at bounding box center [191, 55] width 383 height 31
click at [118, 58] on span "Style" at bounding box center [116, 55] width 23 height 18
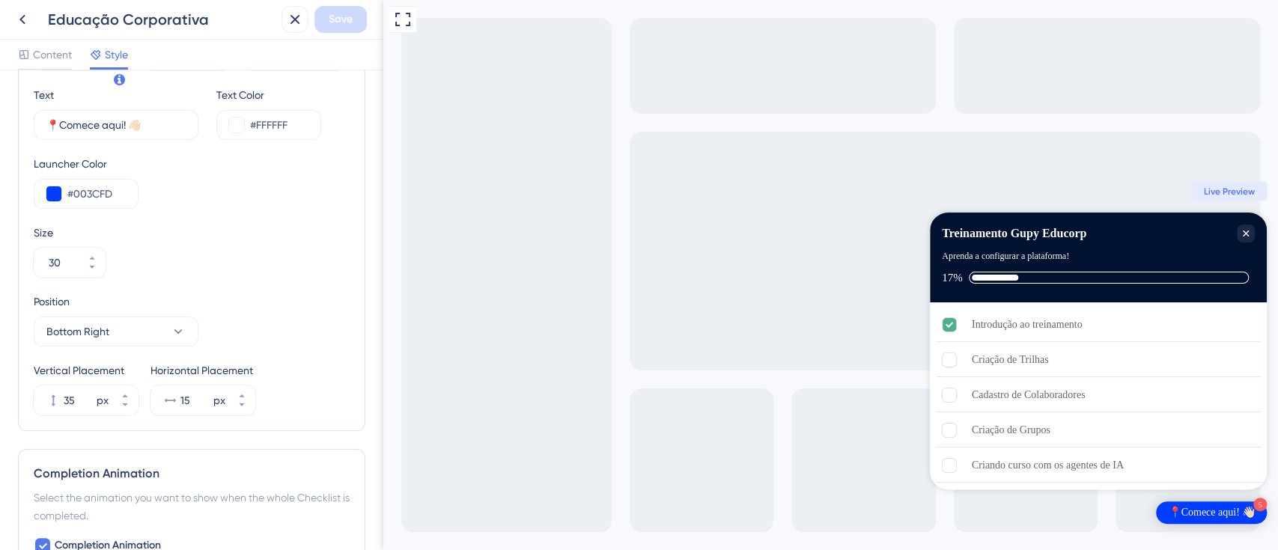
scroll to position [699, 0]
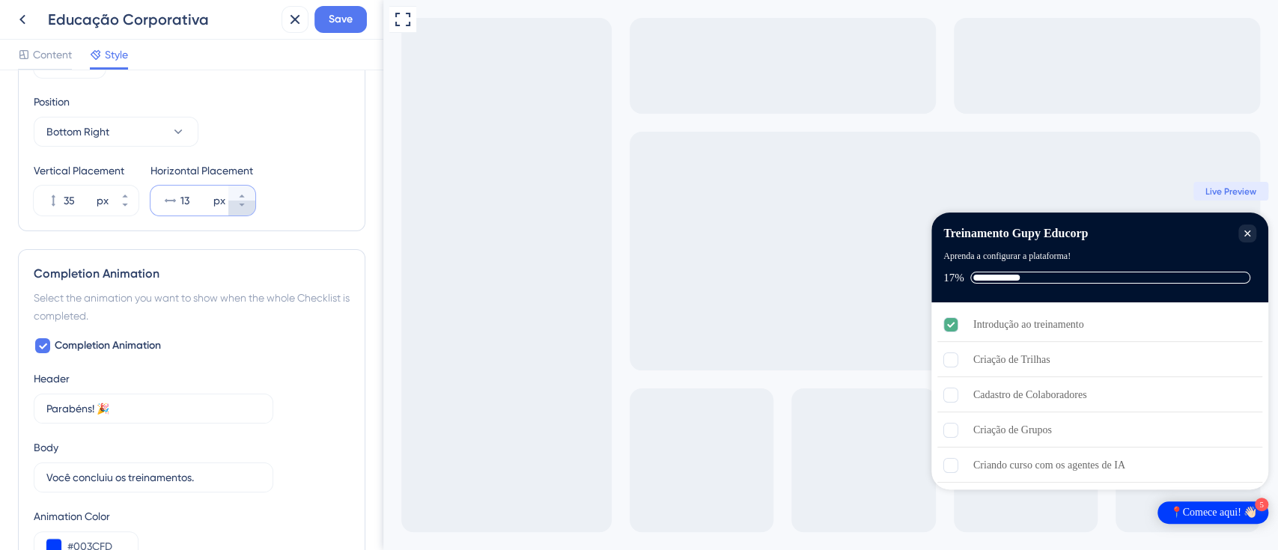
click at [240, 208] on icon at bounding box center [241, 205] width 9 height 9
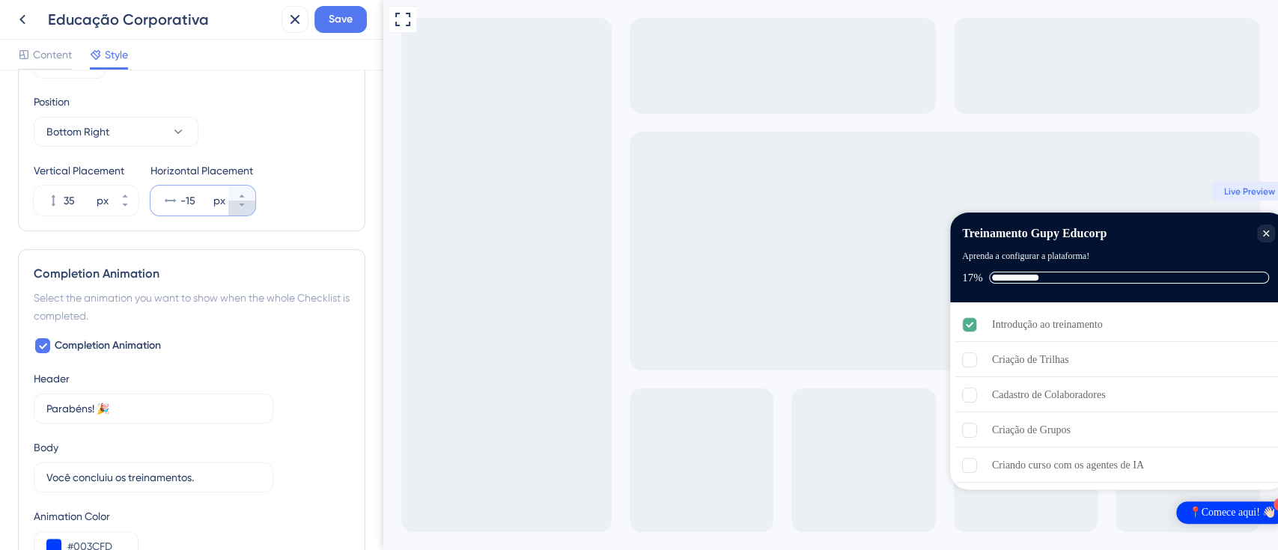
click at [240, 208] on icon at bounding box center [241, 205] width 9 height 9
click at [243, 187] on button "-6 px" at bounding box center [241, 193] width 27 height 15
click at [243, 187] on button "-5 px" at bounding box center [241, 193] width 27 height 15
click at [243, 187] on button "-4 px" at bounding box center [241, 193] width 27 height 15
click at [243, 187] on button "-3 px" at bounding box center [241, 193] width 27 height 15
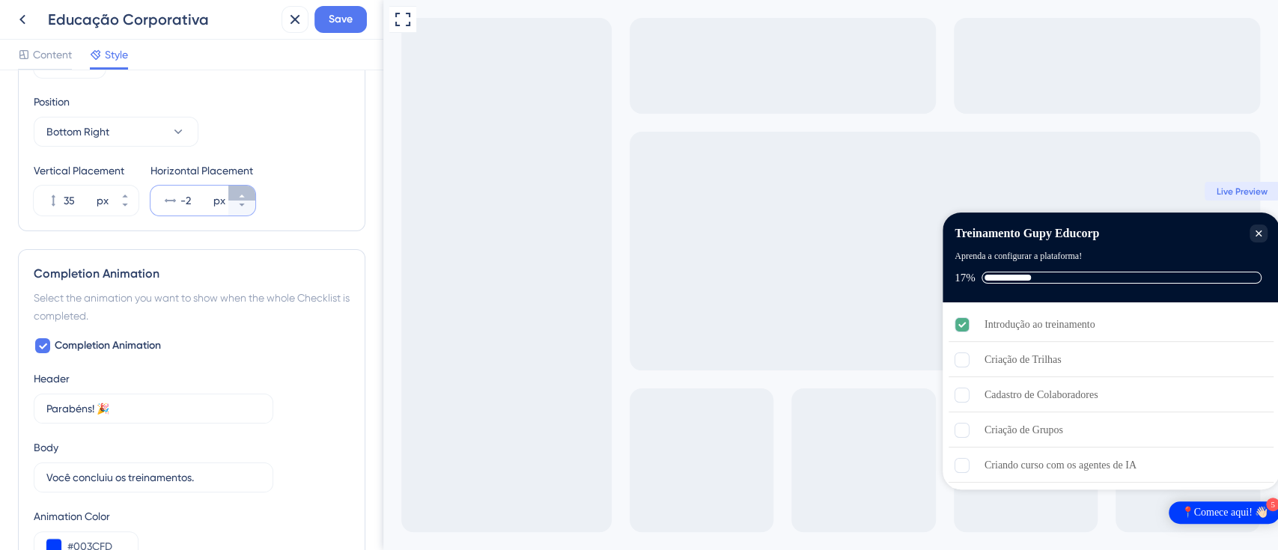
click at [243, 187] on button "-2 px" at bounding box center [241, 193] width 27 height 15
click at [243, 187] on button "-1 px" at bounding box center [241, 193] width 27 height 15
click at [243, 187] on button "0 px" at bounding box center [241, 193] width 27 height 15
click at [243, 187] on button "1 px" at bounding box center [241, 193] width 27 height 15
click at [243, 187] on button "2 px" at bounding box center [241, 193] width 27 height 15
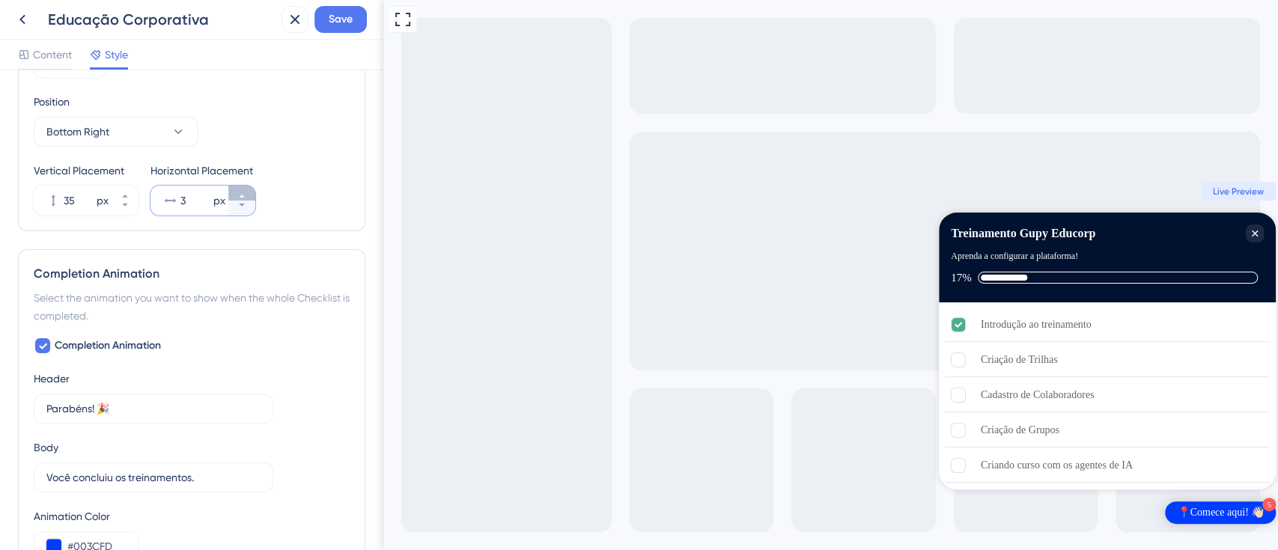
click at [243, 187] on button "3 px" at bounding box center [241, 193] width 27 height 15
type input "4"
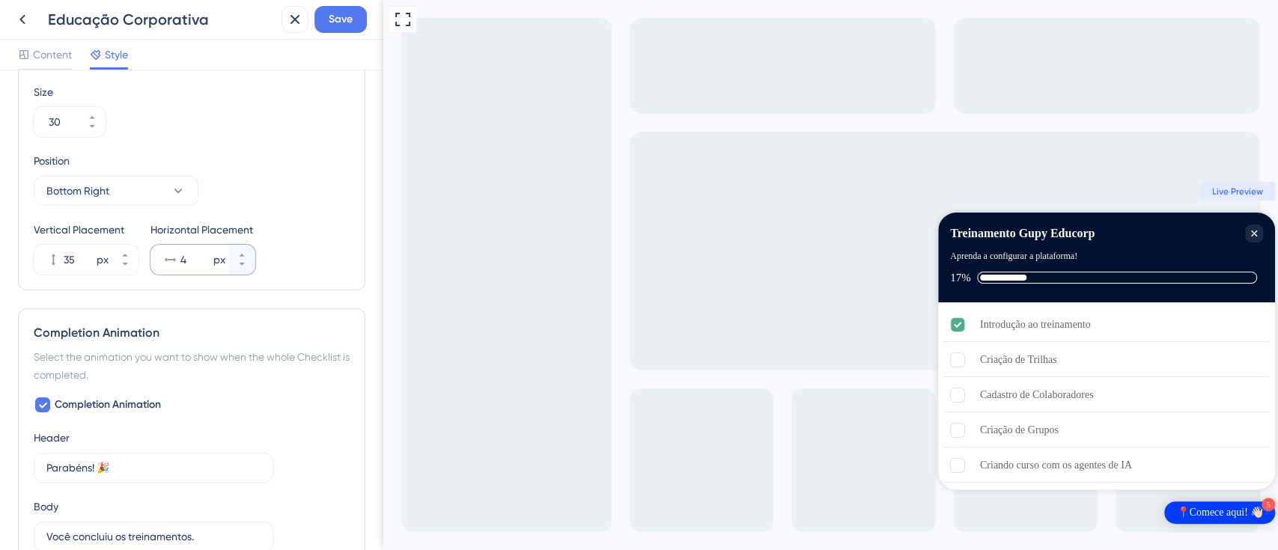
scroll to position [499, 0]
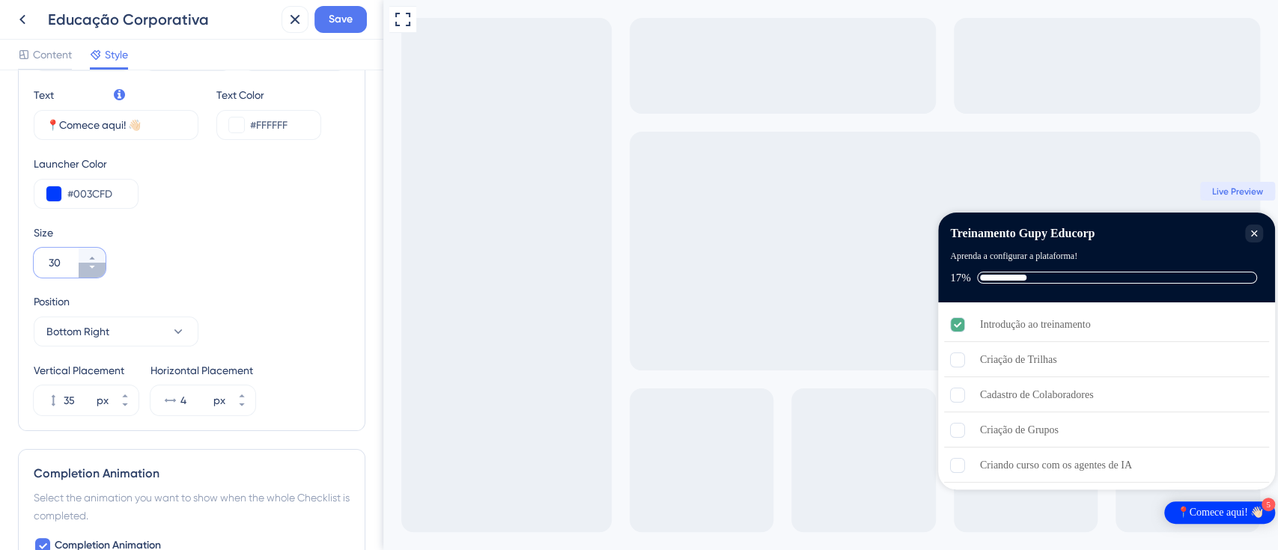
click at [92, 266] on icon at bounding box center [91, 267] width 5 height 3
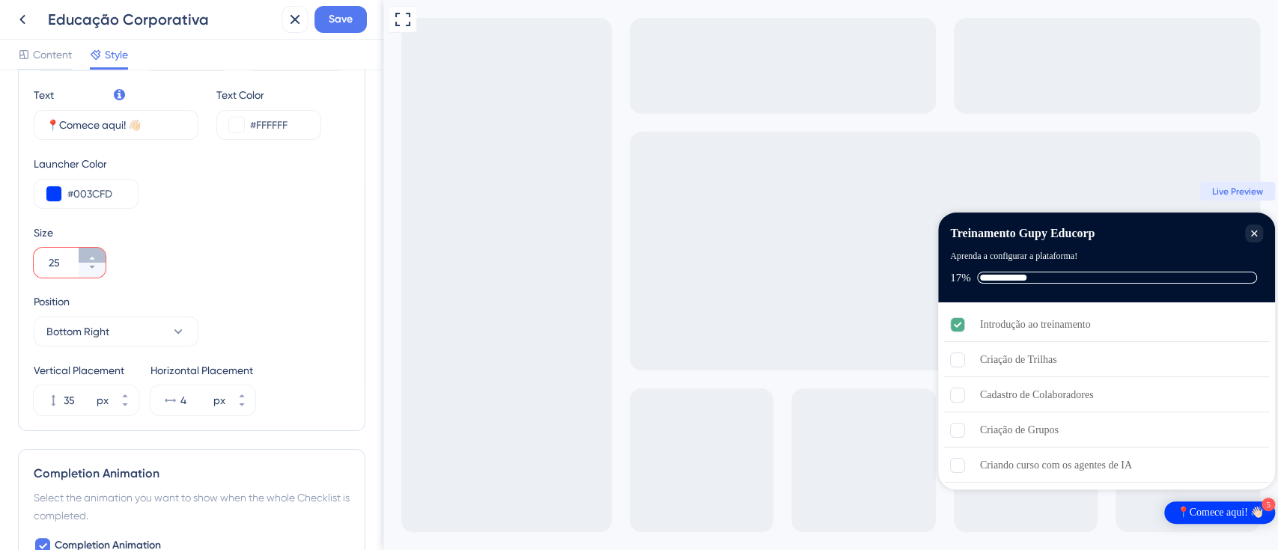
click at [97, 249] on button "25" at bounding box center [92, 255] width 27 height 15
click at [97, 249] on button "26" at bounding box center [92, 255] width 27 height 15
click at [97, 249] on button "27" at bounding box center [92, 255] width 27 height 15
click at [97, 249] on button "28" at bounding box center [92, 255] width 27 height 15
click at [97, 249] on button "29" at bounding box center [92, 255] width 27 height 15
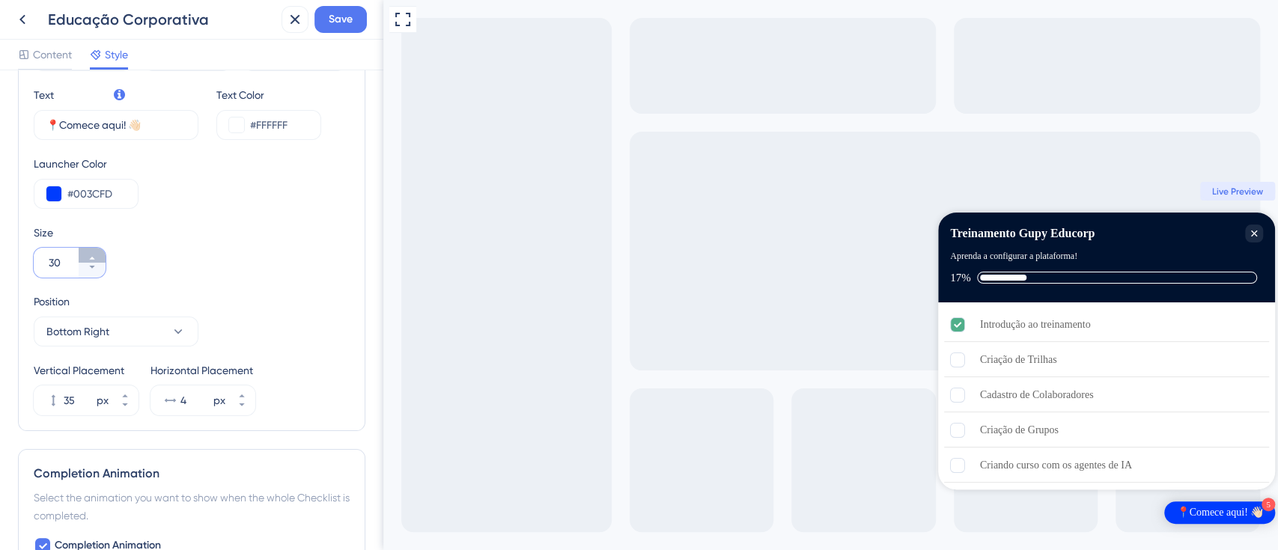
click at [97, 249] on button "30" at bounding box center [92, 255] width 27 height 15
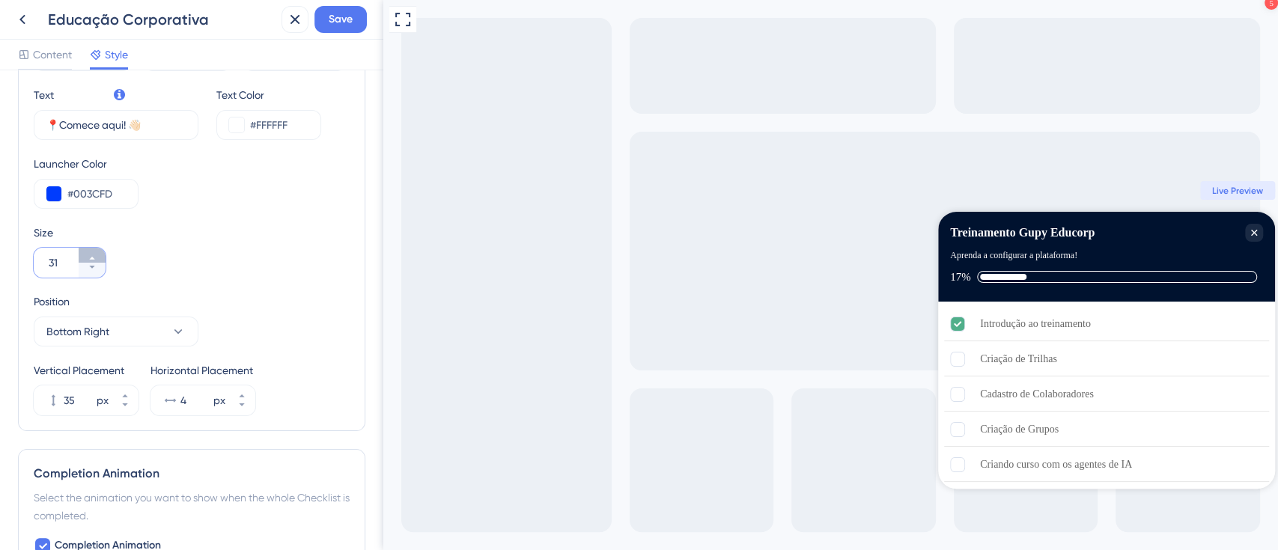
click at [96, 261] on icon at bounding box center [92, 258] width 9 height 9
click at [96, 268] on button "32" at bounding box center [92, 270] width 27 height 15
click at [96, 268] on button "31" at bounding box center [92, 270] width 27 height 15
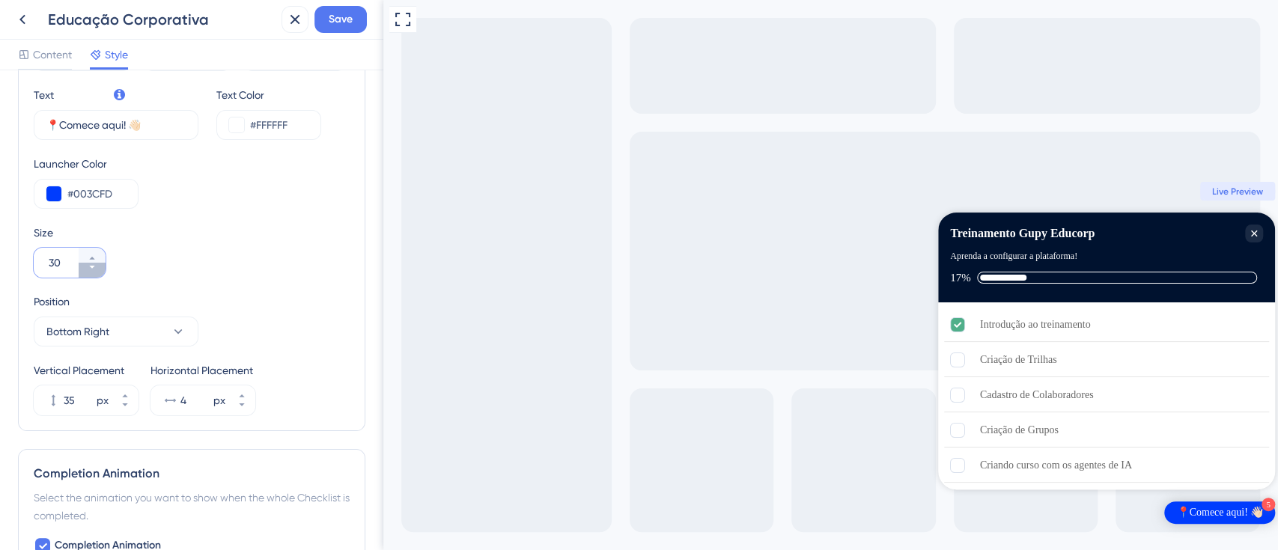
click at [96, 268] on button "30" at bounding box center [92, 270] width 27 height 15
click at [215, 261] on div "Size 29" at bounding box center [192, 251] width 316 height 54
click at [337, 15] on span "Save" at bounding box center [341, 19] width 24 height 18
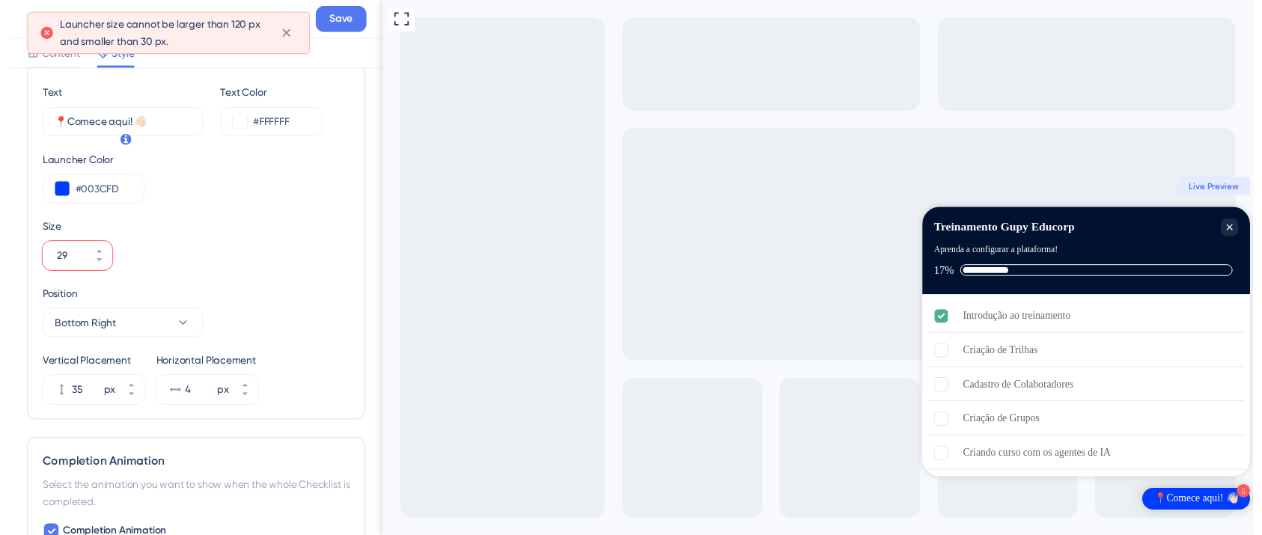
scroll to position [450, 0]
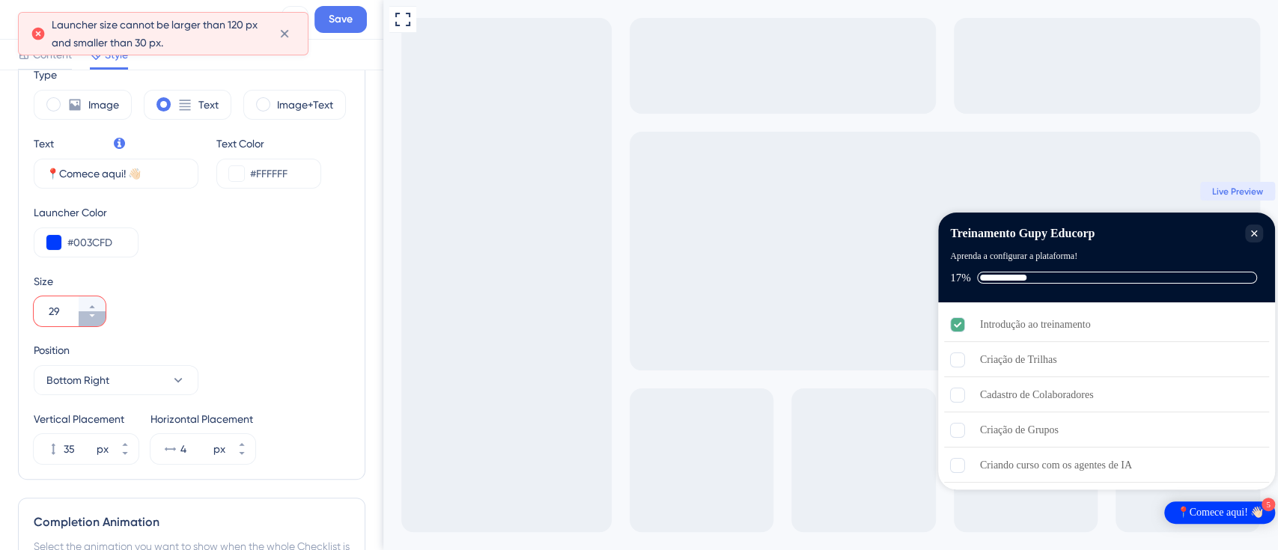
click at [97, 311] on button "29" at bounding box center [92, 318] width 27 height 15
click at [97, 305] on button "28" at bounding box center [92, 304] width 27 height 15
click at [97, 305] on button "29" at bounding box center [92, 304] width 27 height 15
type input "30"
click at [335, 30] on button "Save" at bounding box center [340, 19] width 52 height 27
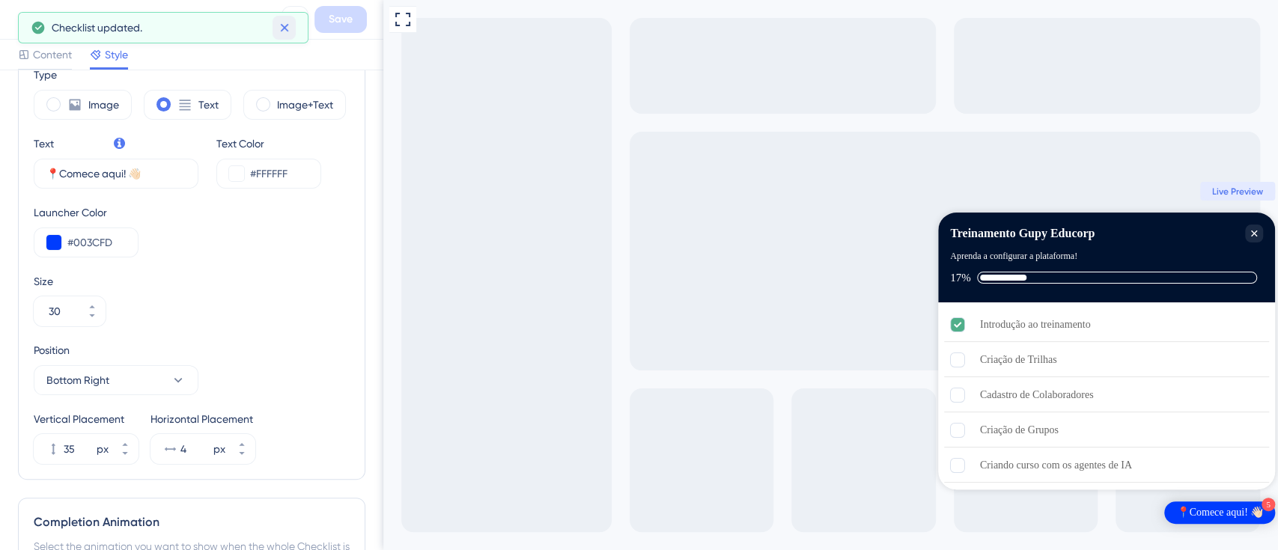
click at [293, 31] on button at bounding box center [284, 28] width 23 height 24
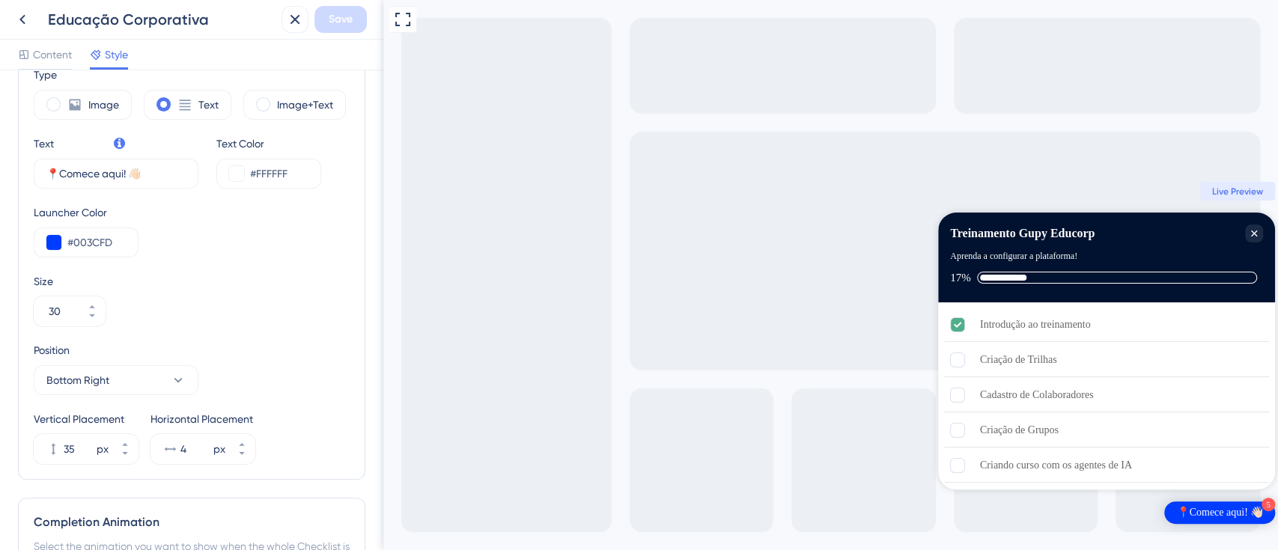
click at [6, 10] on div "Educação Corporativa Save" at bounding box center [191, 20] width 383 height 40
click at [30, 16] on icon at bounding box center [22, 19] width 18 height 18
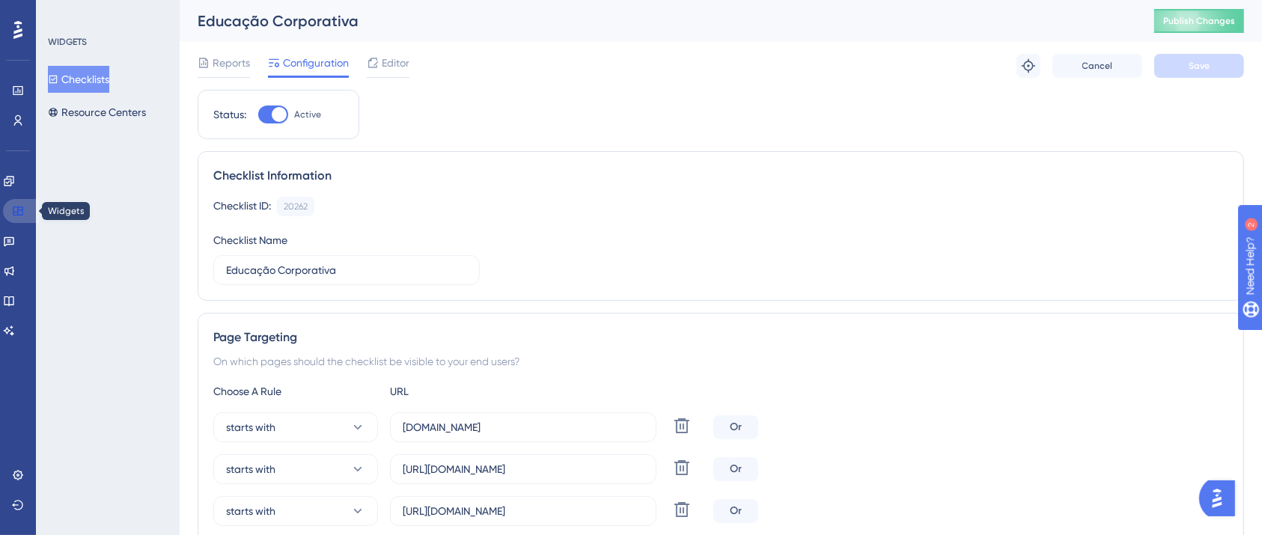
click at [5, 210] on link at bounding box center [21, 211] width 36 height 24
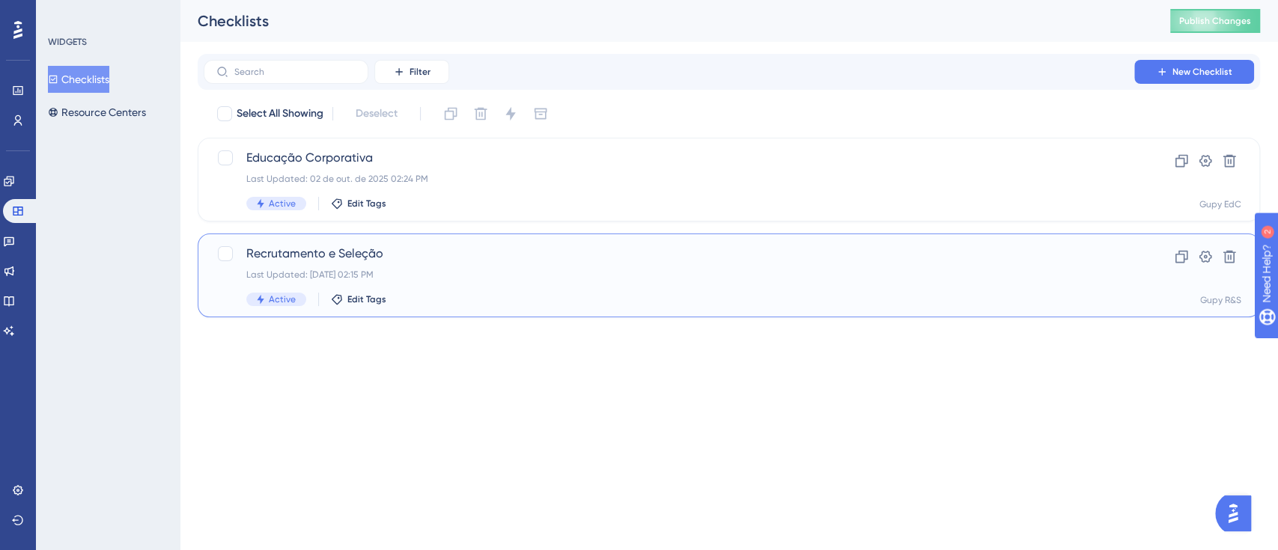
click at [288, 264] on div "Recrutamento e Seleção Last Updated: [DATE] 02:15 PM Active Edit Tags" at bounding box center [668, 275] width 845 height 61
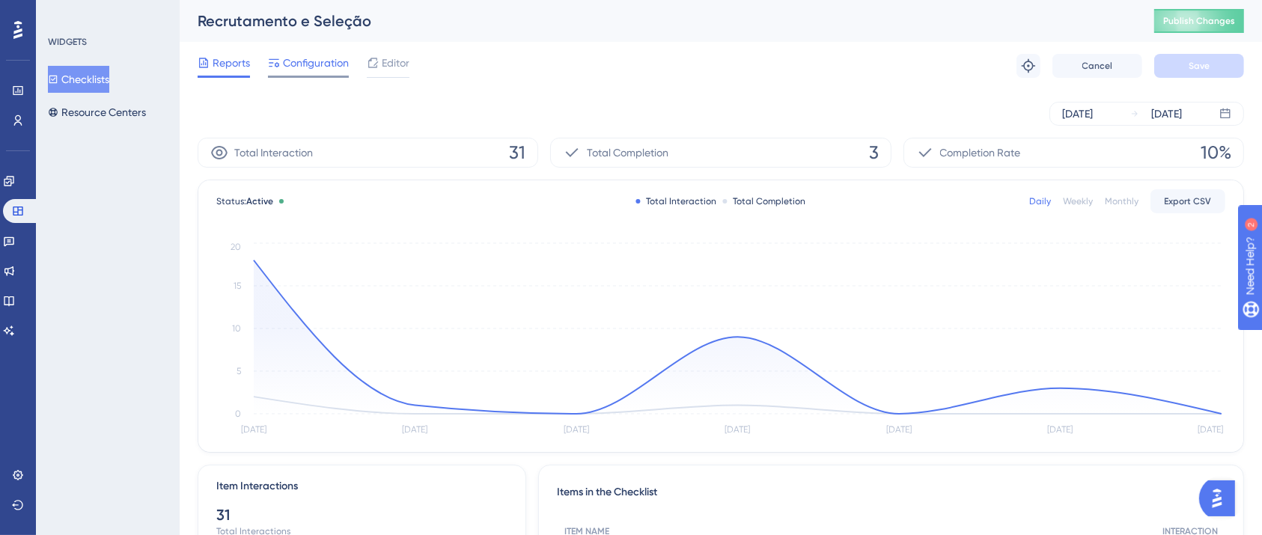
click at [300, 69] on span "Configuration" at bounding box center [316, 63] width 66 height 18
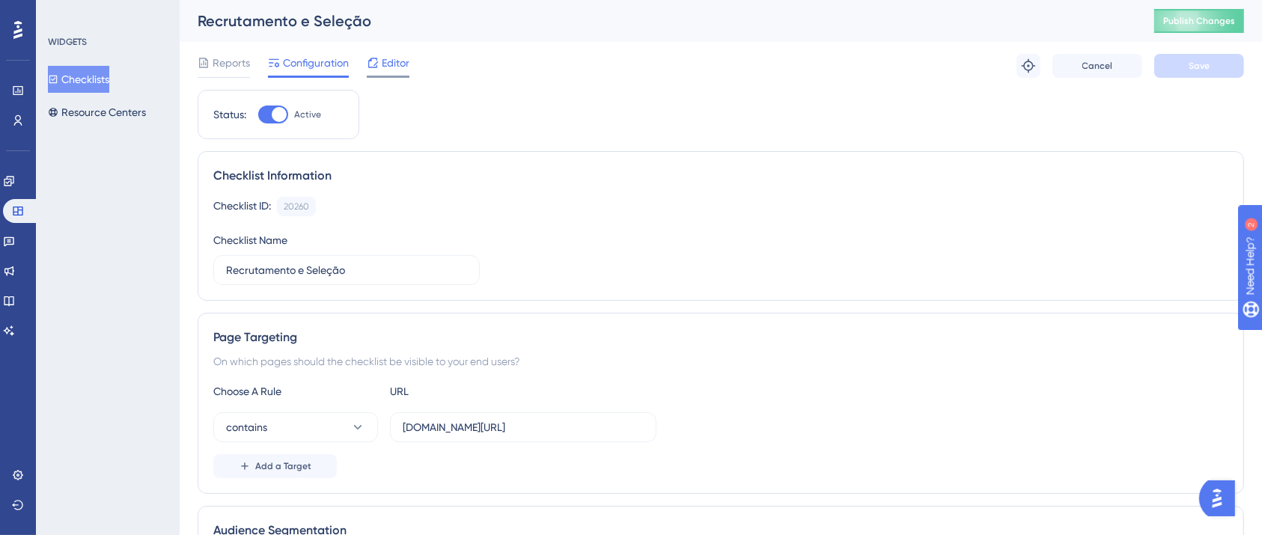
click at [389, 63] on span "Editor" at bounding box center [396, 63] width 28 height 18
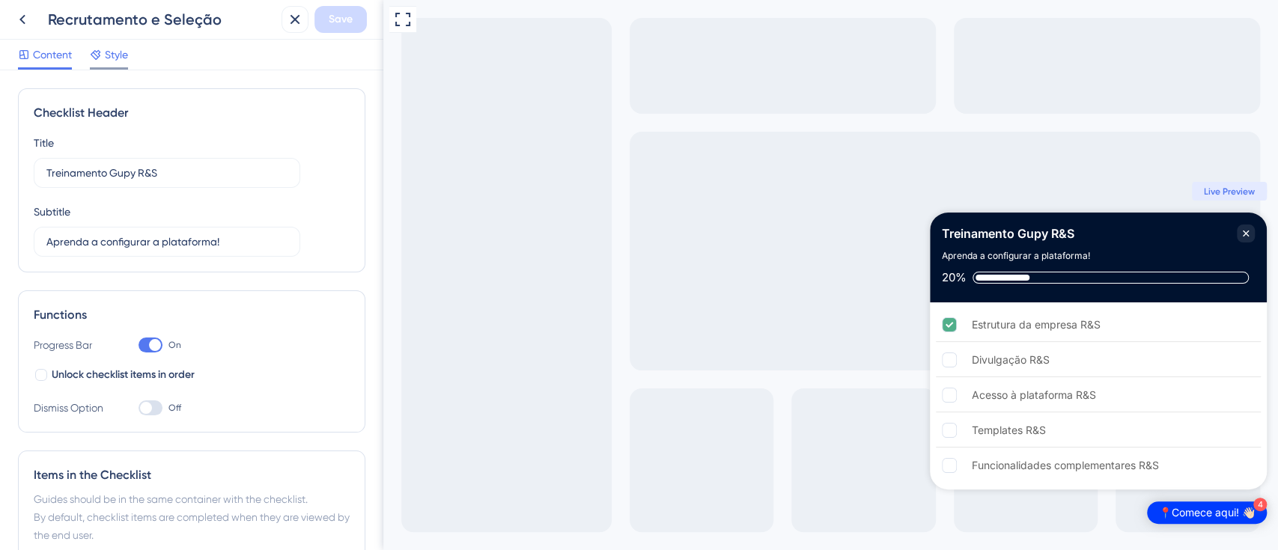
click at [118, 69] on div at bounding box center [109, 68] width 38 height 2
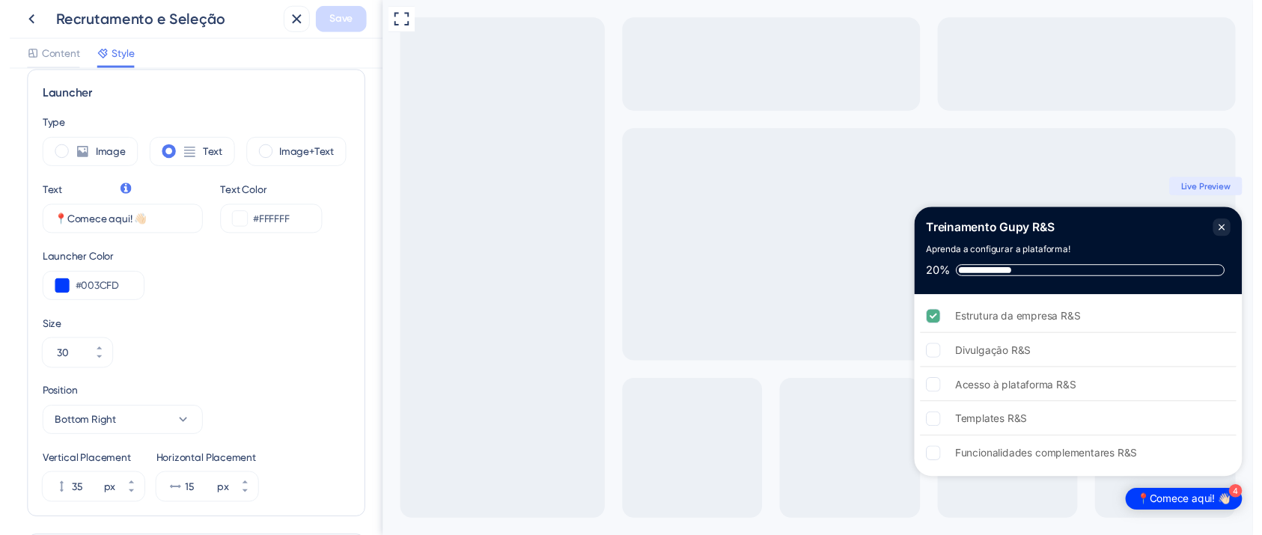
scroll to position [499, 0]
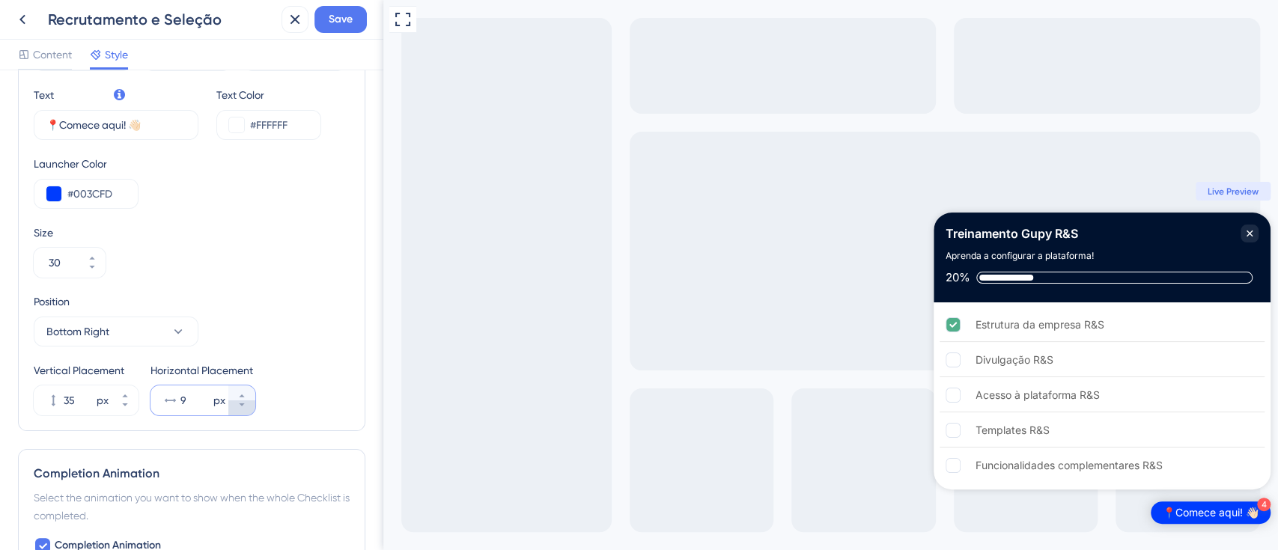
click at [249, 401] on button "9 px" at bounding box center [241, 408] width 27 height 15
click at [249, 401] on button "8 px" at bounding box center [241, 408] width 27 height 15
click at [249, 401] on button "7 px" at bounding box center [241, 408] width 27 height 15
click at [249, 401] on button "6 px" at bounding box center [241, 408] width 27 height 15
click at [249, 401] on button "5 px" at bounding box center [241, 408] width 27 height 15
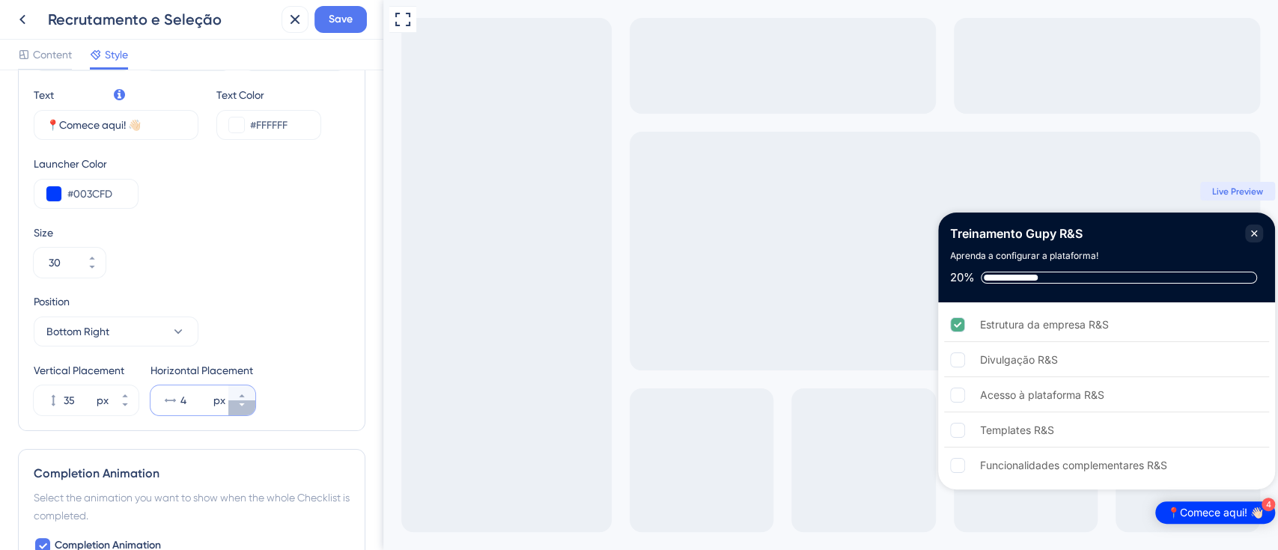
click at [249, 401] on button "4 px" at bounding box center [241, 408] width 27 height 15
click at [249, 401] on button "3 px" at bounding box center [241, 408] width 27 height 15
click at [249, 389] on button "2 px" at bounding box center [241, 393] width 27 height 15
type input "3"
click at [353, 32] on button "Save" at bounding box center [340, 19] width 52 height 27
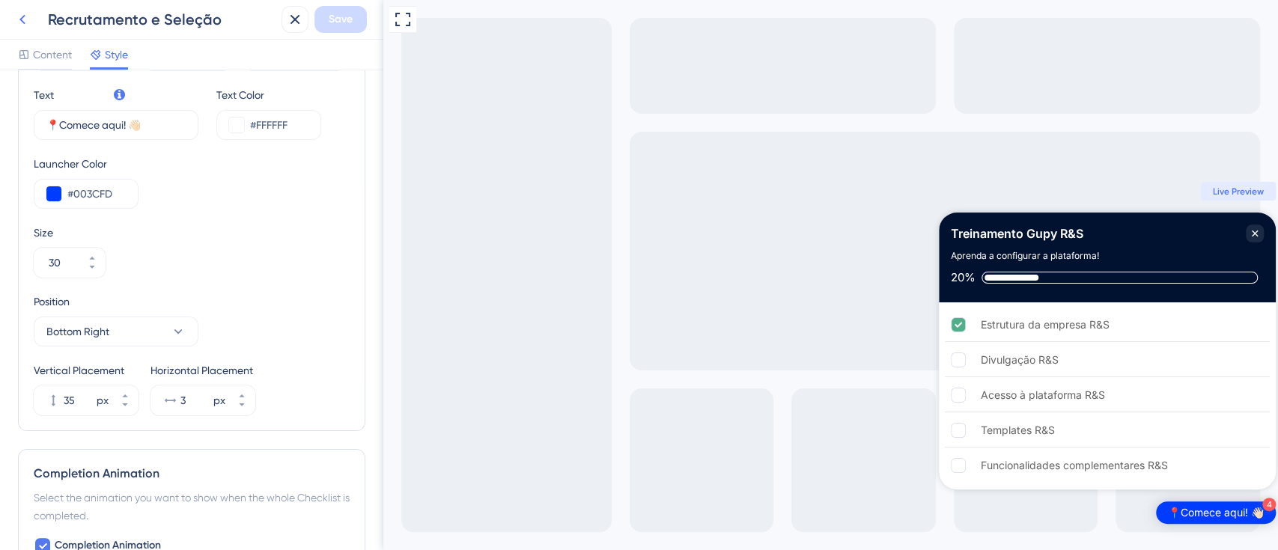
click at [30, 18] on icon at bounding box center [22, 19] width 18 height 18
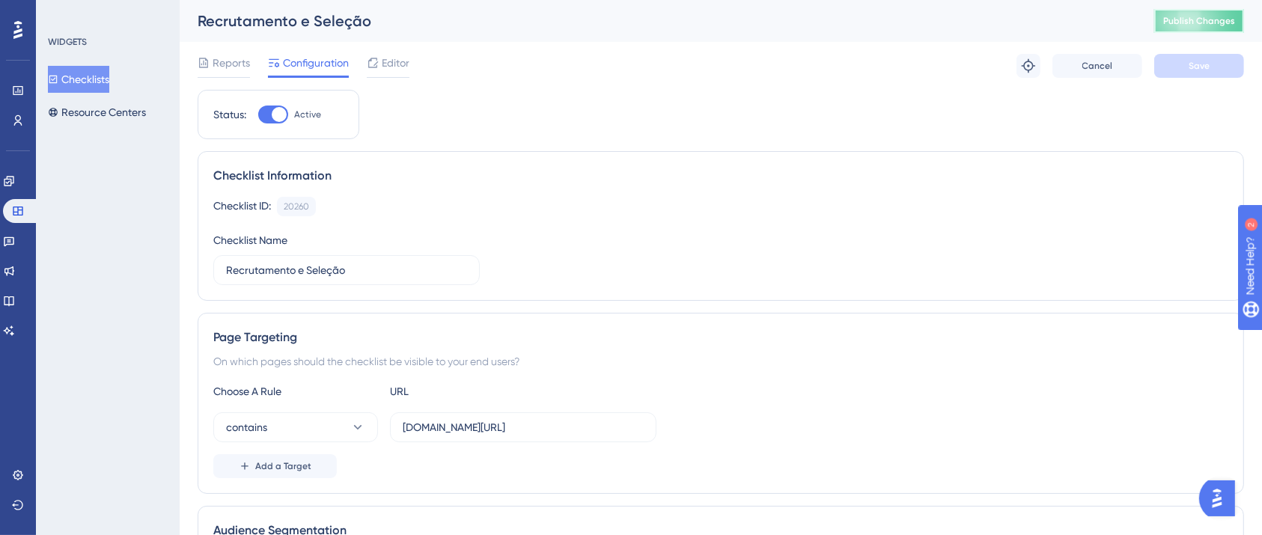
click at [1194, 22] on span "Publish Changes" at bounding box center [1200, 21] width 72 height 12
